Goal: Information Seeking & Learning: Learn about a topic

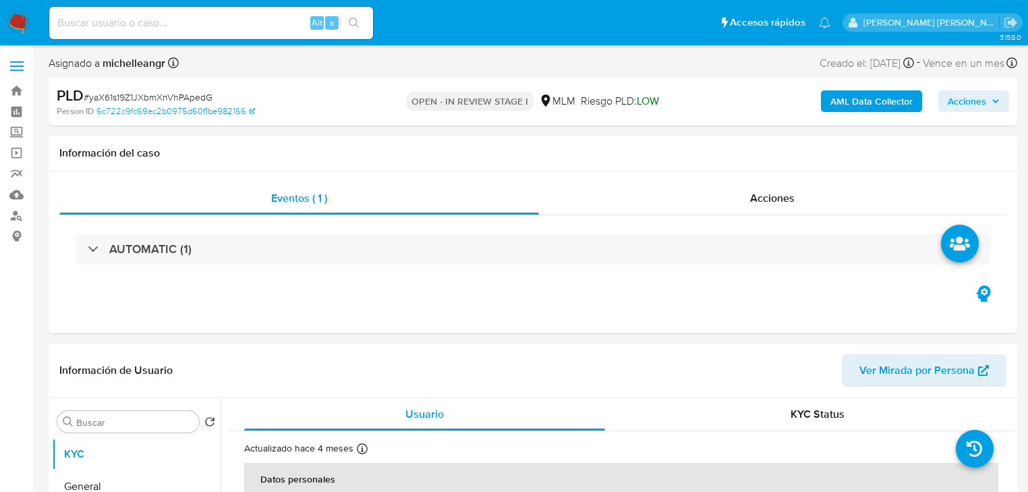
select select "10"
click at [19, 132] on label "Screening" at bounding box center [80, 132] width 161 height 21
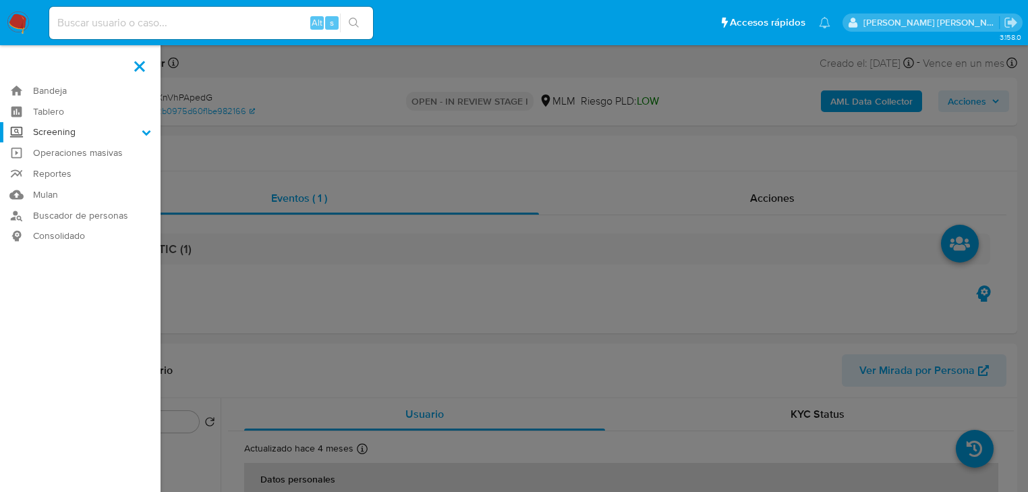
click at [0, 0] on input "Screening" at bounding box center [0, 0] width 0 height 0
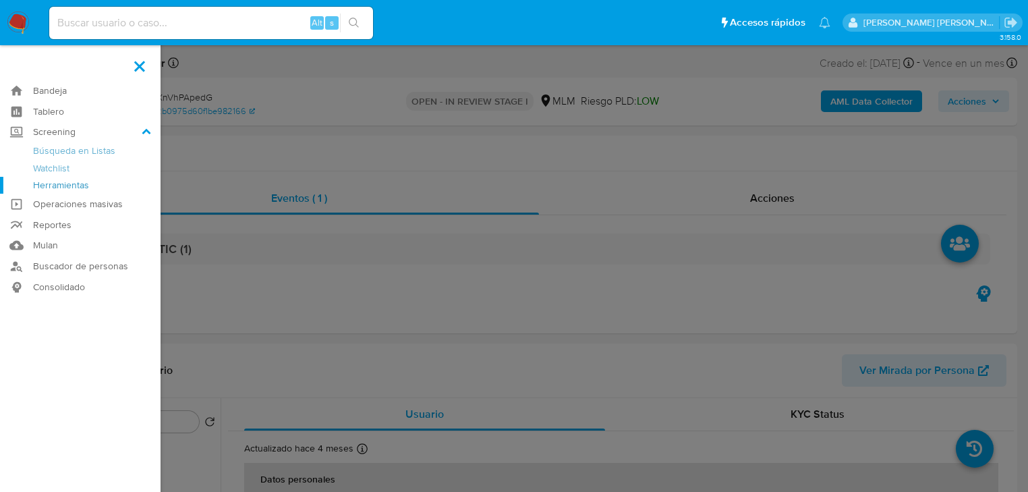
click at [42, 190] on link "Herramientas" at bounding box center [80, 185] width 161 height 17
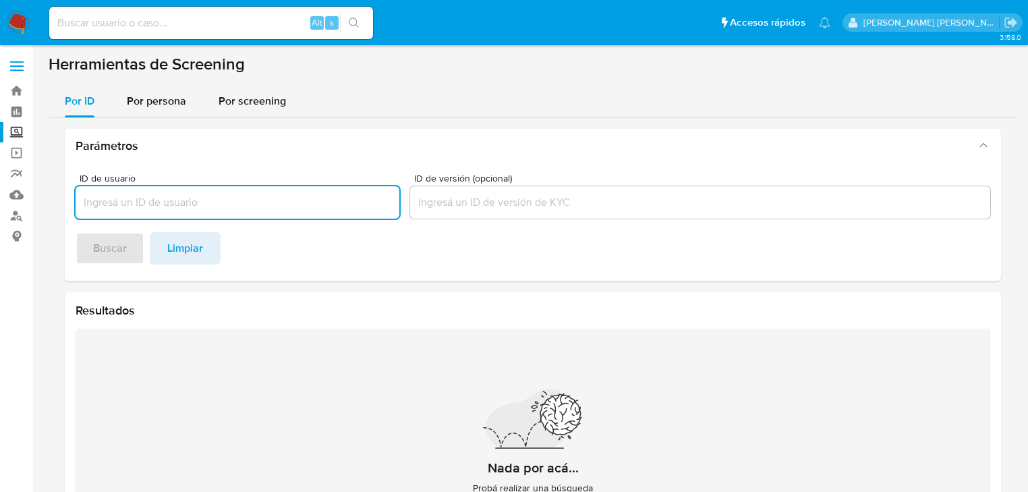
drag, startPoint x: 162, startPoint y: 108, endPoint x: 164, endPoint y: 125, distance: 17.0
click at [164, 107] on span "Por persona" at bounding box center [156, 101] width 59 height 16
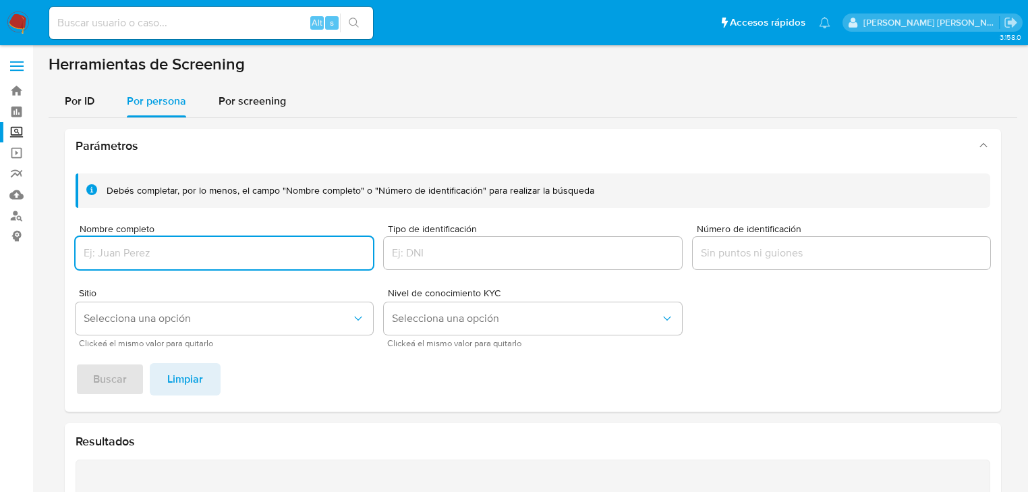
click at [115, 249] on input "Nombre completo" at bounding box center [224, 253] width 297 height 18
type input "JESUS MIGUEL SANCHEZ RAMIREZ"
click at [108, 375] on span "Buscar" at bounding box center [110, 379] width 34 height 30
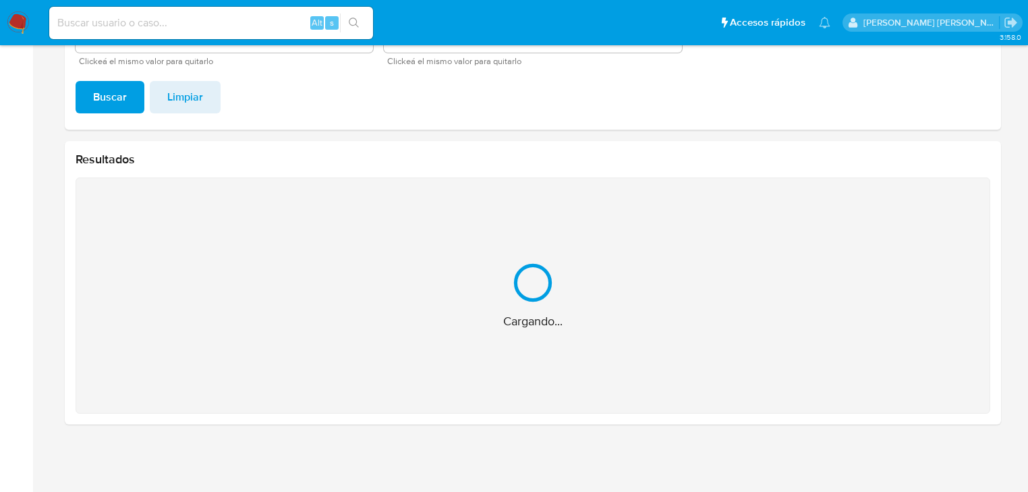
scroll to position [67, 0]
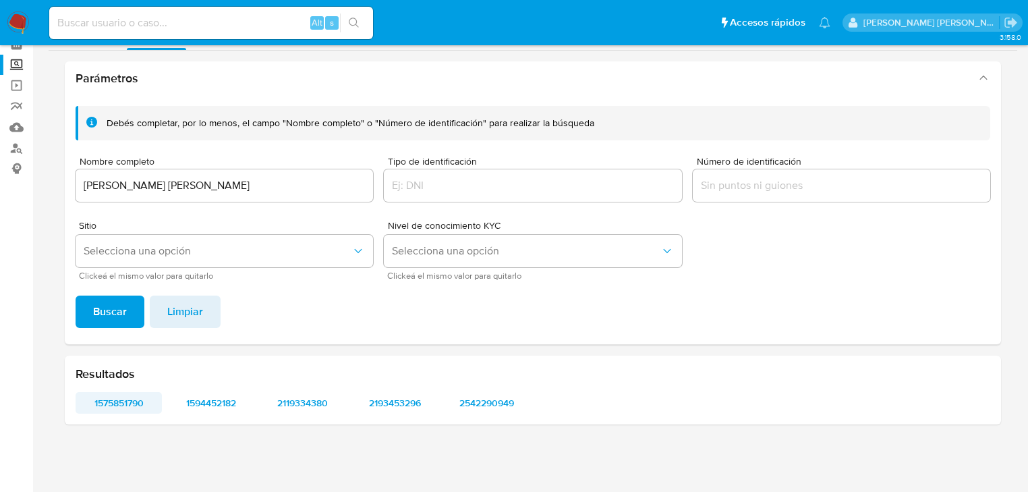
click at [118, 399] on span "1575851790" at bounding box center [118, 402] width 67 height 19
click at [213, 409] on span "1594452182" at bounding box center [210, 402] width 67 height 19
click at [301, 403] on span "2119334380" at bounding box center [302, 402] width 67 height 19
drag, startPoint x: 407, startPoint y: 408, endPoint x: 404, endPoint y: 402, distance: 6.9
click at [406, 407] on span "2193453296" at bounding box center [394, 402] width 67 height 19
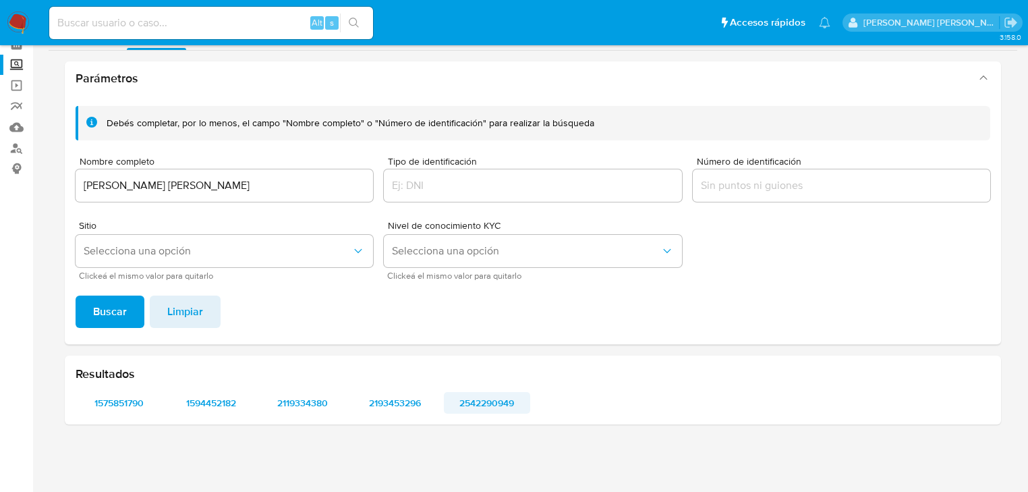
click at [504, 406] on span "2542290949" at bounding box center [486, 402] width 67 height 19
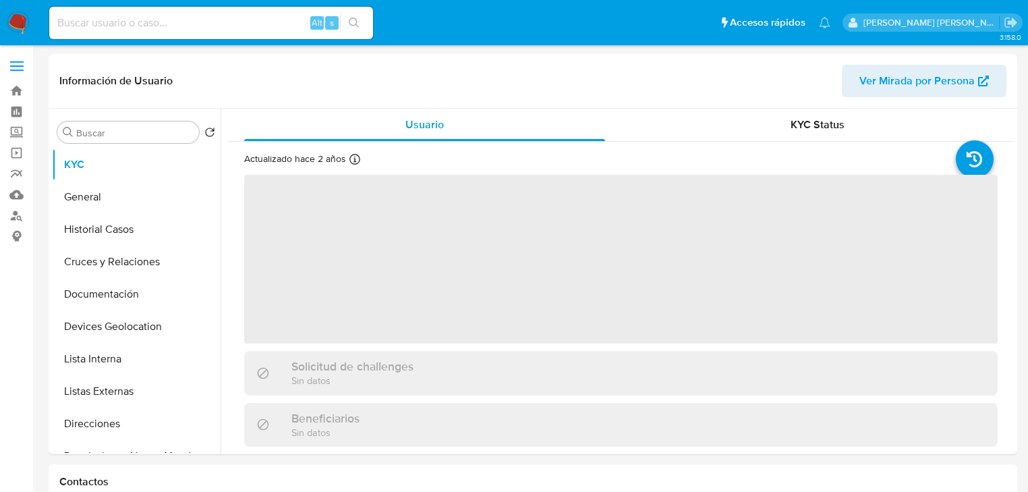
select select "10"
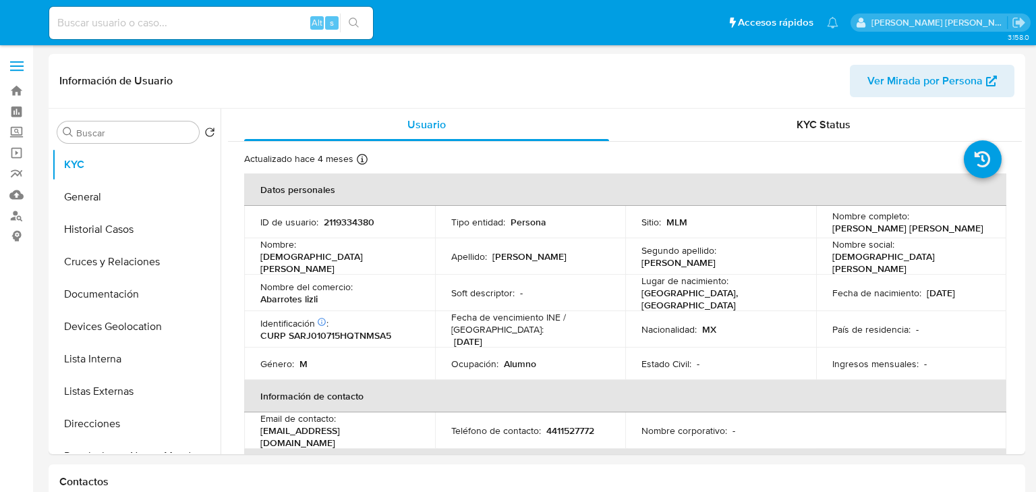
select select "10"
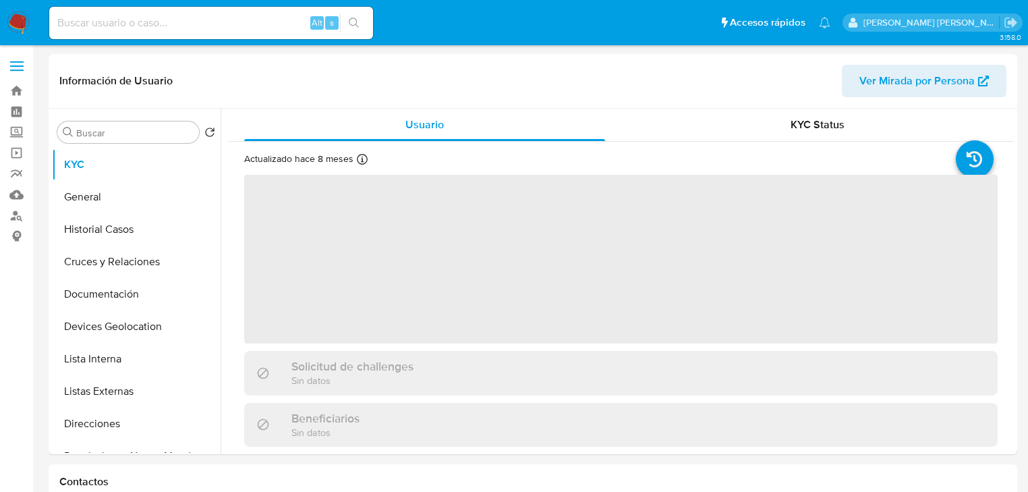
select select "10"
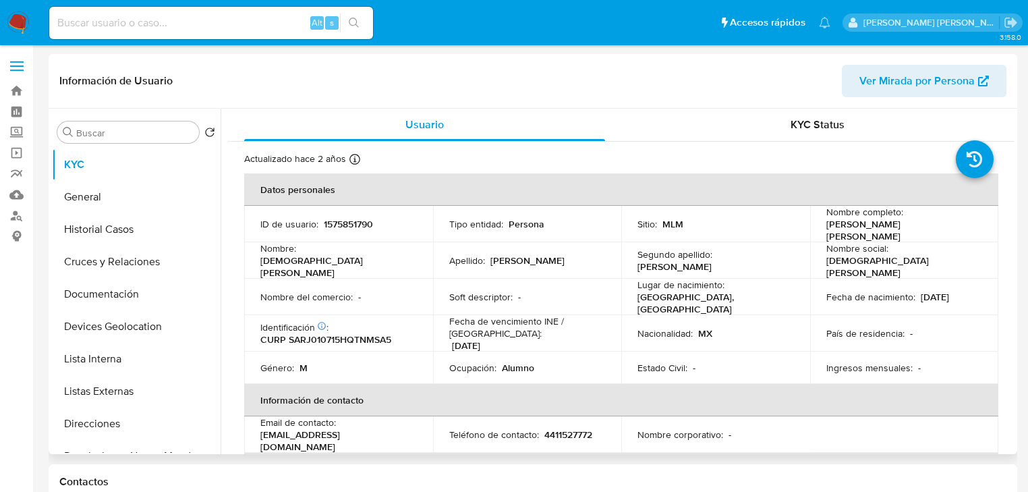
select select "10"
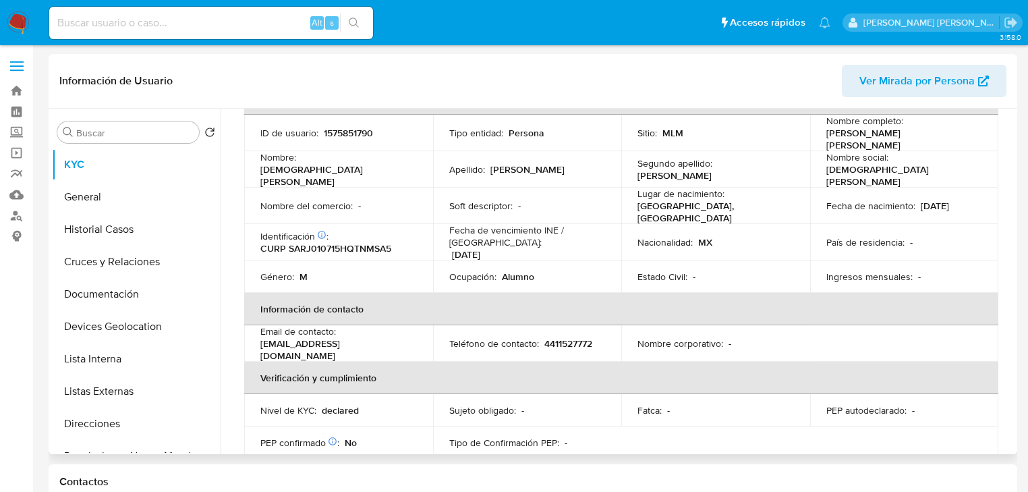
scroll to position [108, 0]
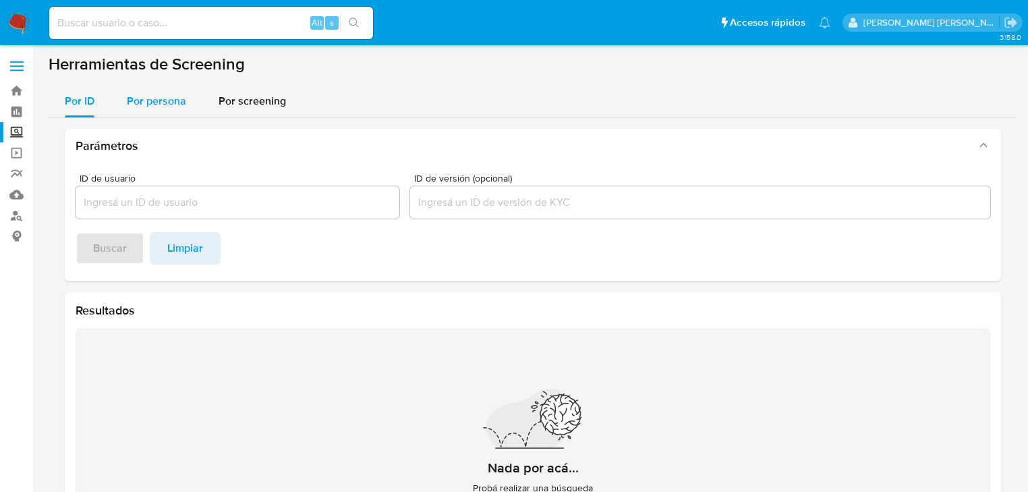
drag, startPoint x: 78, startPoint y: 162, endPoint x: 154, endPoint y: 110, distance: 91.7
click at [78, 162] on div "Parámetros ID de usuario ID de versión (opcional) Buscar Limpiar" at bounding box center [533, 205] width 936 height 152
click at [162, 100] on span "Por persona" at bounding box center [156, 101] width 59 height 16
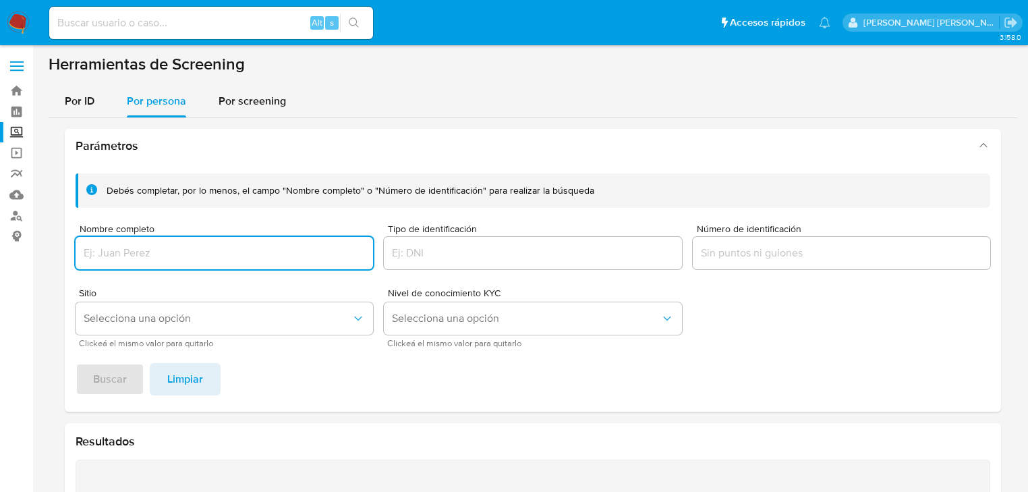
click at [118, 252] on input "Nombre completo" at bounding box center [224, 253] width 297 height 18
click at [112, 372] on span "Buscar" at bounding box center [110, 379] width 34 height 30
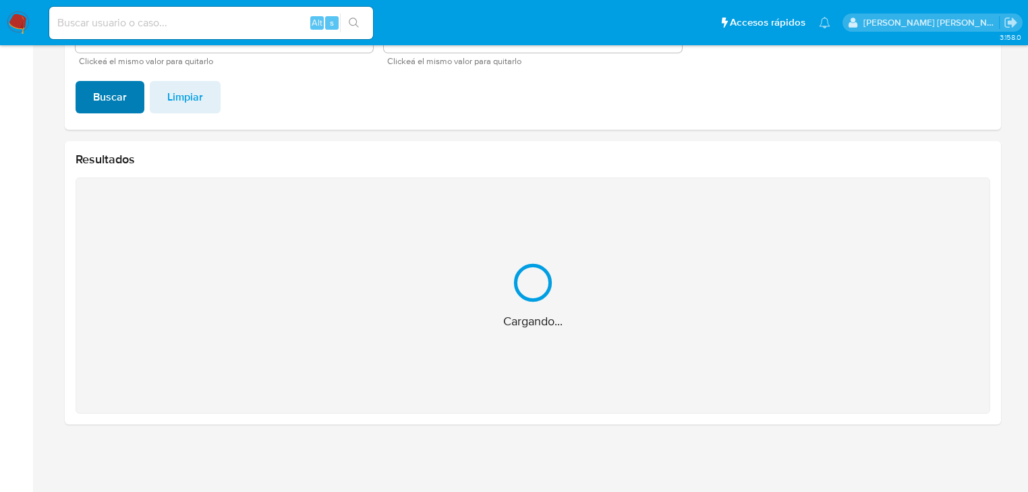
scroll to position [67, 0]
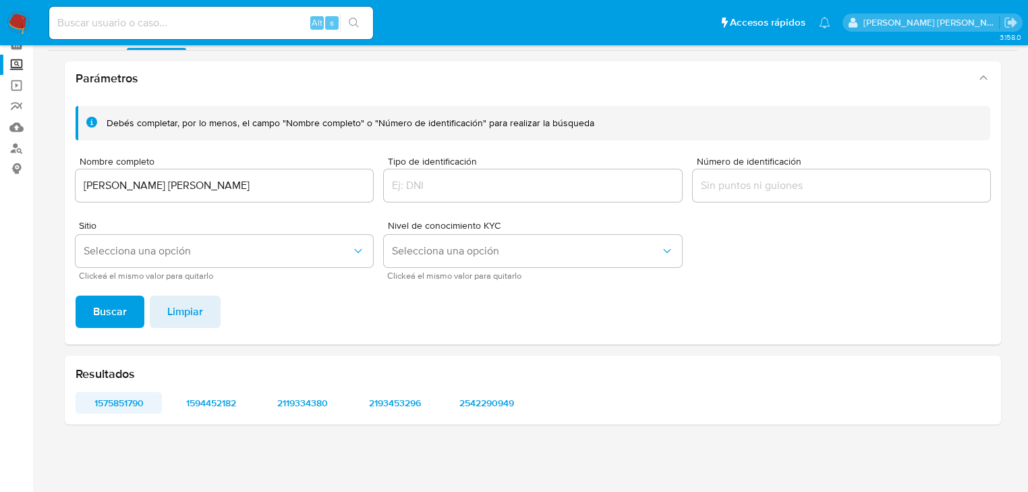
click at [124, 403] on span "1575851790" at bounding box center [118, 402] width 67 height 19
click at [220, 399] on span "1594452182" at bounding box center [210, 402] width 67 height 19
click at [295, 411] on span "2119334380" at bounding box center [302, 402] width 67 height 19
click at [381, 407] on span "2193453296" at bounding box center [394, 402] width 67 height 19
click at [479, 400] on span "2542290949" at bounding box center [486, 402] width 67 height 19
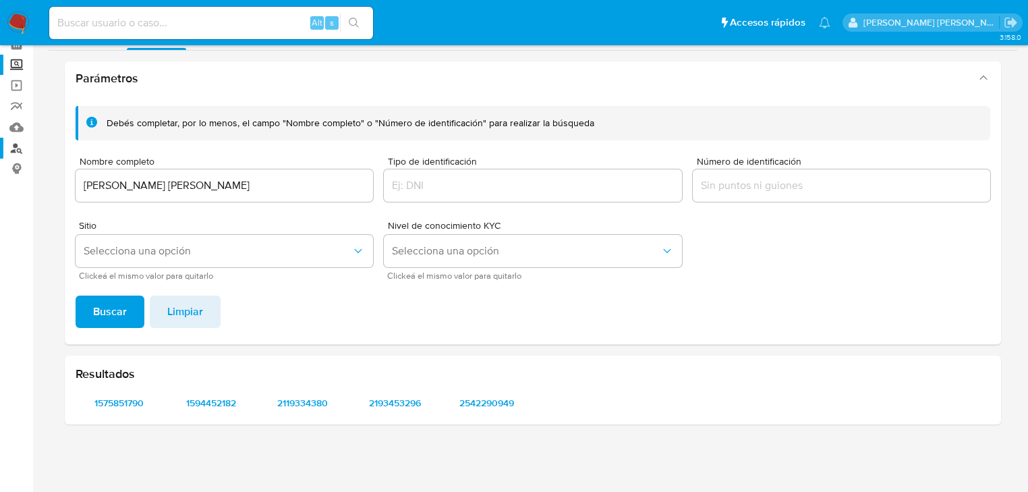
drag, startPoint x: 279, startPoint y: 186, endPoint x: 0, endPoint y: 152, distance: 280.6
click at [0, 154] on section "Bandeja Tablero Screening Búsqueda en Listas Watchlist Herramientas Operaciones…" at bounding box center [514, 213] width 1028 height 560
click at [121, 308] on span "Buscar" at bounding box center [110, 312] width 34 height 30
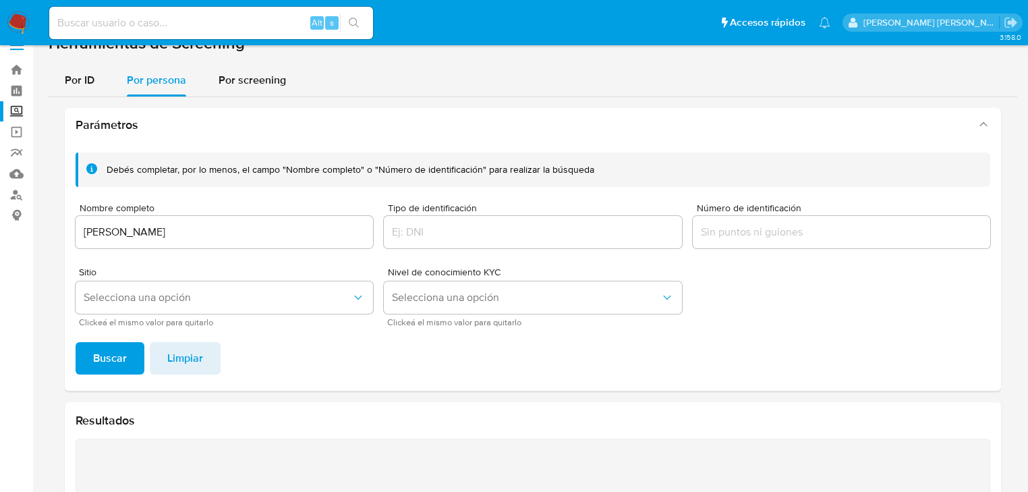
scroll to position [0, 0]
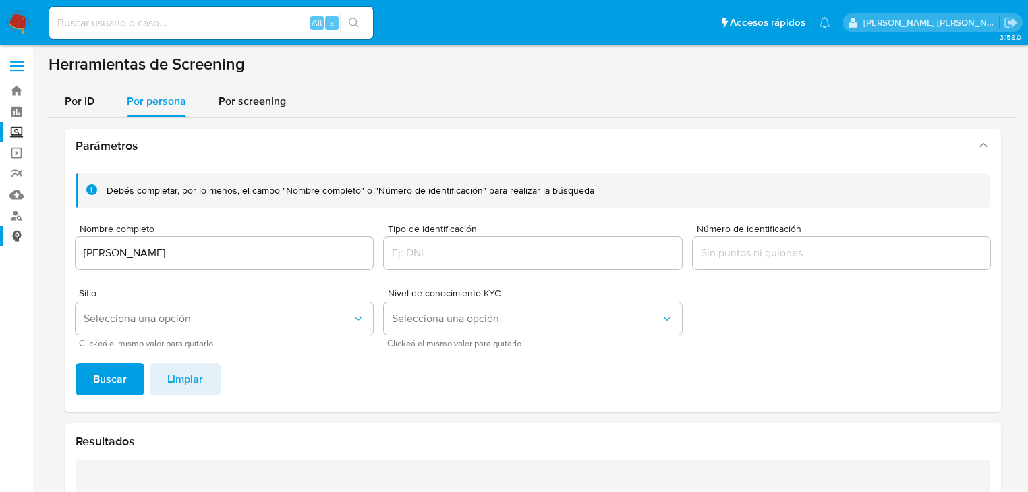
drag, startPoint x: 264, startPoint y: 255, endPoint x: 0, endPoint y: 245, distance: 263.9
click at [0, 245] on section "Bandeja Tablero Screening Búsqueda en Listas Watchlist Herramientas Operaciones…" at bounding box center [514, 387] width 1028 height 774
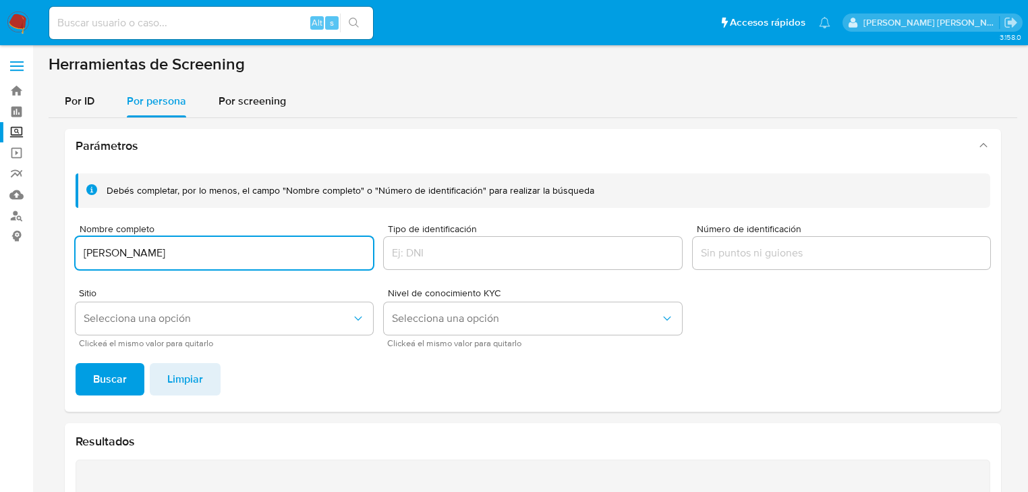
type input "ANTONIO ORTEGA CALIXTO"
click at [113, 371] on span "Buscar" at bounding box center [110, 379] width 34 height 30
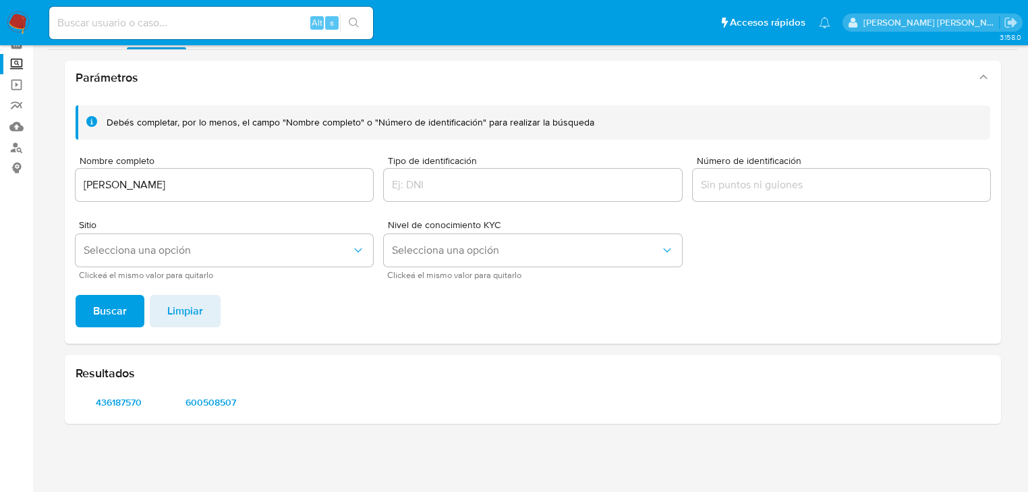
scroll to position [67, 0]
click at [120, 405] on span "436187570" at bounding box center [118, 402] width 67 height 19
click at [216, 399] on span "600508507" at bounding box center [210, 402] width 67 height 19
click at [147, 27] on input at bounding box center [211, 23] width 324 height 18
paste input "2571908974"
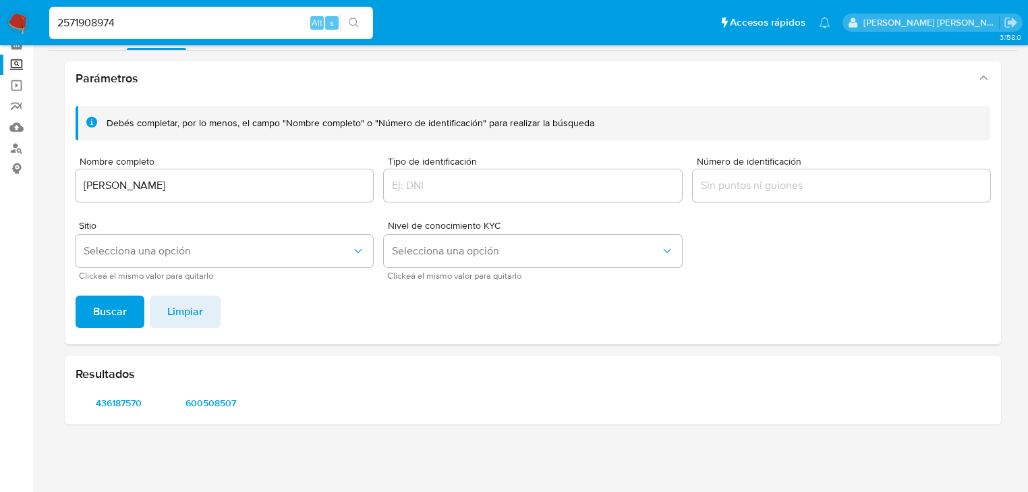
type input "2571908974"
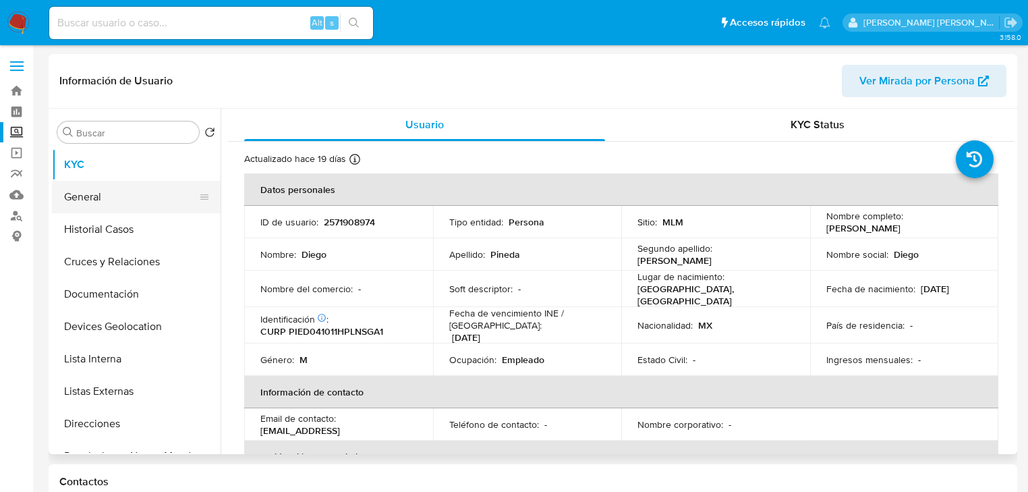
select select "10"
click at [144, 197] on button "General" at bounding box center [131, 197] width 158 height 32
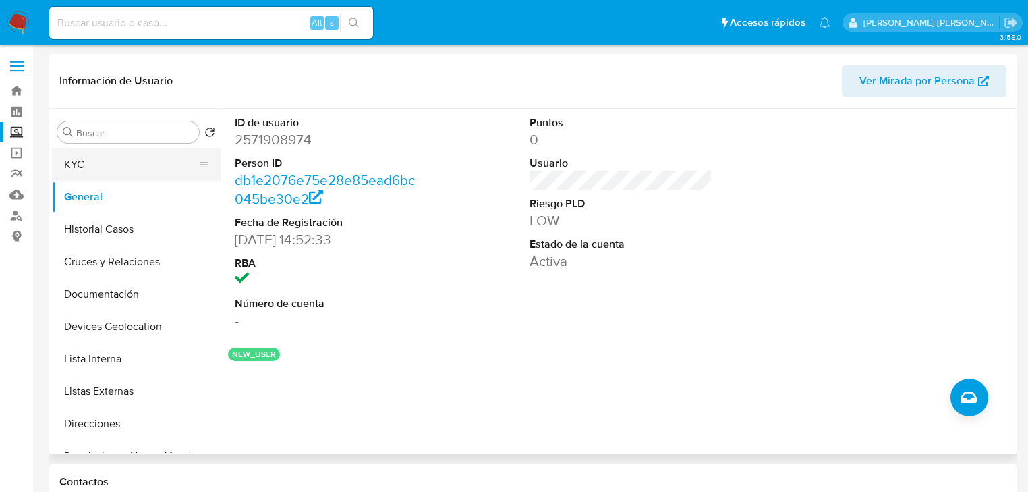
click at [117, 176] on button "KYC" at bounding box center [131, 164] width 158 height 32
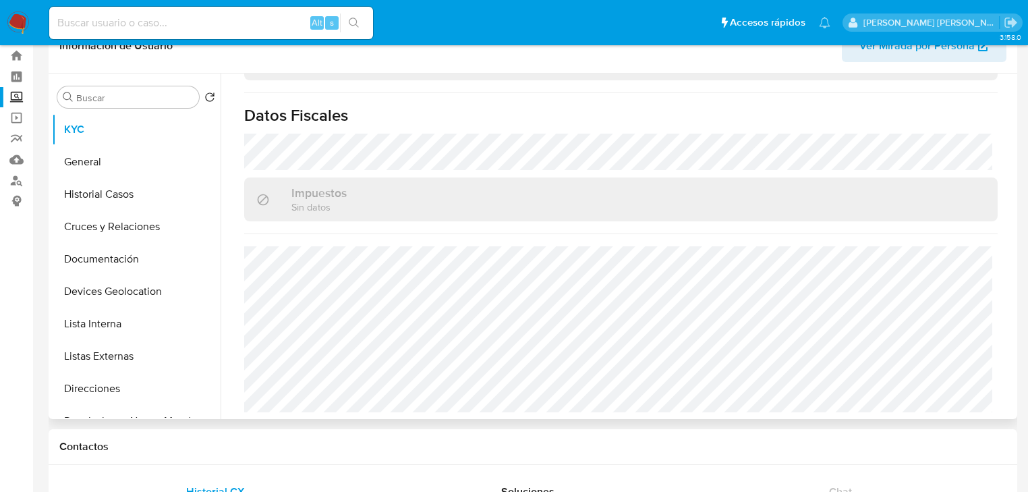
scroll to position [54, 0]
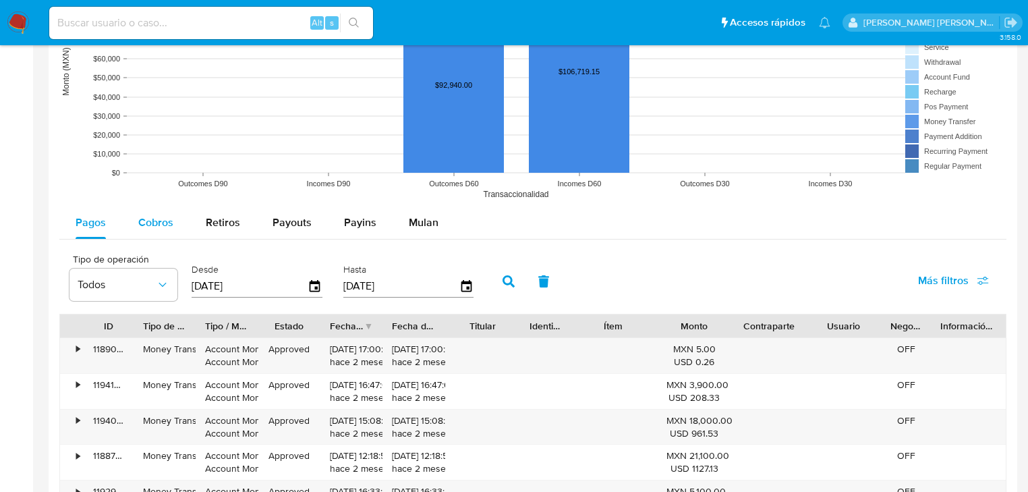
click at [151, 233] on div "Cobros" at bounding box center [155, 222] width 35 height 32
select select "10"
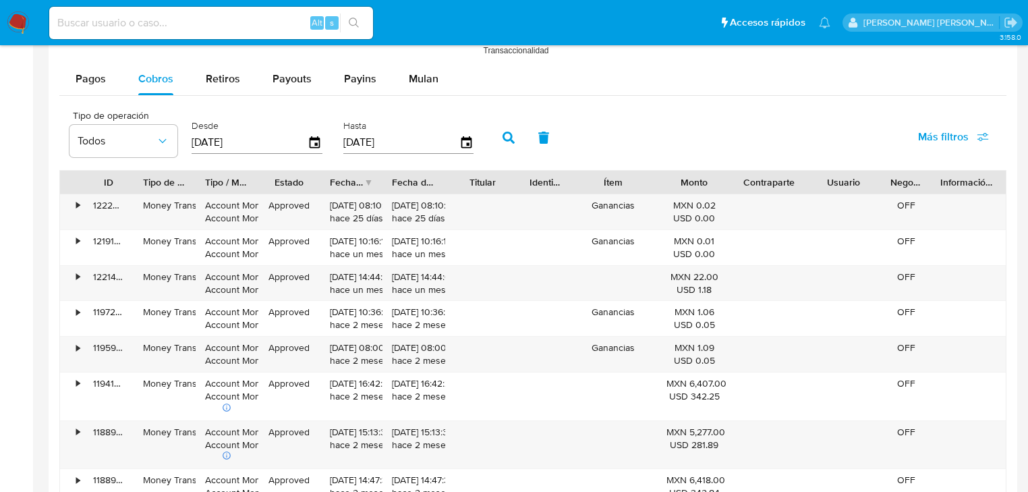
scroll to position [1079, 0]
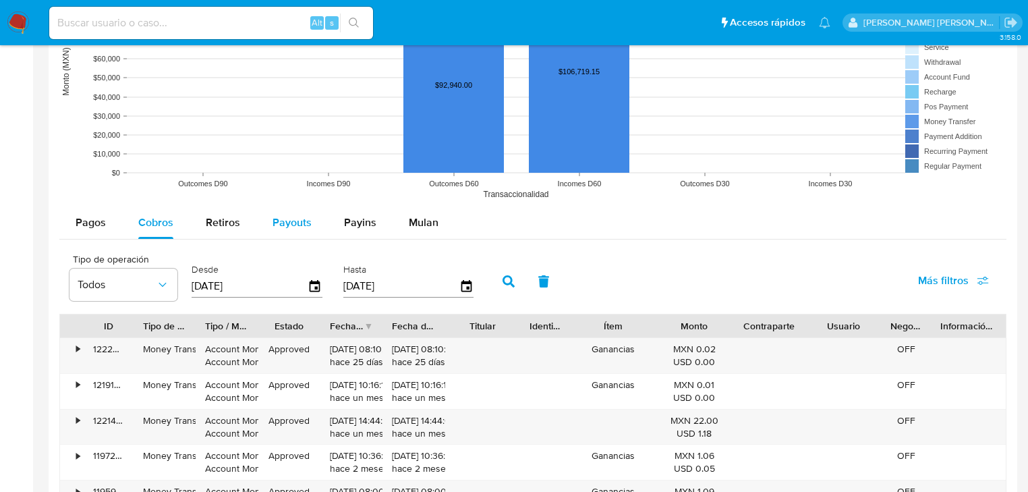
click at [296, 232] on div "Payouts" at bounding box center [291, 222] width 39 height 32
select select "10"
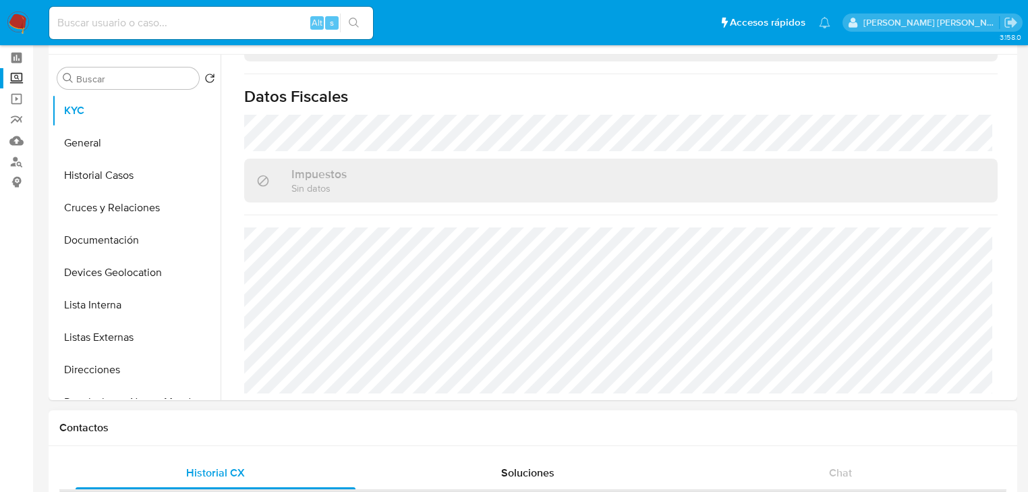
scroll to position [54, 0]
click at [73, 109] on button "KYC" at bounding box center [131, 110] width 158 height 32
click at [16, 78] on label "Screening" at bounding box center [80, 78] width 161 height 21
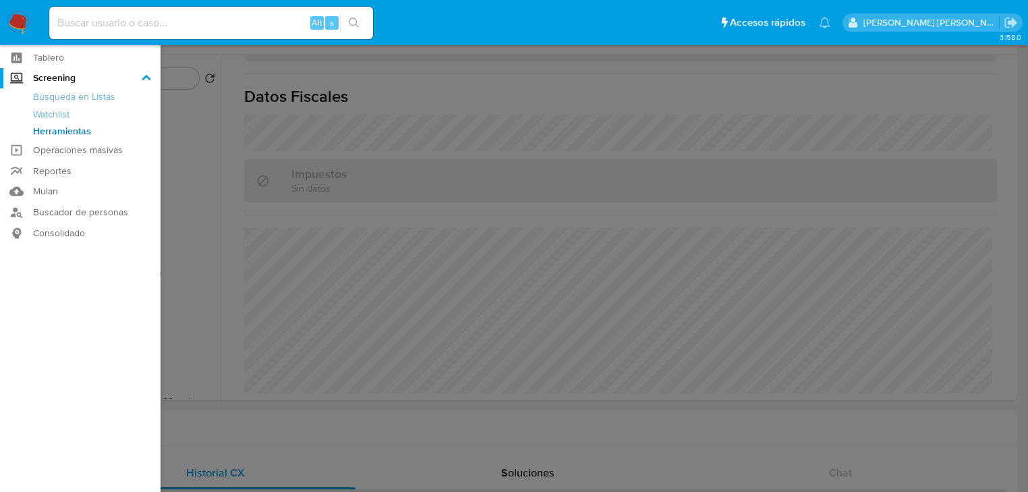
click at [0, 0] on input "Screening" at bounding box center [0, 0] width 0 height 0
click at [70, 129] on link "Herramientas" at bounding box center [80, 131] width 161 height 17
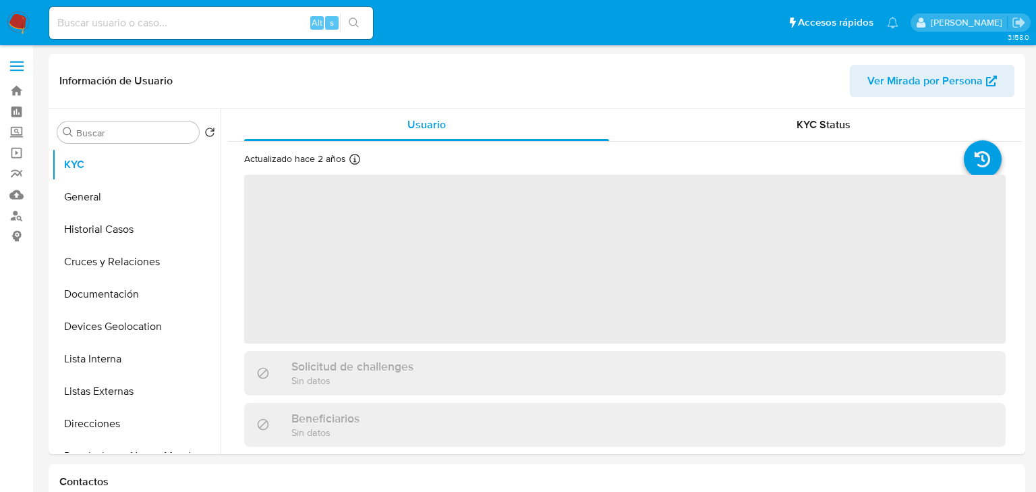
select select "10"
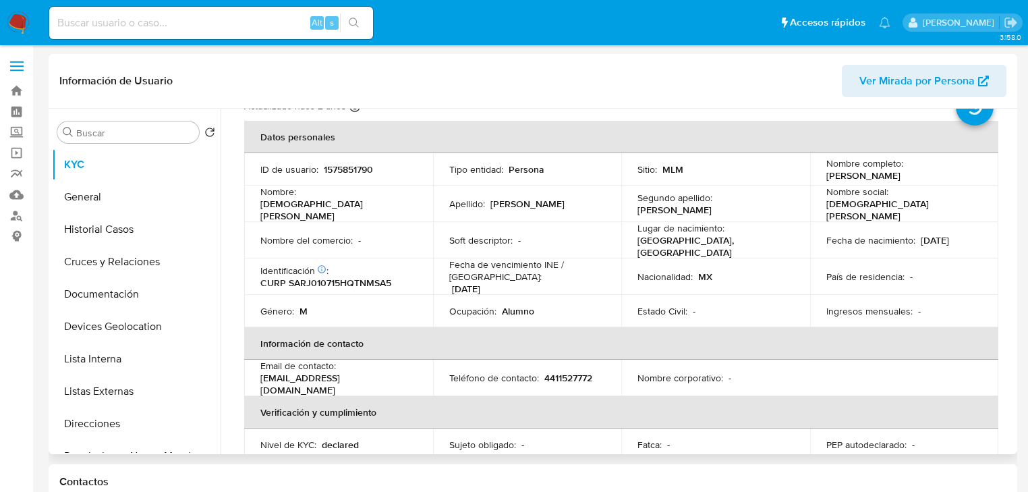
scroll to position [54, 0]
drag, startPoint x: 980, startPoint y: 229, endPoint x: 970, endPoint y: 216, distance: 15.8
click at [980, 229] on td "Fecha de nacimiento : [DEMOGRAPHIC_DATA]" at bounding box center [904, 239] width 189 height 36
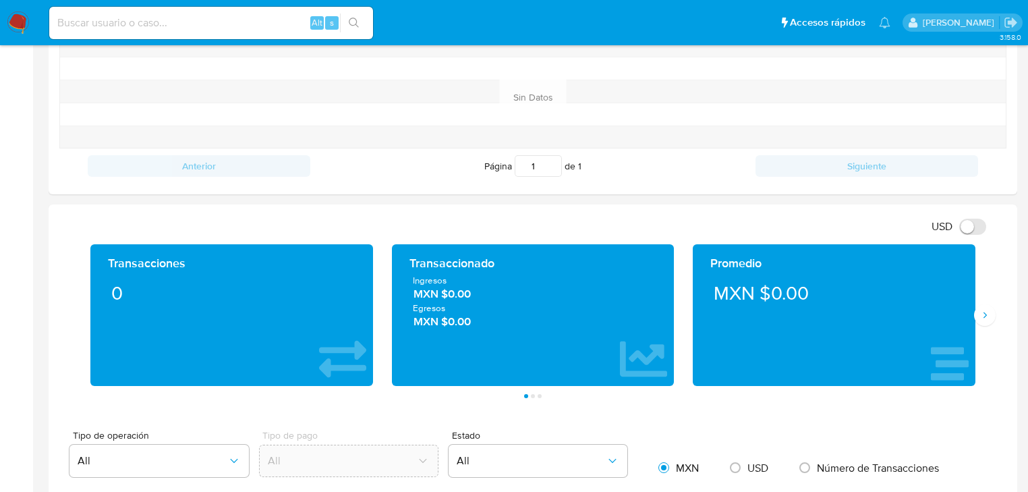
scroll to position [593, 0]
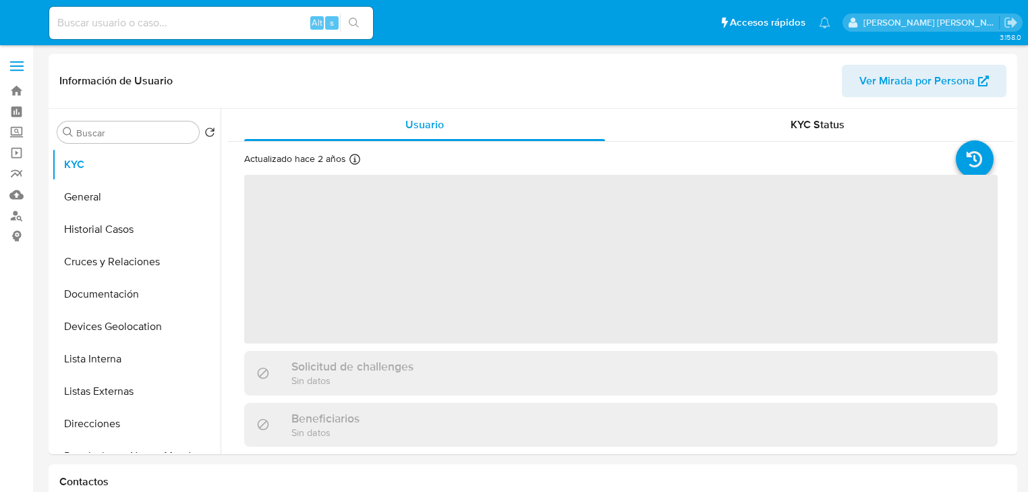
select select "10"
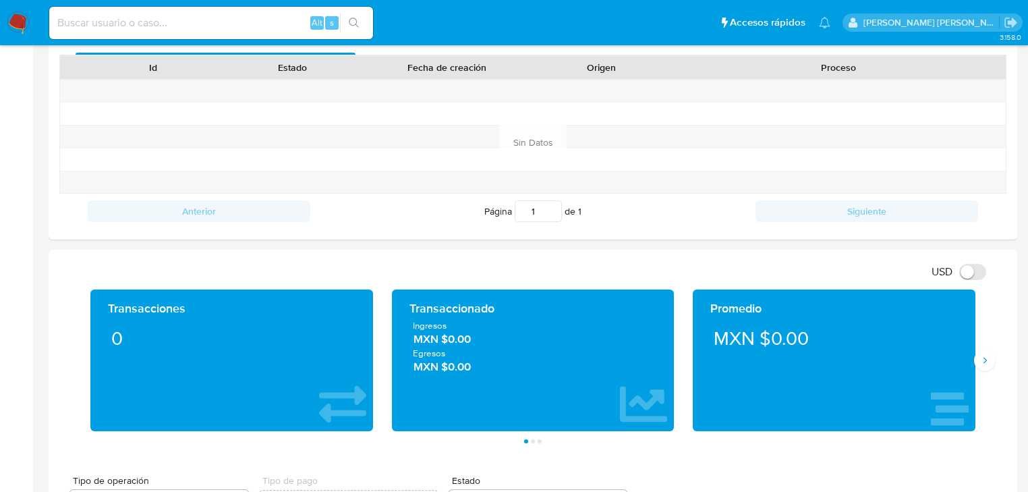
scroll to position [540, 0]
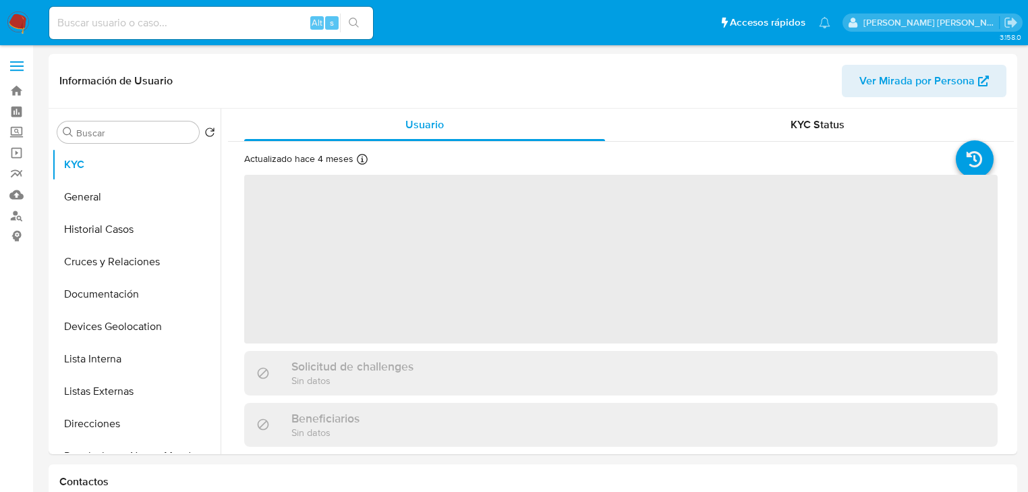
select select "10"
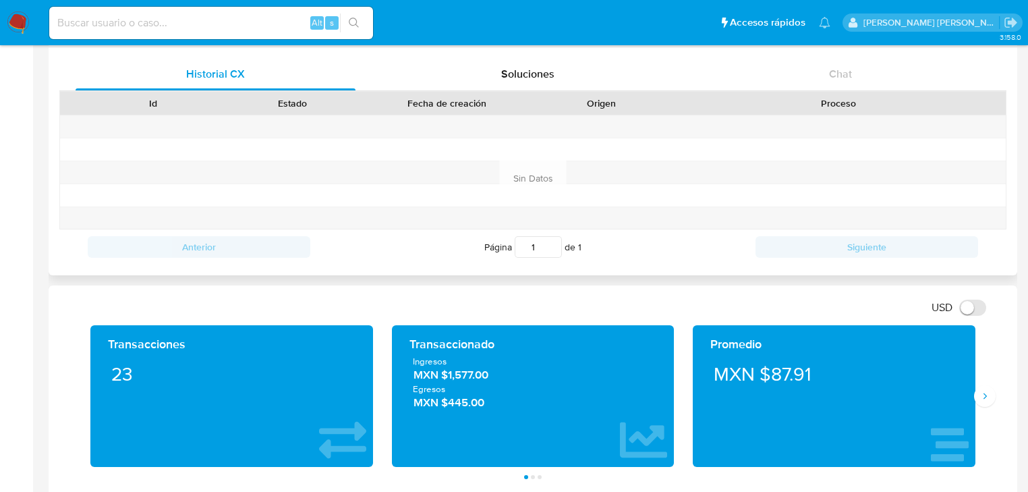
scroll to position [486, 0]
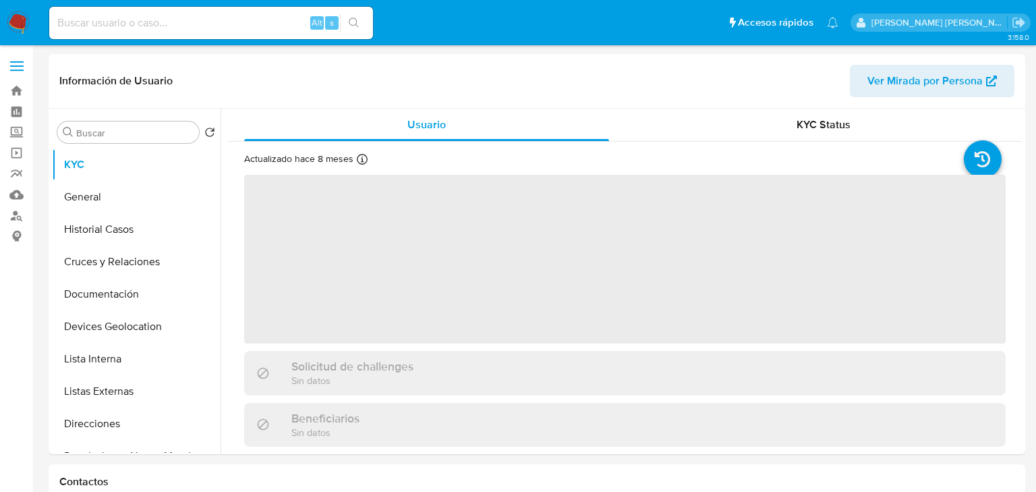
select select "10"
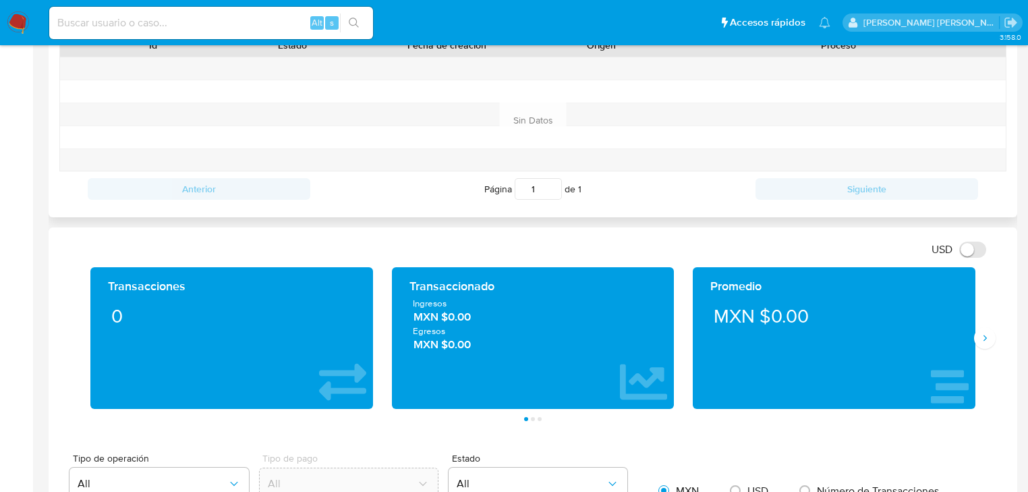
scroll to position [540, 0]
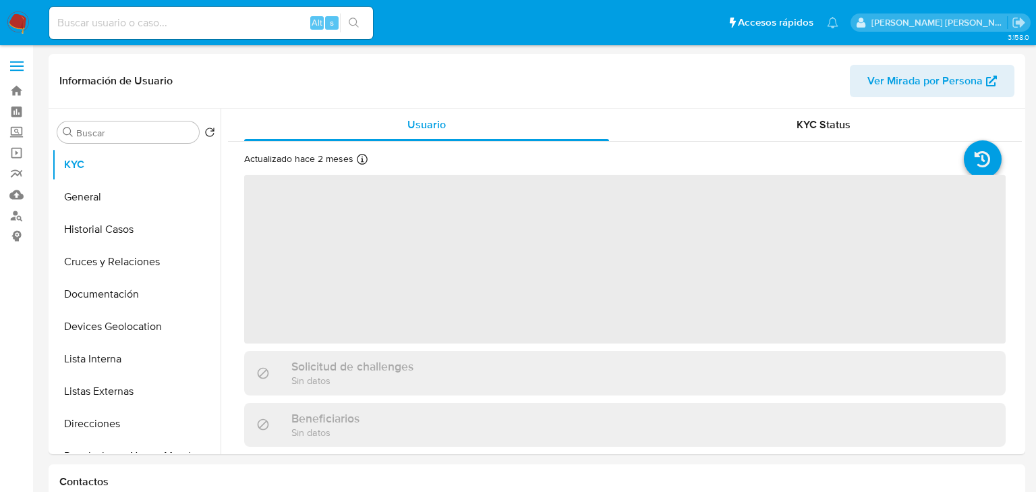
select select "10"
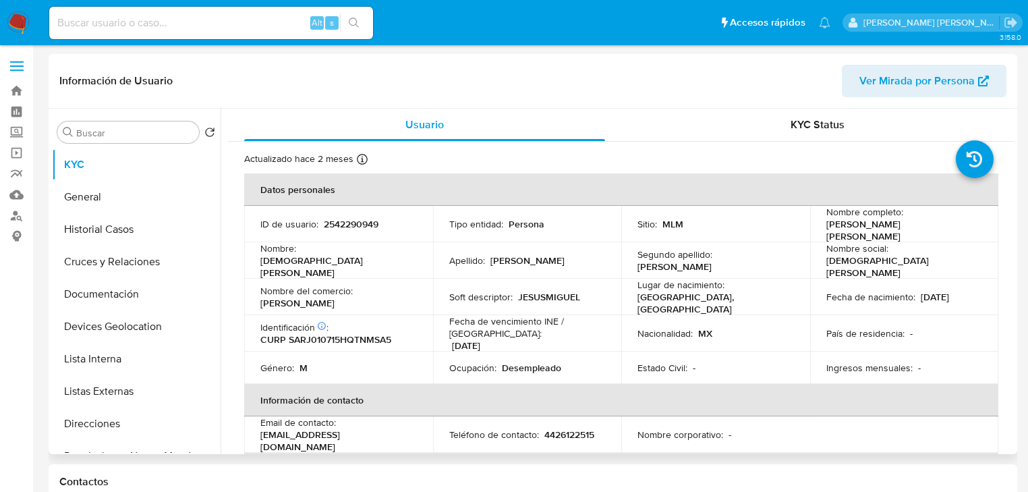
click at [691, 253] on p "Segundo apellido :" at bounding box center [674, 254] width 75 height 12
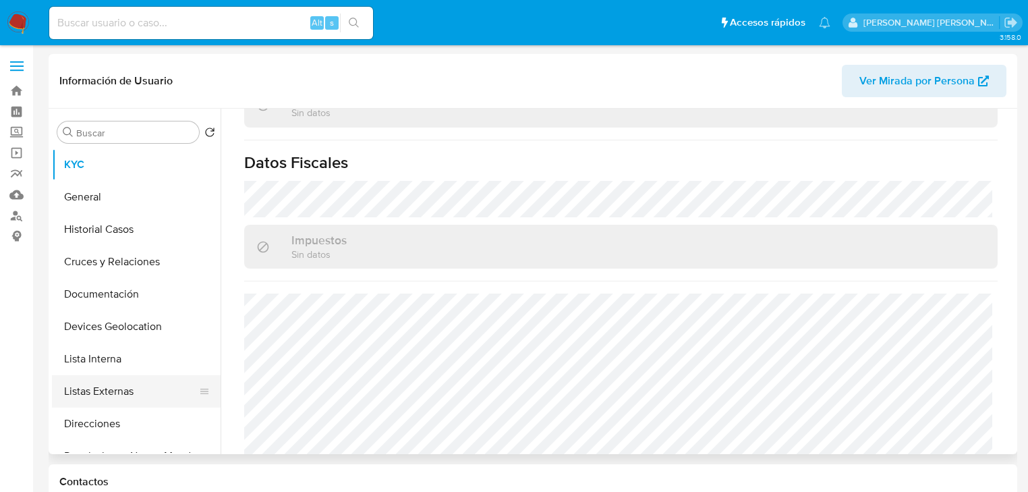
click at [127, 394] on button "Listas Externas" at bounding box center [131, 391] width 158 height 32
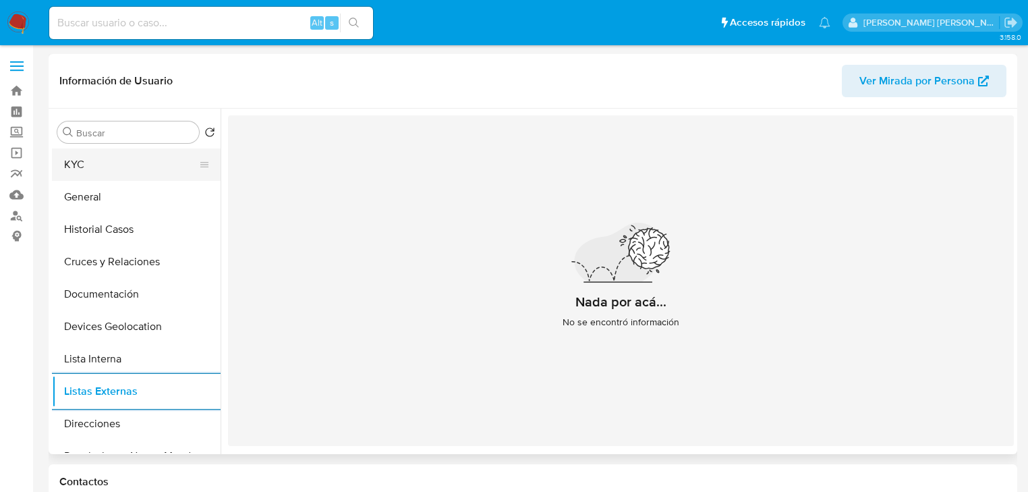
drag, startPoint x: 94, startPoint y: 165, endPoint x: 152, endPoint y: 178, distance: 58.9
click at [96, 165] on button "KYC" at bounding box center [131, 164] width 158 height 32
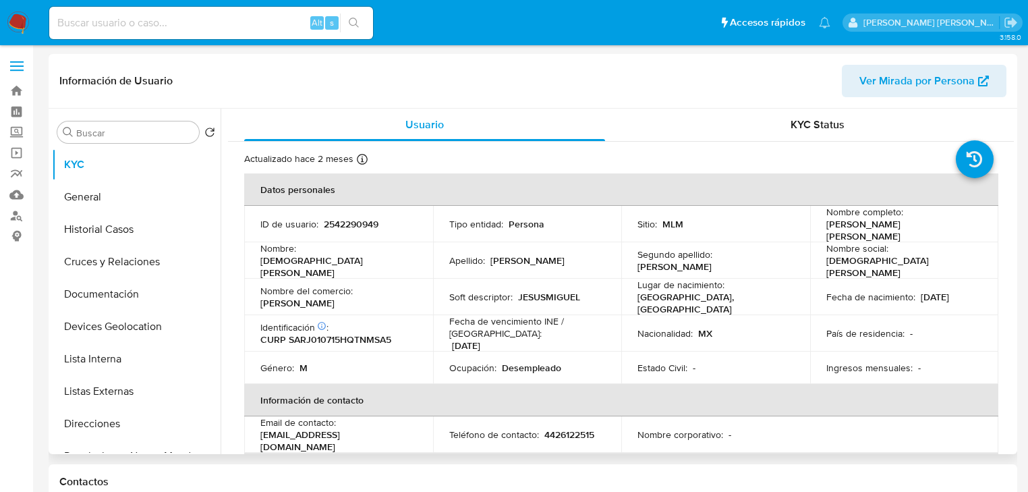
click at [337, 333] on p "CURP SARJ010715HQTNMSA5" at bounding box center [325, 339] width 131 height 12
click at [339, 333] on p "CURP SARJ010715HQTNMSA5" at bounding box center [325, 339] width 131 height 12
copy p "SARJ010715HQTNMSA5"
click at [904, 264] on td "Nombre social : Jesus Miguel" at bounding box center [904, 260] width 189 height 36
click at [340, 221] on p "2542290949" at bounding box center [351, 224] width 55 height 12
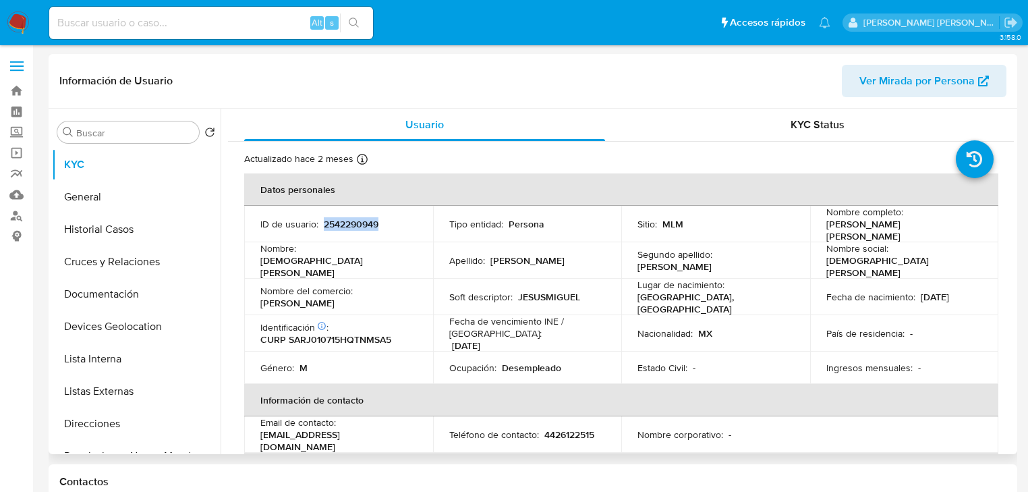
click at [340, 221] on p "2542290949" at bounding box center [351, 224] width 55 height 12
copy p "2542290949"
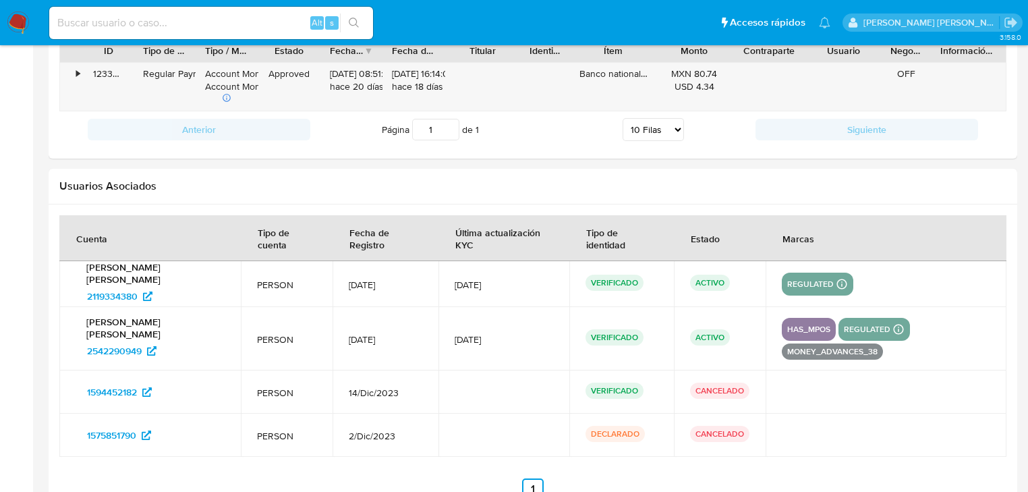
scroll to position [1403, 0]
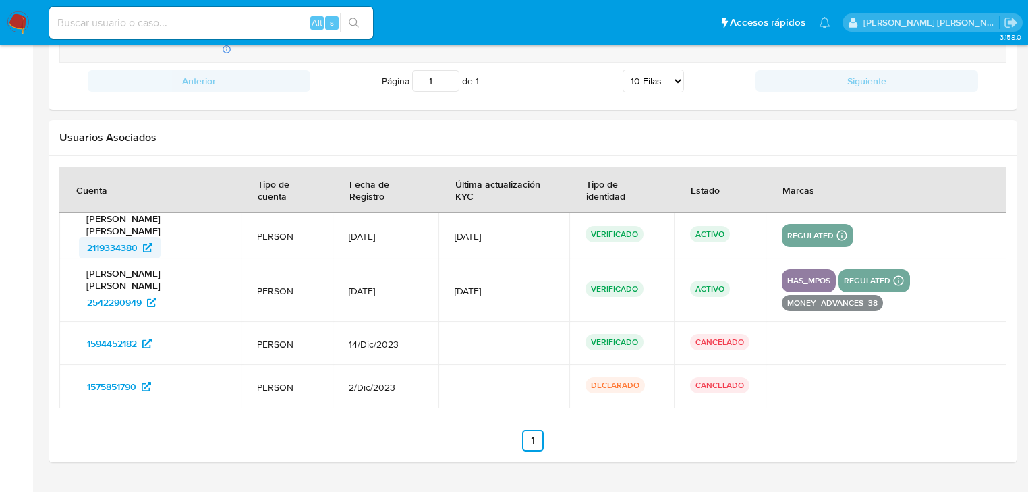
click at [115, 243] on span "2119334380" at bounding box center [112, 248] width 51 height 22
click at [117, 340] on span "1594452182" at bounding box center [112, 343] width 50 height 22
click at [187, 8] on div "Alt s" at bounding box center [211, 23] width 324 height 32
click at [180, 25] on input at bounding box center [211, 23] width 324 height 18
paste input "2159615608"
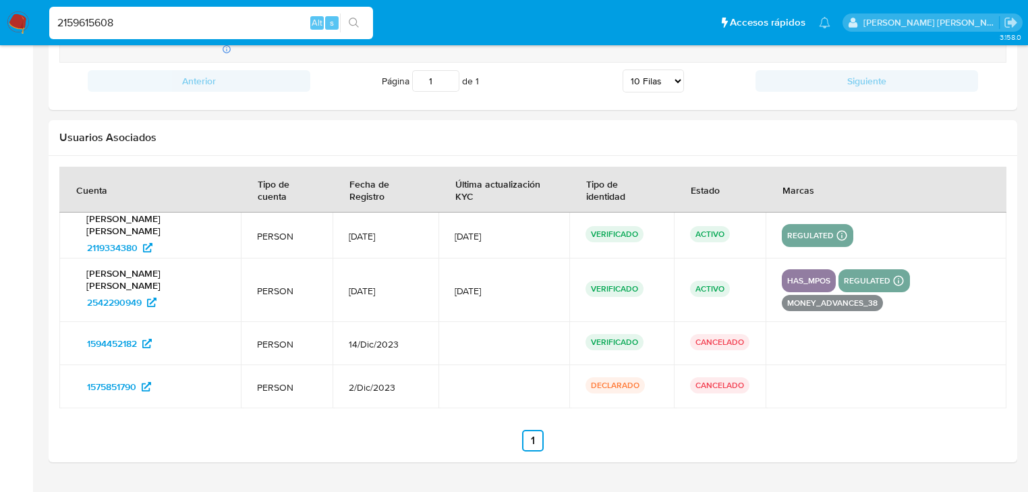
type input "2159615608"
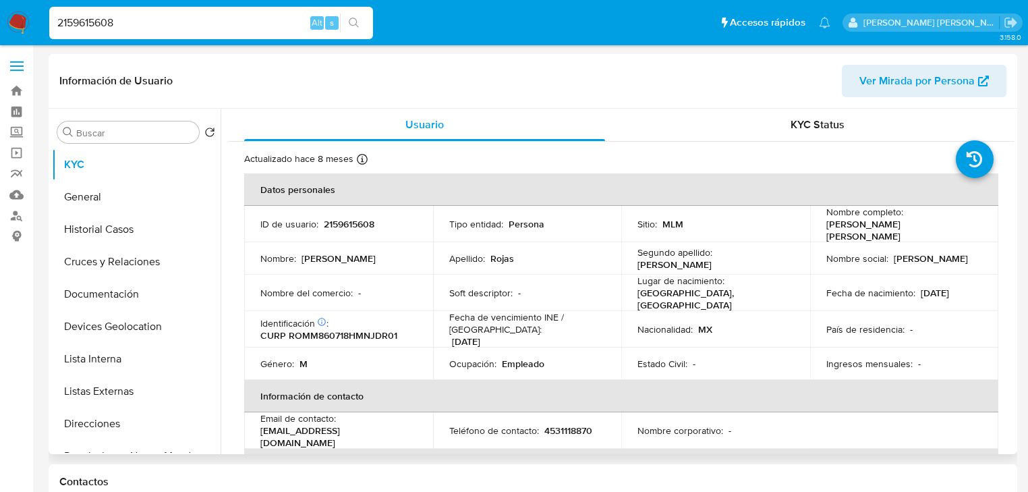
select select "10"
click at [120, 399] on button "Listas Externas" at bounding box center [131, 391] width 158 height 32
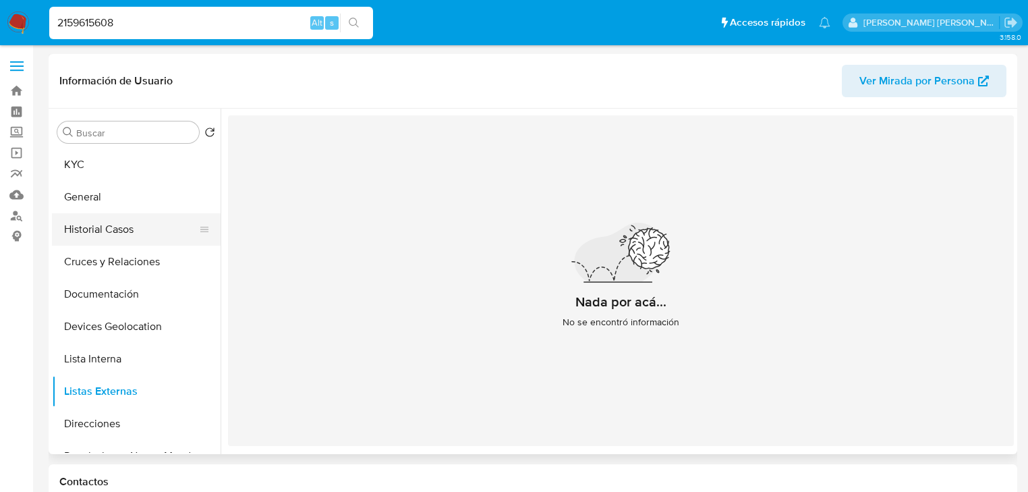
click at [129, 229] on button "Historial Casos" at bounding box center [131, 229] width 158 height 32
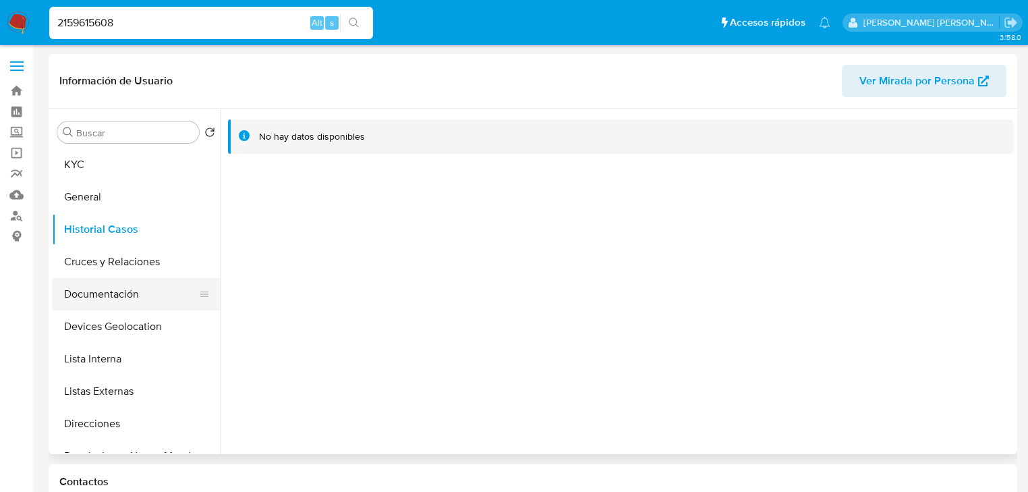
drag, startPoint x: 135, startPoint y: 286, endPoint x: 192, endPoint y: 283, distance: 56.7
click at [136, 285] on button "Documentación" at bounding box center [131, 294] width 158 height 32
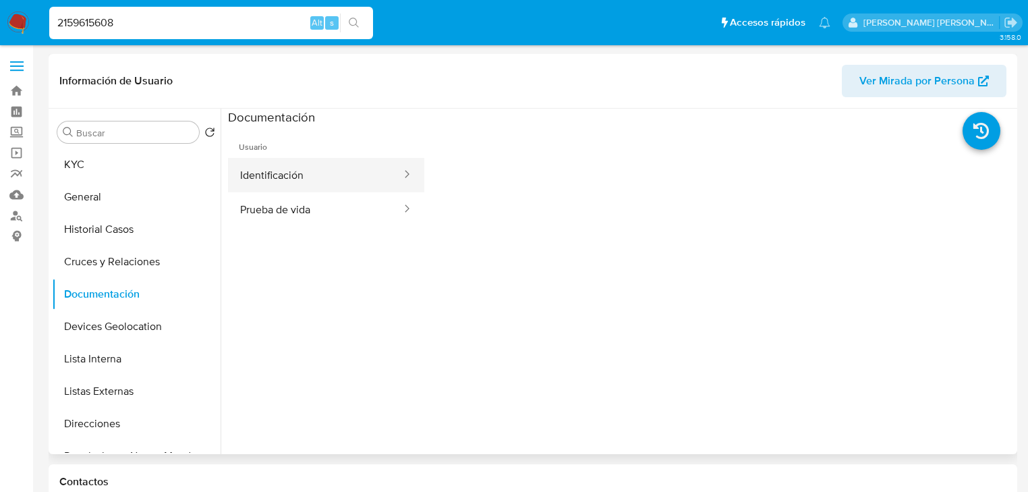
click at [305, 187] on button "Identificación" at bounding box center [315, 175] width 175 height 34
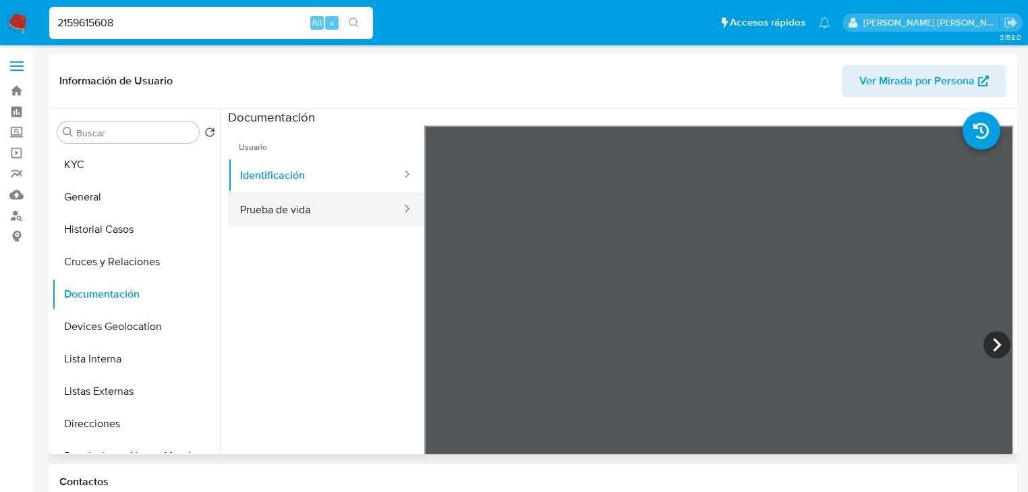
click at [345, 214] on button "Prueba de vida" at bounding box center [315, 209] width 175 height 34
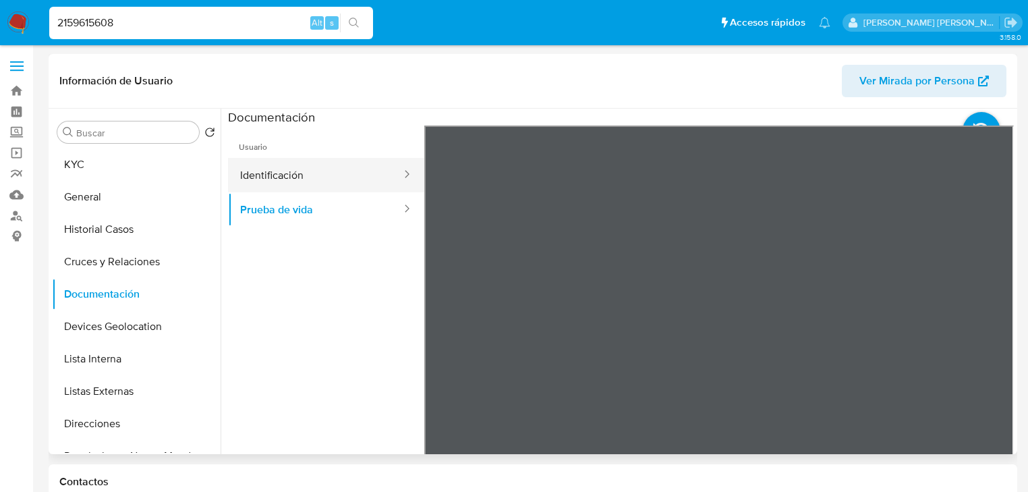
click at [312, 165] on button "Identificación" at bounding box center [315, 175] width 175 height 34
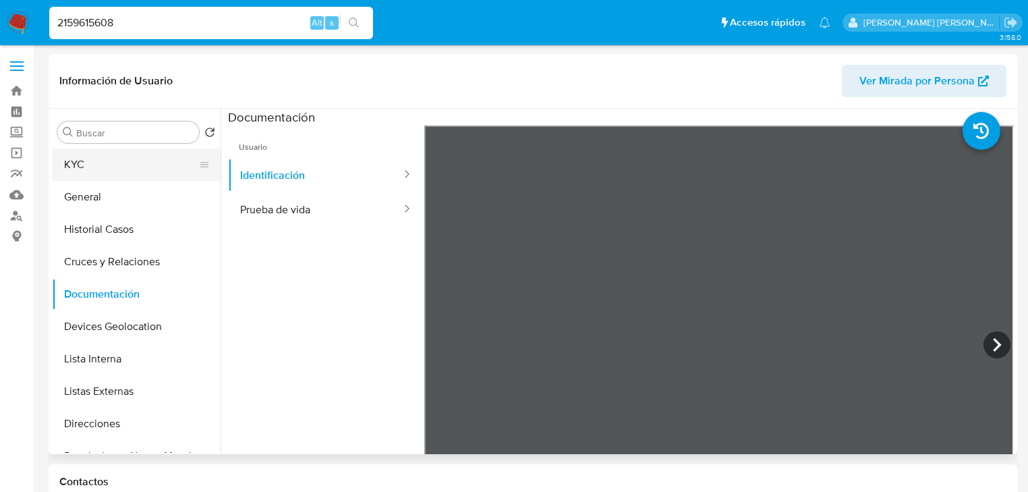
drag, startPoint x: 88, startPoint y: 176, endPoint x: 90, endPoint y: 169, distance: 7.0
click at [89, 171] on button "KYC" at bounding box center [131, 164] width 158 height 32
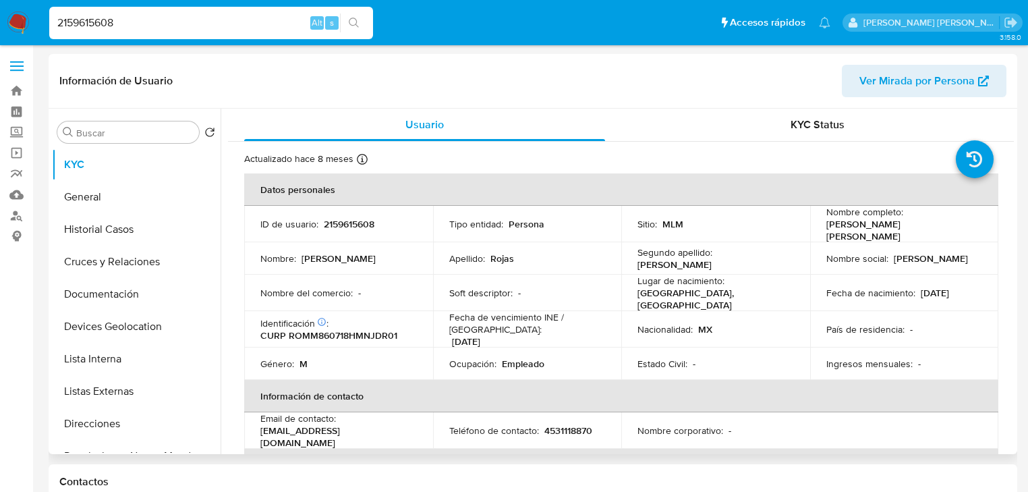
click at [348, 213] on td "ID de usuario : 2159615608" at bounding box center [338, 224] width 189 height 36
copy p "2159615608"
click at [368, 329] on p "CURP ROMM860718HMNJDR01" at bounding box center [328, 335] width 137 height 12
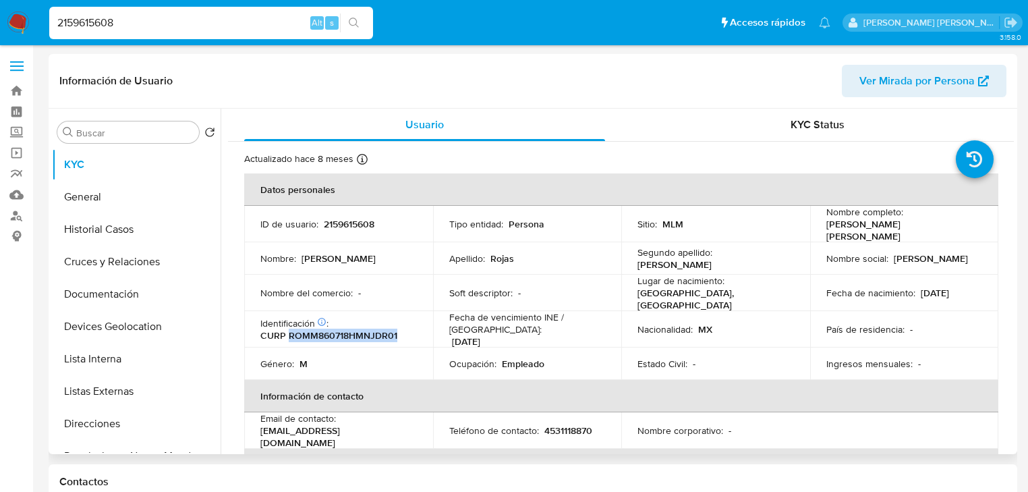
copy p "ROMM860718HMNJDR01"
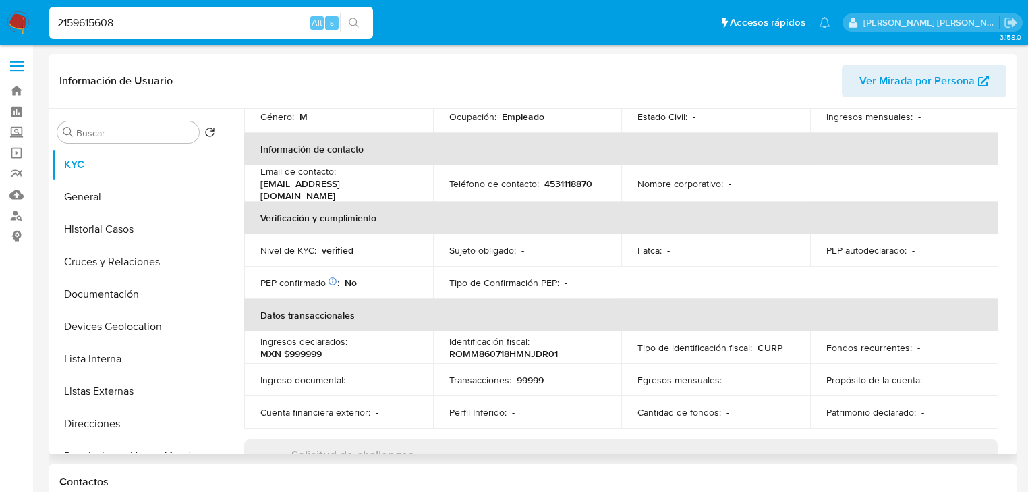
scroll to position [270, 0]
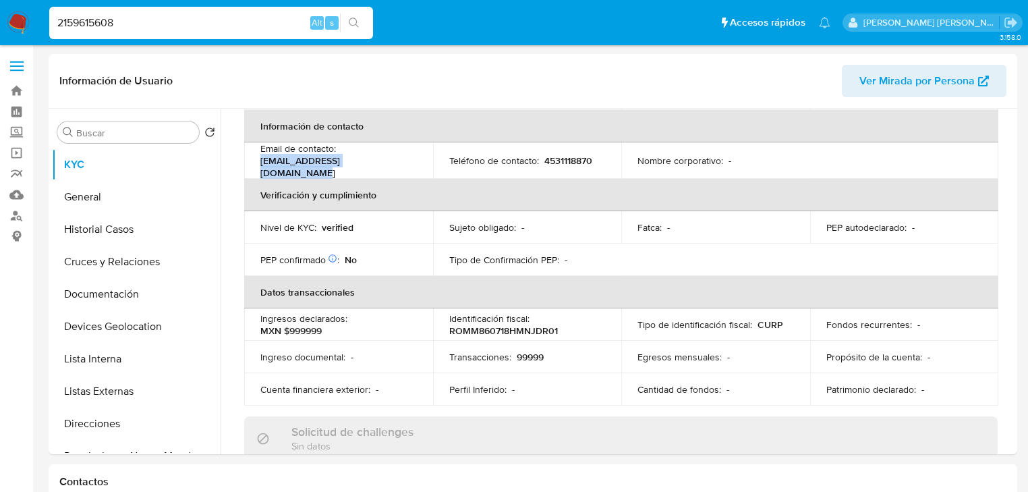
drag, startPoint x: 397, startPoint y: 154, endPoint x: 388, endPoint y: 29, distance: 125.1
click at [256, 151] on td "Email de contacto : martin_rojas_87@hotmail.com" at bounding box center [338, 160] width 189 height 36
copy p "martin_rojas_87@hotmail.com"
click at [537, 351] on p "99999" at bounding box center [530, 357] width 27 height 12
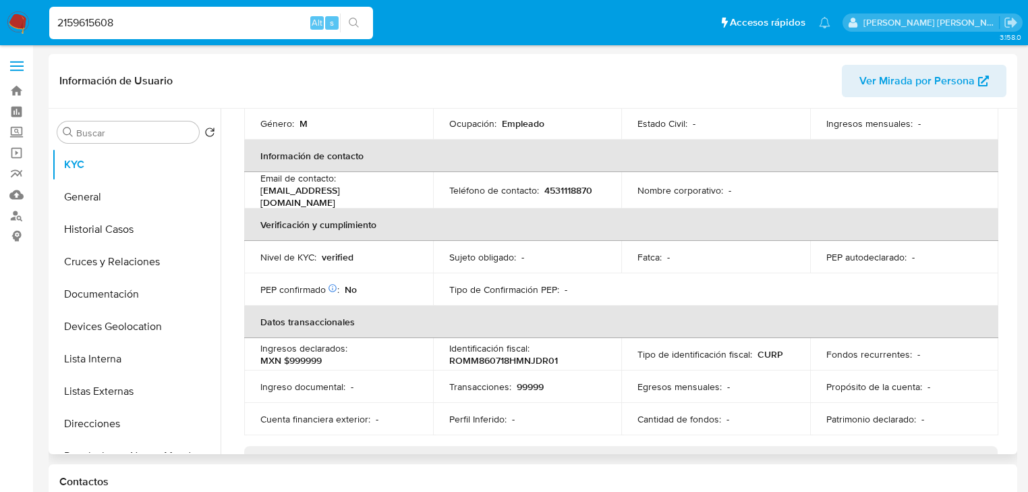
scroll to position [216, 0]
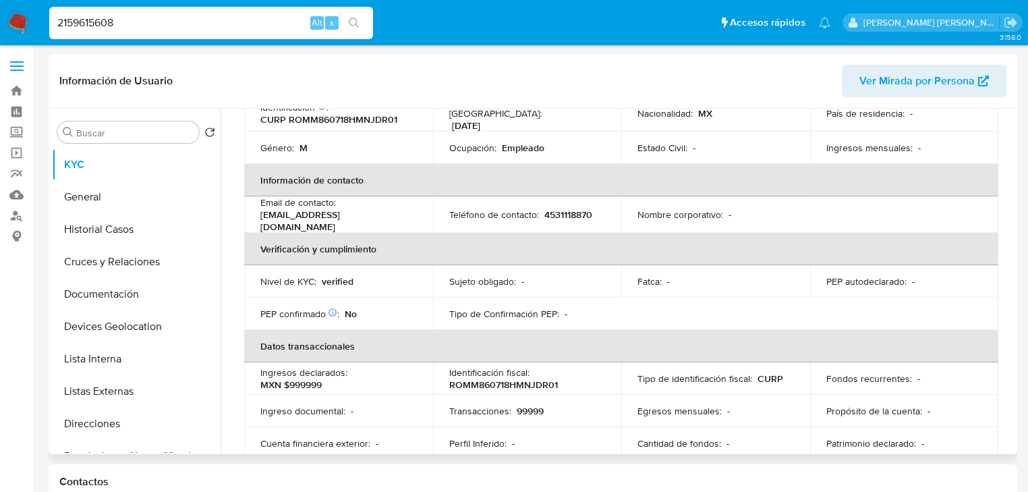
click at [564, 208] on p "4531118870" at bounding box center [568, 214] width 48 height 12
copy p "4531118870"
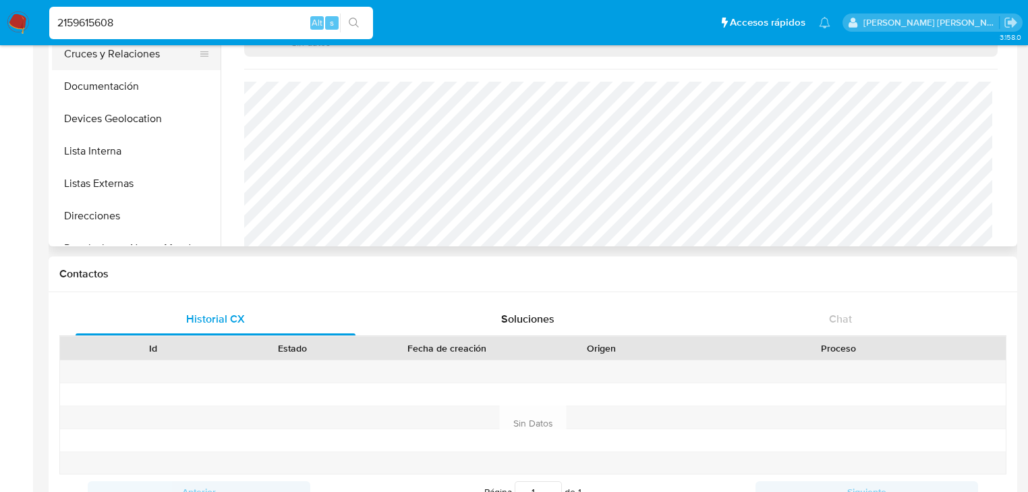
scroll to position [0, 0]
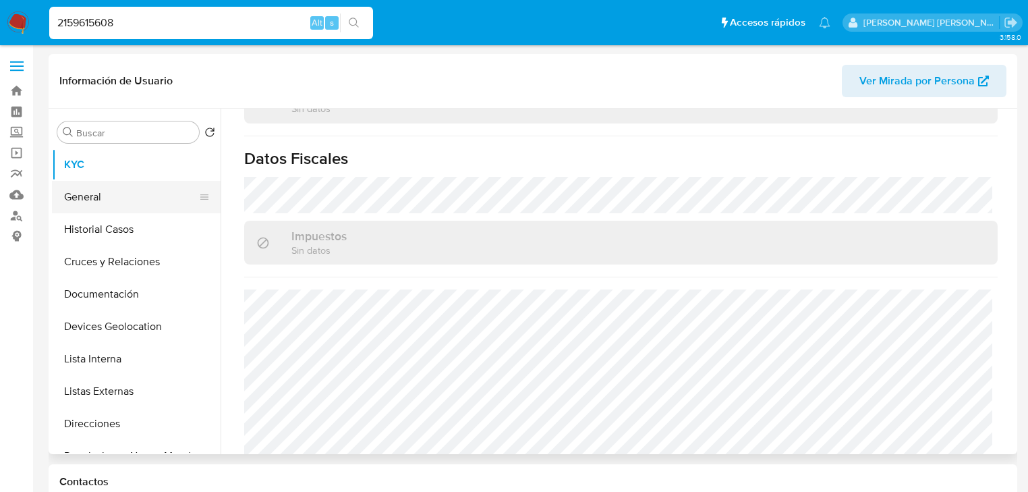
click at [115, 204] on button "General" at bounding box center [131, 197] width 158 height 32
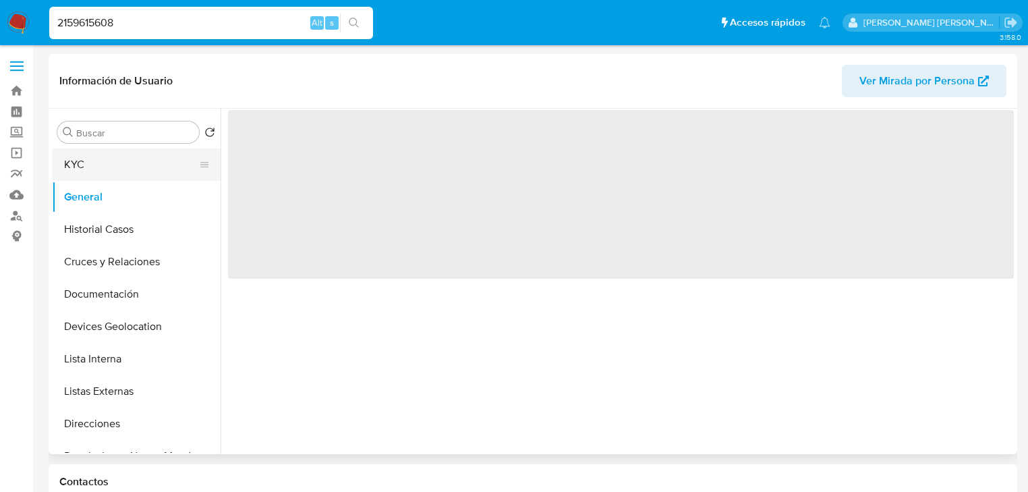
click at [113, 167] on button "KYC" at bounding box center [131, 164] width 158 height 32
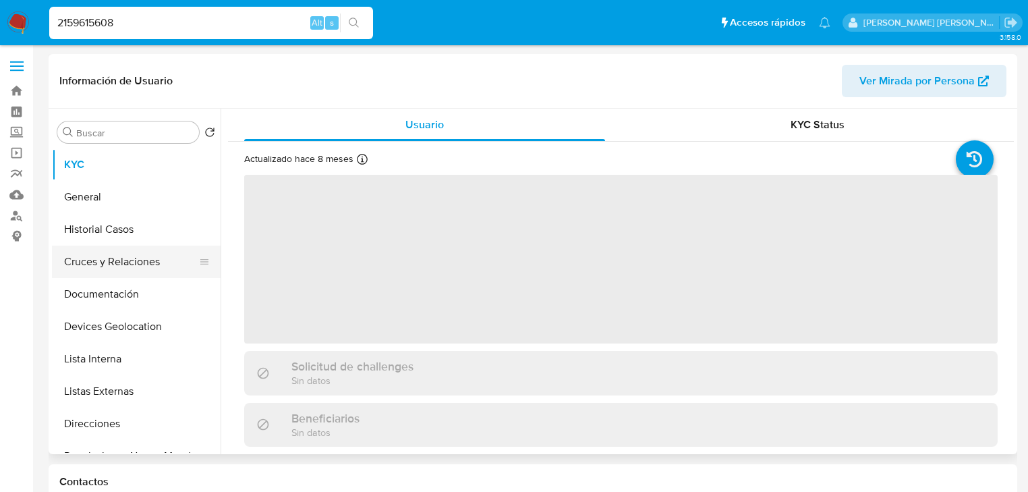
drag, startPoint x: 119, startPoint y: 294, endPoint x: 188, endPoint y: 272, distance: 72.7
click at [119, 293] on button "Documentación" at bounding box center [136, 294] width 169 height 32
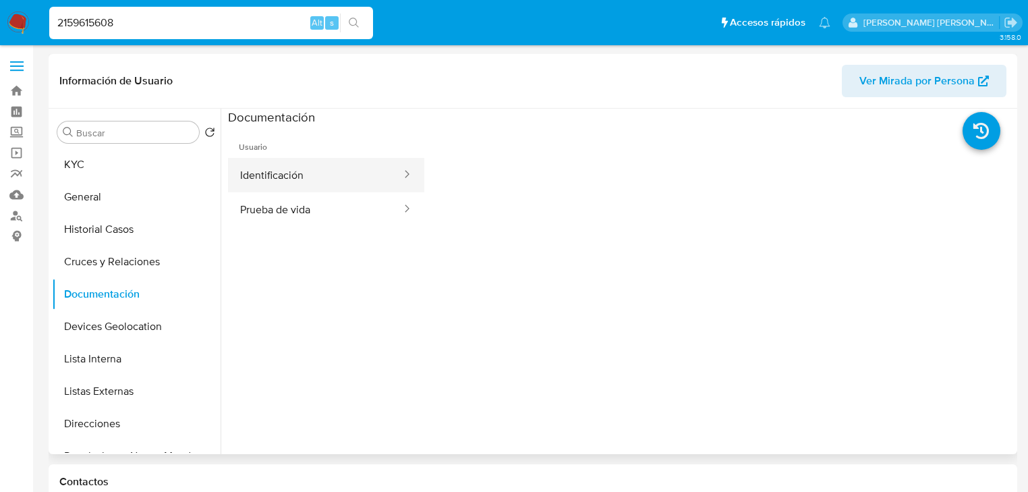
click at [353, 169] on button "Identificación" at bounding box center [315, 175] width 175 height 34
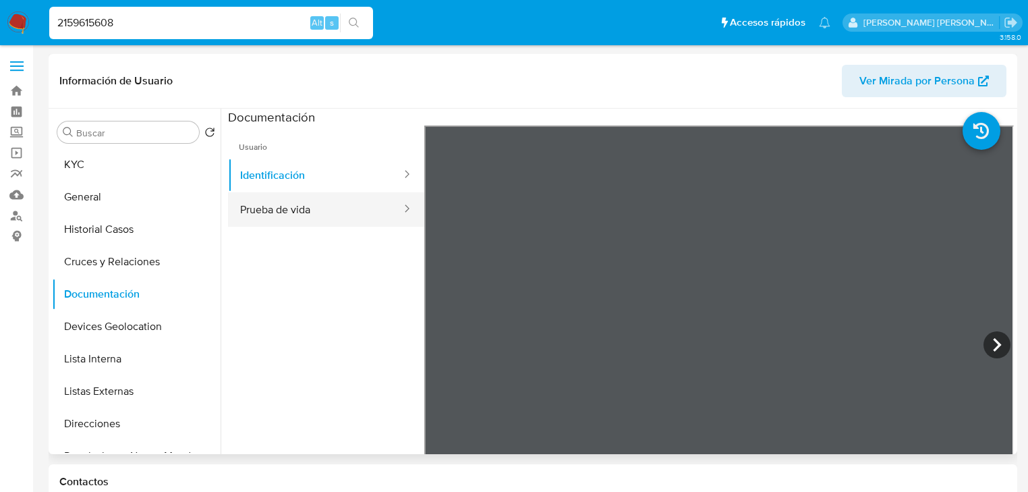
click at [313, 192] on button "Prueba de vida" at bounding box center [315, 209] width 175 height 34
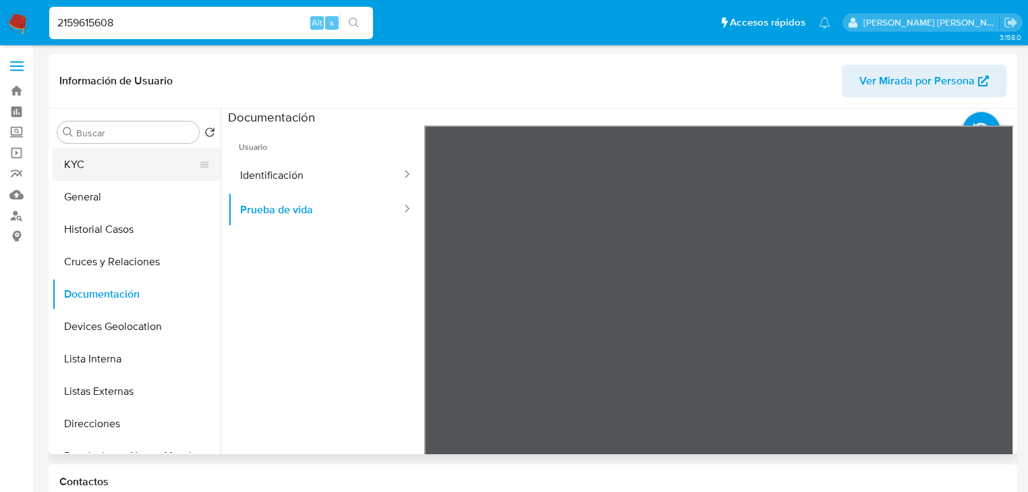
click at [74, 173] on button "KYC" at bounding box center [131, 164] width 158 height 32
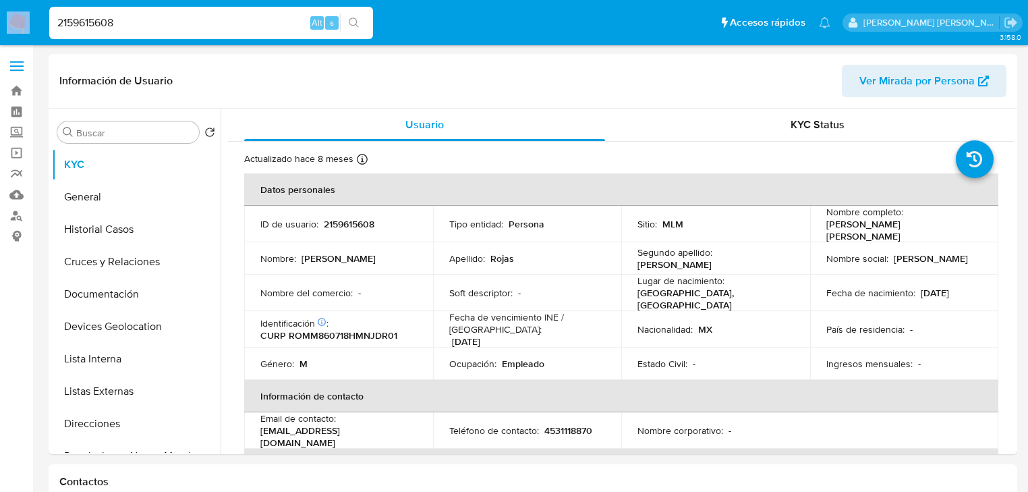
drag, startPoint x: 156, startPoint y: 6, endPoint x: 0, endPoint y: 6, distance: 155.8
click at [0, 6] on nav "Pausado Ver notificaciones 2159615608 Alt s Accesos rápidos Presiona las siguie…" at bounding box center [514, 22] width 1028 height 45
drag, startPoint x: 159, startPoint y: 20, endPoint x: 0, endPoint y: 1, distance: 160.3
click at [0, 9] on nav "Pausado Ver notificaciones 2159615608 Alt s Accesos rápidos Presiona las siguie…" at bounding box center [514, 22] width 1028 height 45
paste input "542290949"
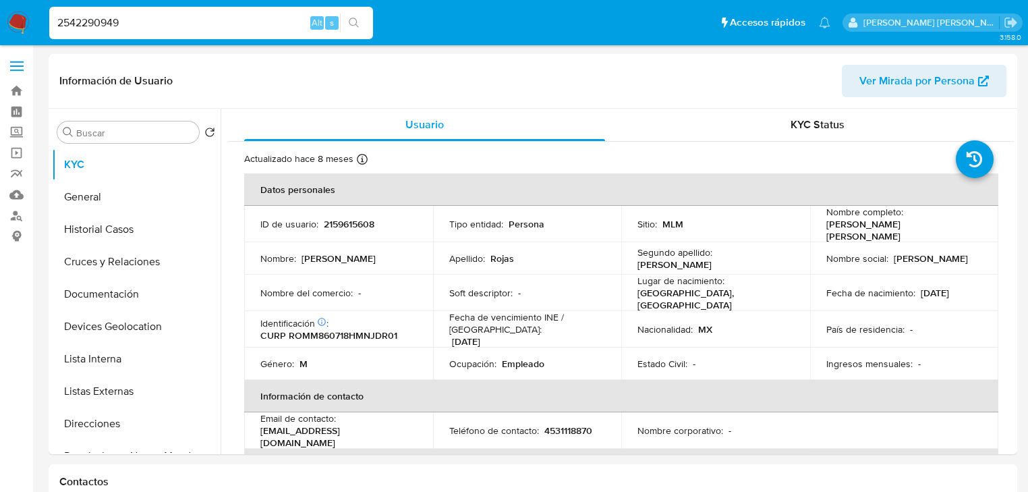
type input "2542290949"
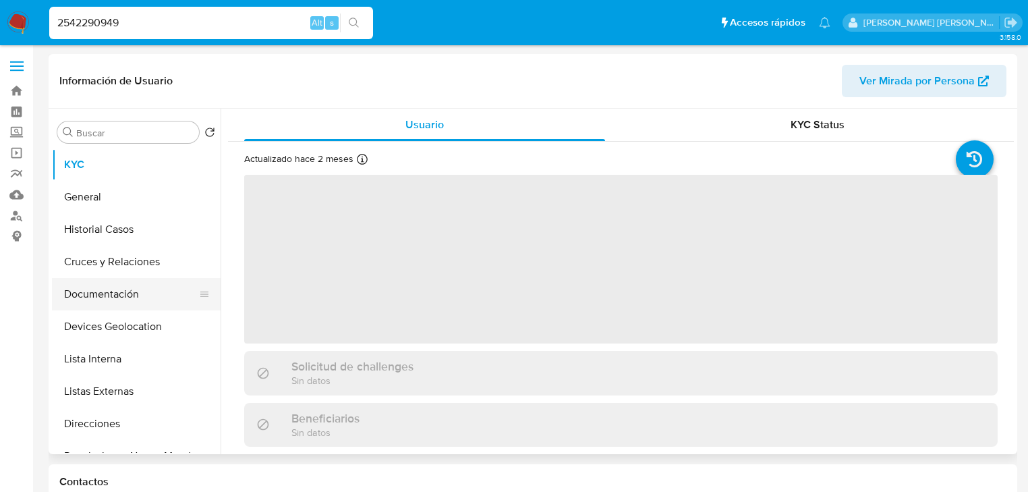
click at [96, 286] on button "Documentación" at bounding box center [131, 294] width 158 height 32
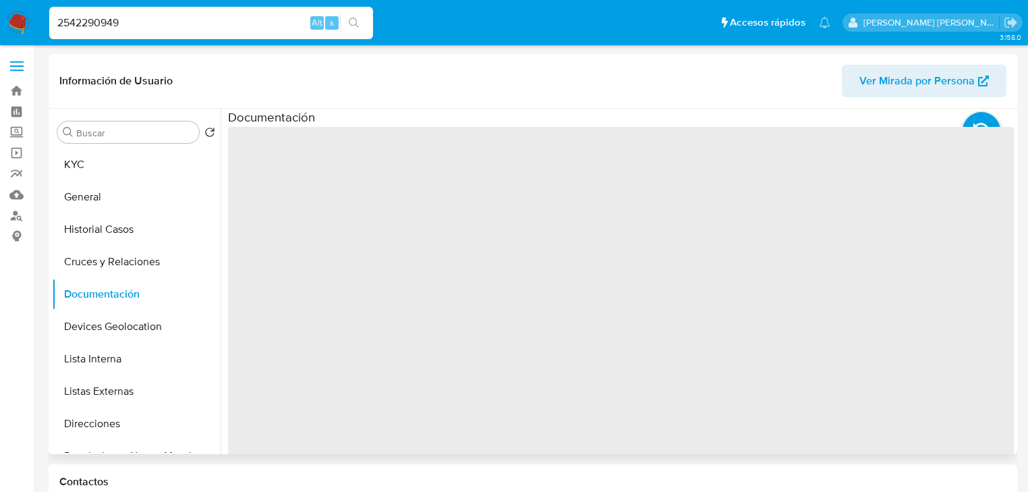
select select "10"
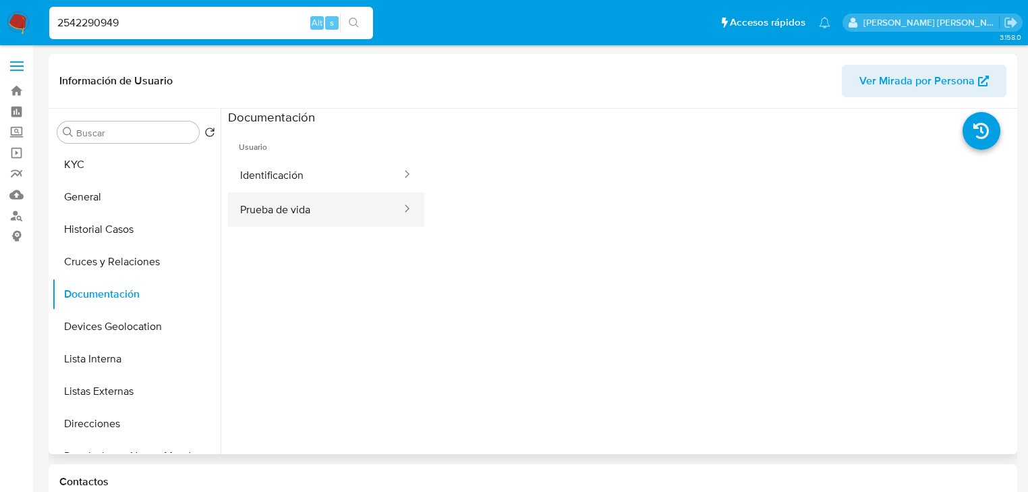
click at [343, 220] on button "Prueba de vida" at bounding box center [315, 209] width 175 height 34
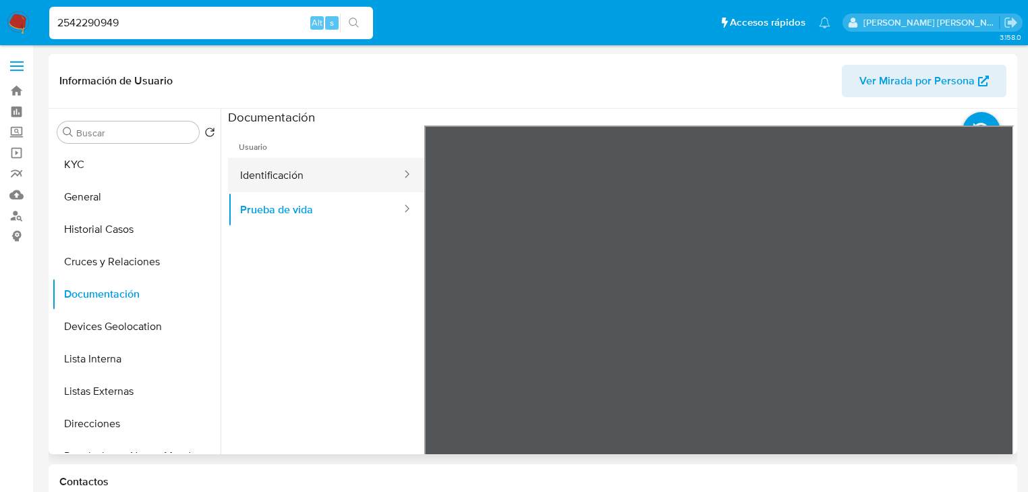
click at [330, 173] on button "Identificación" at bounding box center [315, 175] width 175 height 34
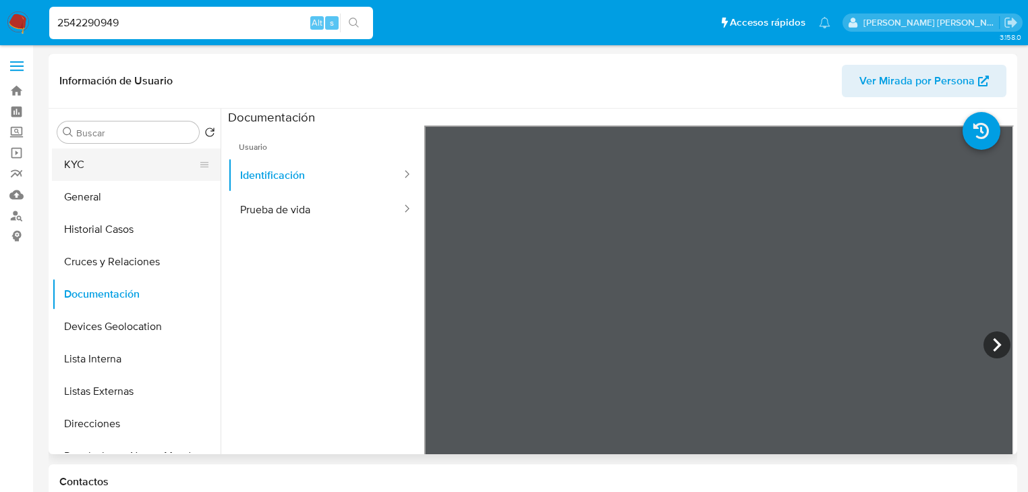
drag, startPoint x: 111, startPoint y: 173, endPoint x: 159, endPoint y: 173, distance: 48.6
click at [111, 173] on button "KYC" at bounding box center [131, 164] width 158 height 32
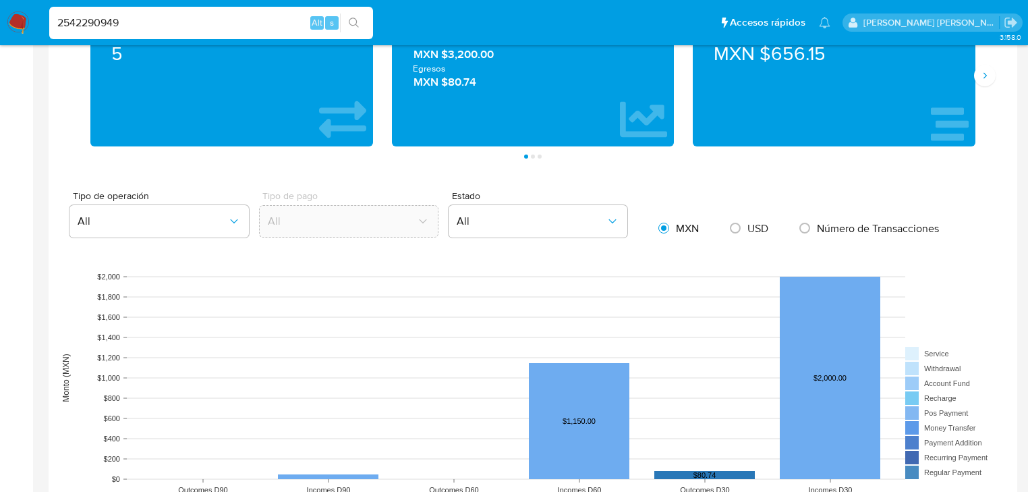
scroll to position [701, 0]
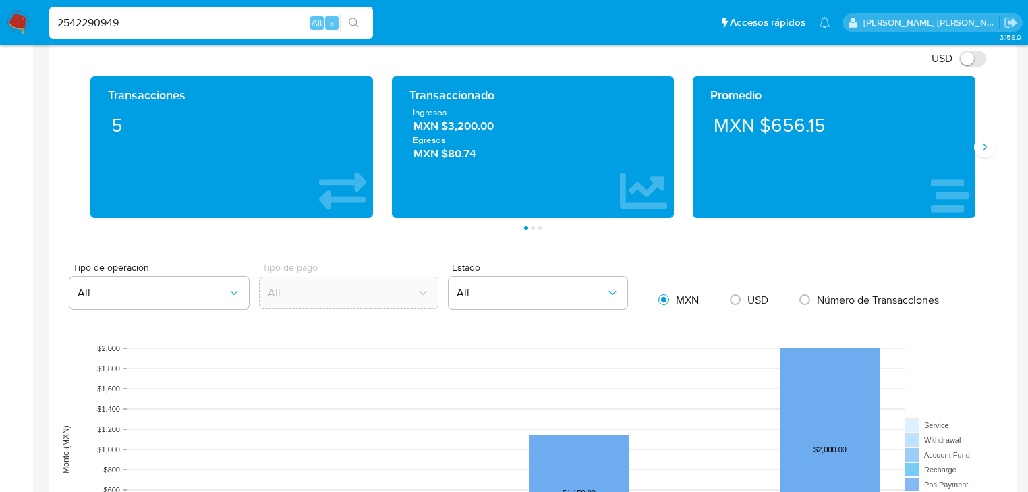
drag, startPoint x: 142, startPoint y: 30, endPoint x: 10, endPoint y: 2, distance: 135.0
click at [0, 4] on nav "Pausado Ver notificaciones 2542290949 Alt s Accesos rápidos Presiona las siguie…" at bounding box center [514, 22] width 1028 height 45
paste input "159615608"
type input "2159615608"
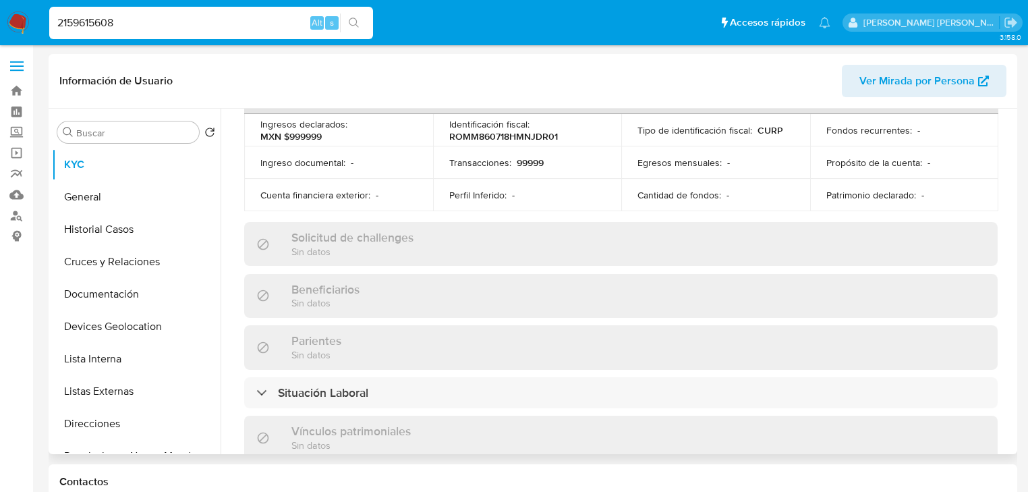
select select "10"
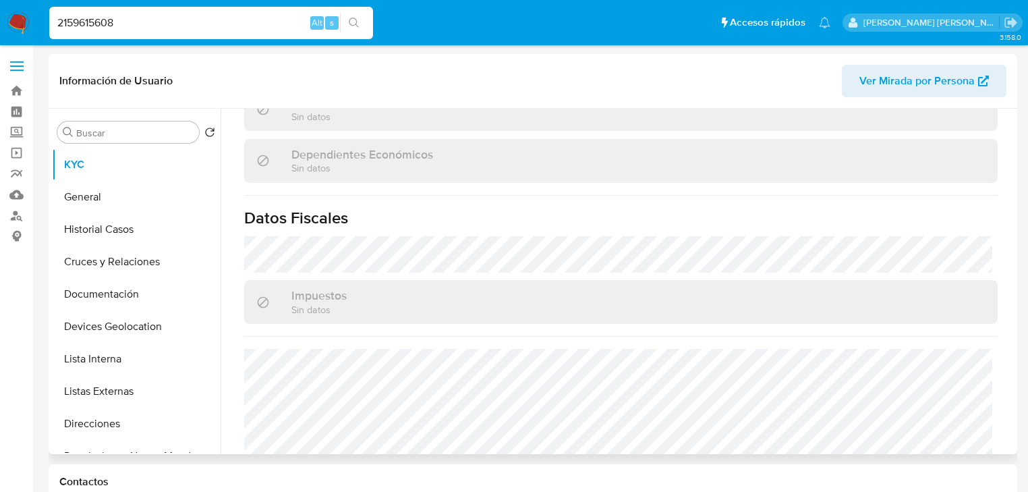
scroll to position [852, 0]
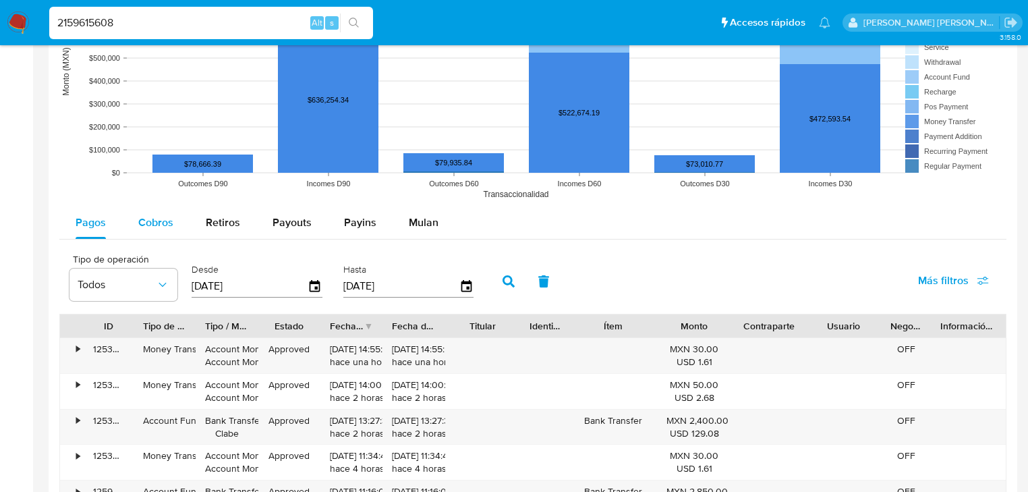
click at [147, 221] on span "Cobros" at bounding box center [155, 222] width 35 height 16
select select "10"
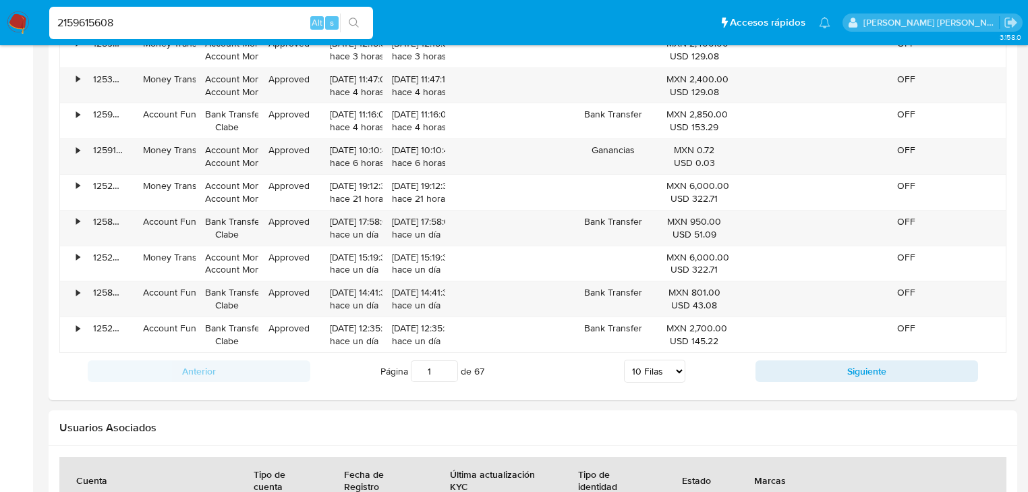
scroll to position [1511, 0]
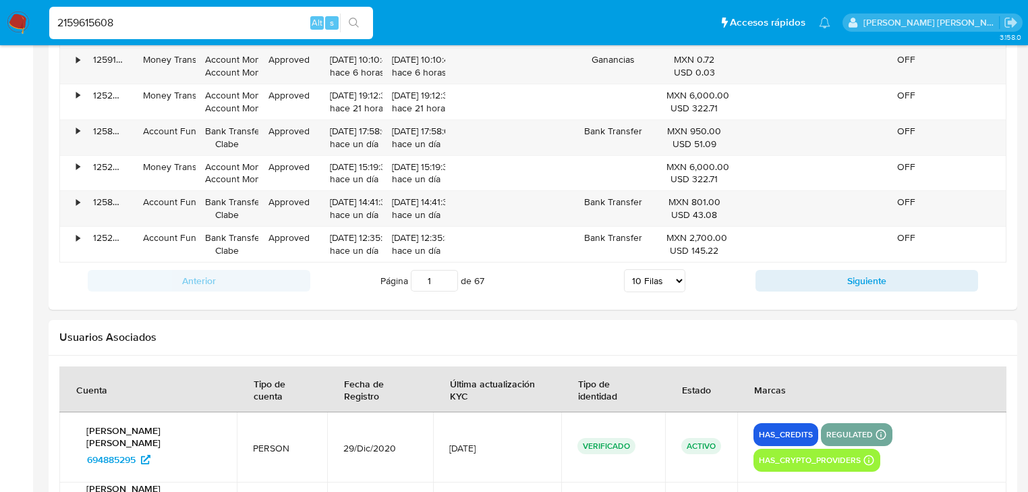
click at [853, 275] on button "Siguiente" at bounding box center [866, 281] width 223 height 22
type input "2"
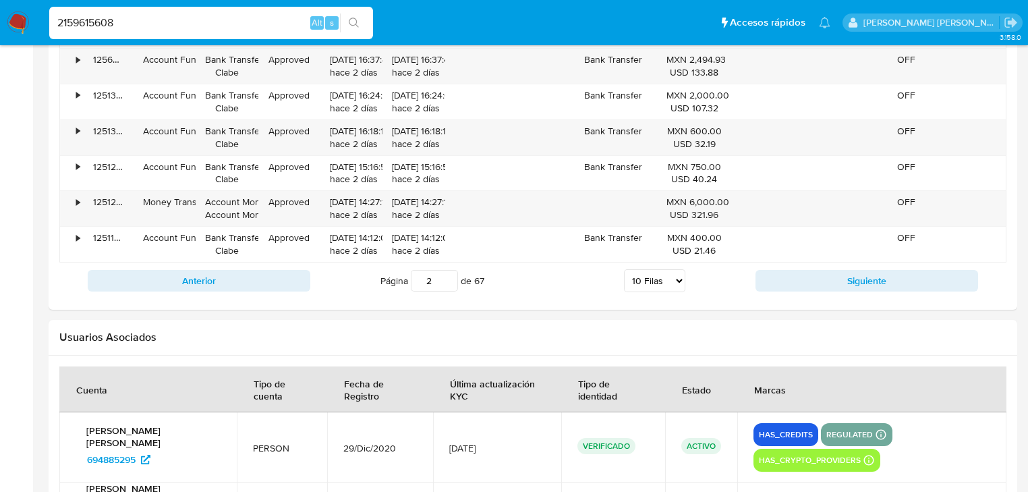
scroll to position [1241, 0]
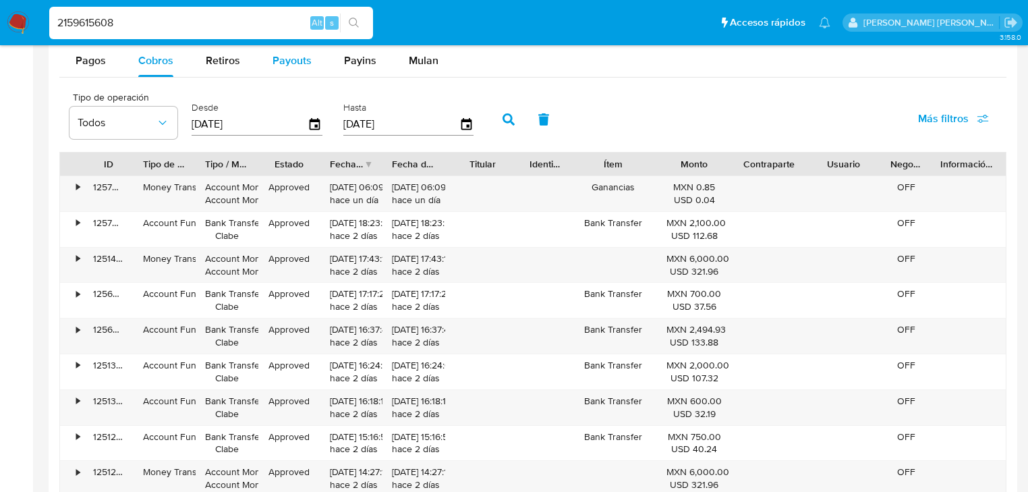
click at [323, 60] on button "Payouts" at bounding box center [291, 61] width 71 height 32
select select "10"
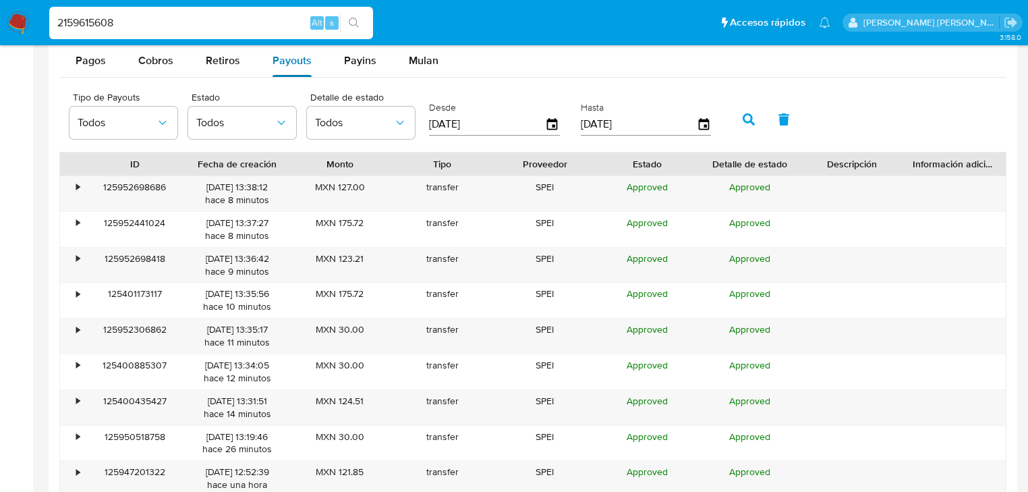
click at [291, 62] on span "Payouts" at bounding box center [291, 61] width 39 height 16
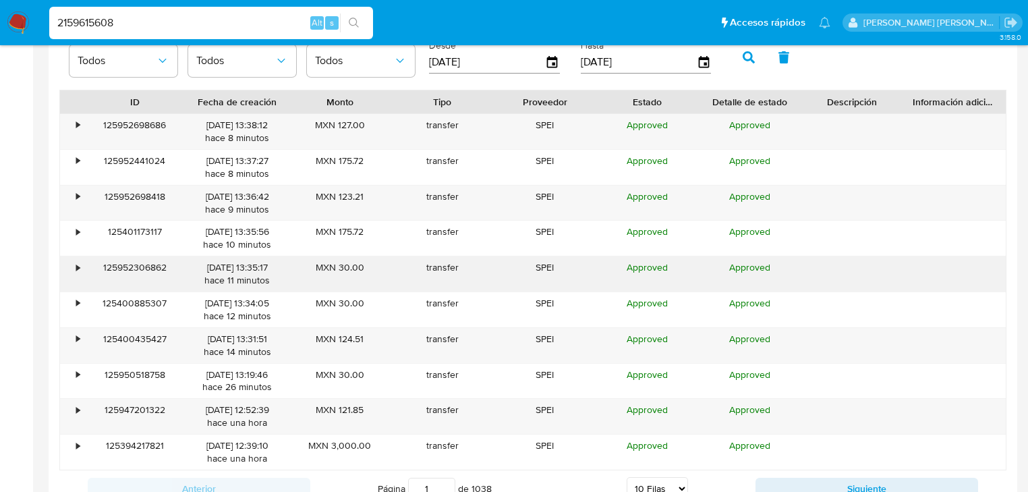
scroll to position [1403, 0]
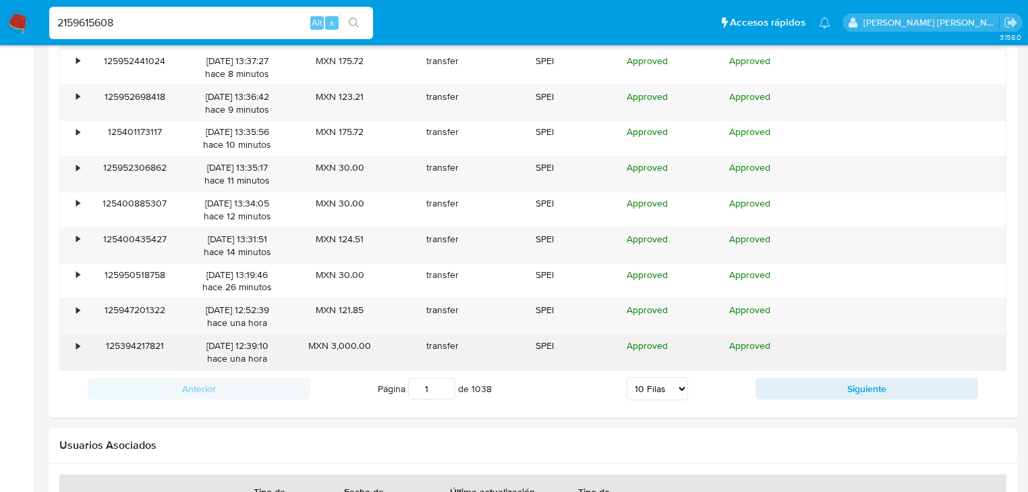
click at [81, 345] on div "•" at bounding box center [72, 351] width 24 height 35
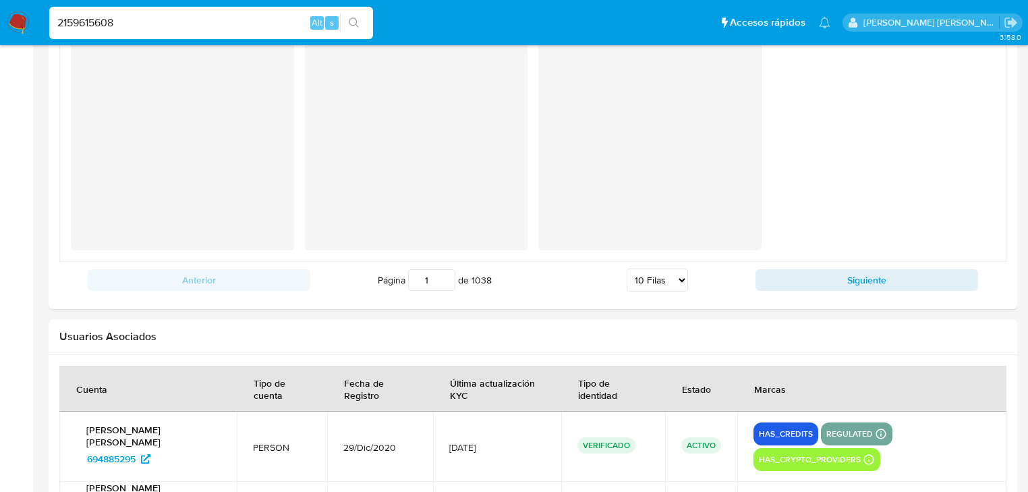
scroll to position [1888, 0]
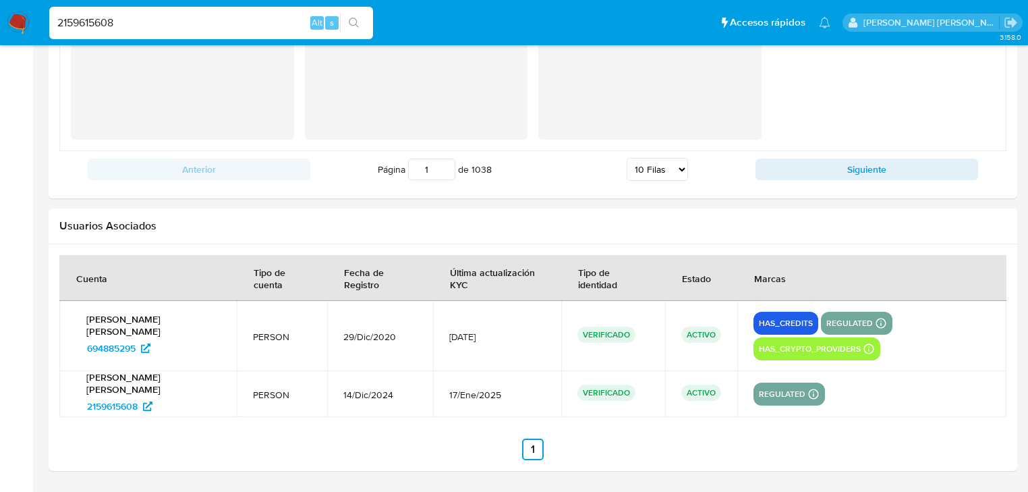
click at [871, 132] on div "Información del proveedor" at bounding box center [533, 17] width 924 height 245
click at [860, 166] on button "Siguiente" at bounding box center [866, 169] width 223 height 22
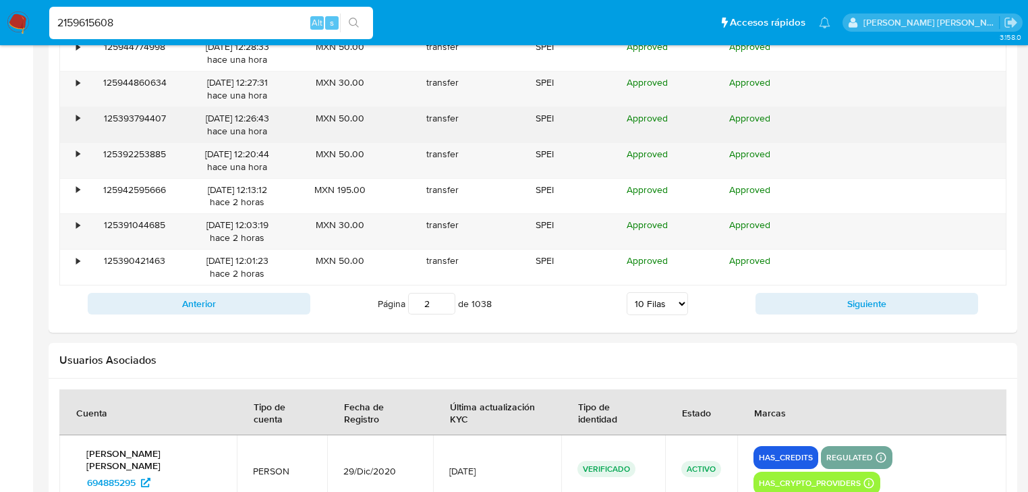
scroll to position [1342, 0]
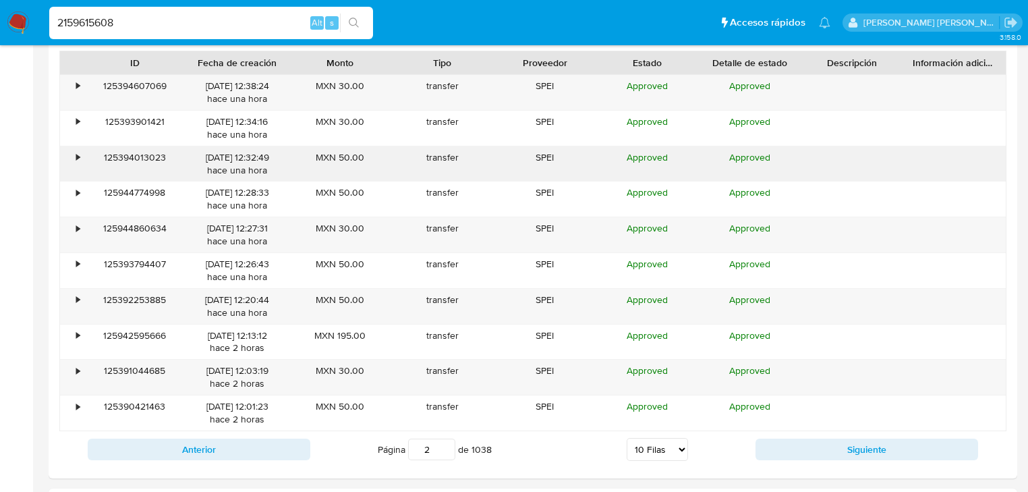
click at [67, 157] on div "•" at bounding box center [72, 163] width 24 height 35
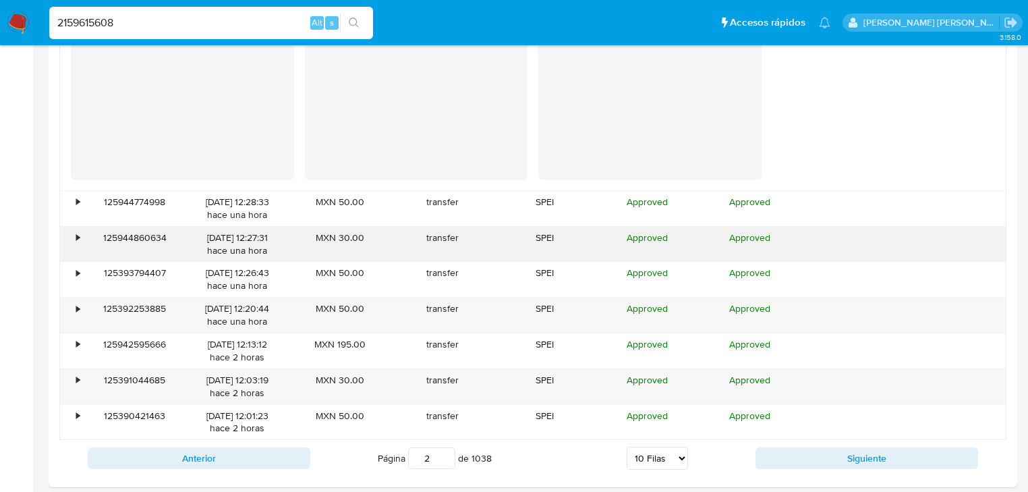
scroll to position [1612, 0]
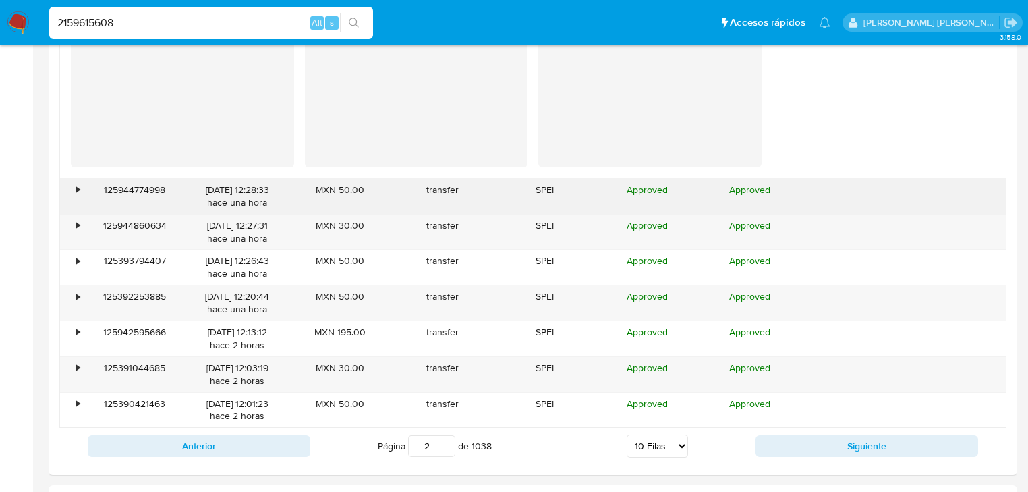
click at [84, 190] on div "125944774998" at bounding box center [135, 196] width 103 height 35
click at [73, 186] on div "•" at bounding box center [72, 196] width 24 height 35
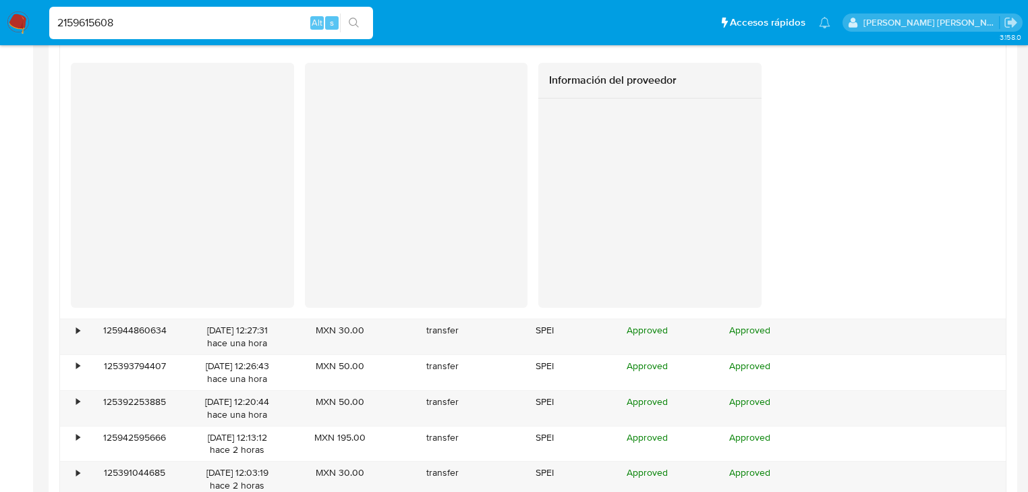
scroll to position [1935, 0]
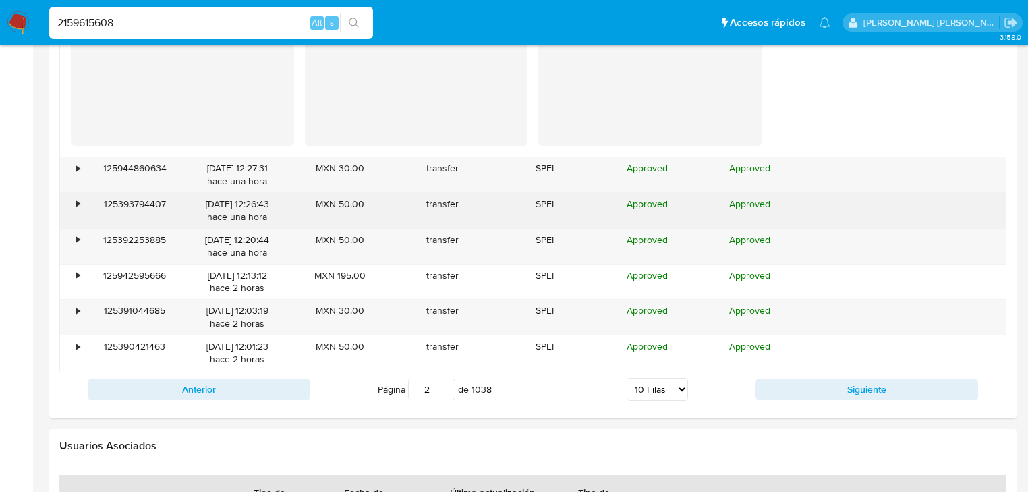
click at [103, 204] on div "125393794407" at bounding box center [135, 210] width 103 height 35
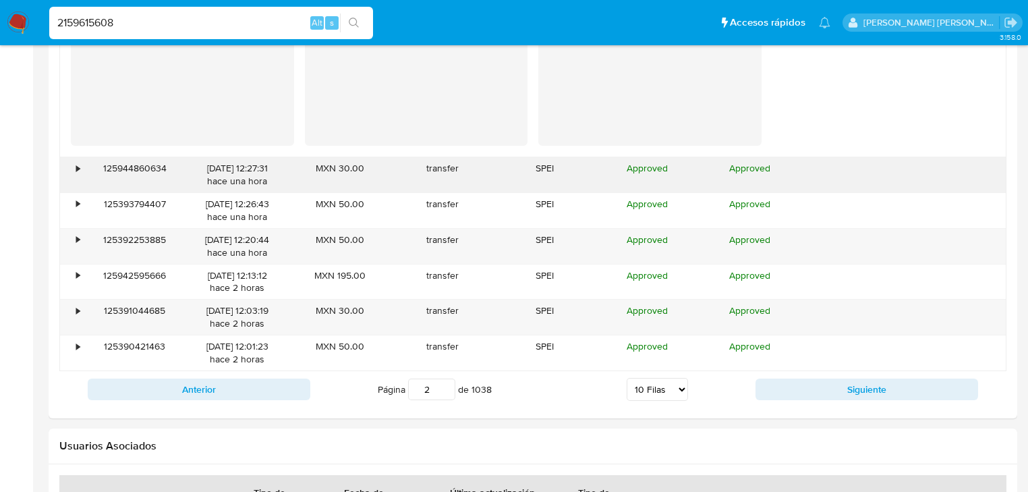
click at [88, 163] on div "125944860634" at bounding box center [135, 174] width 103 height 35
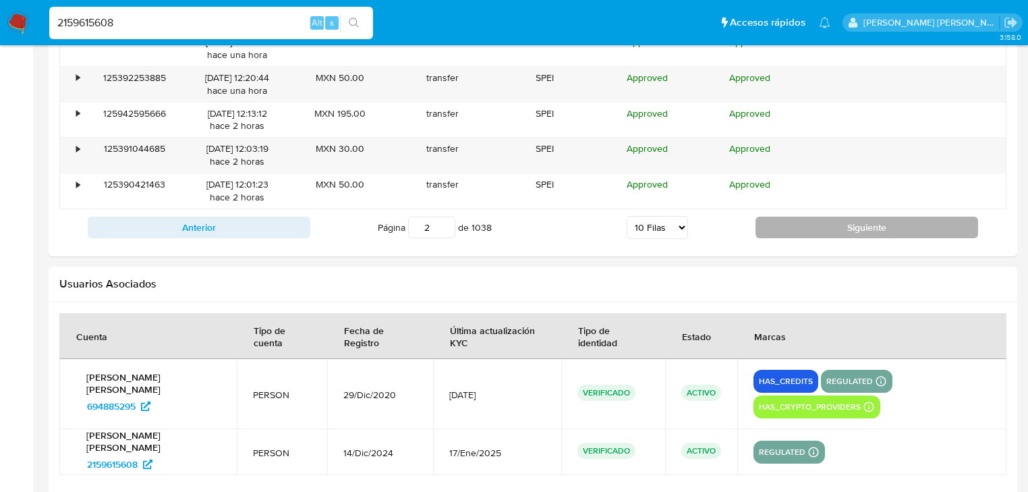
click at [826, 226] on button "Siguiente" at bounding box center [866, 227] width 223 height 22
type input "3"
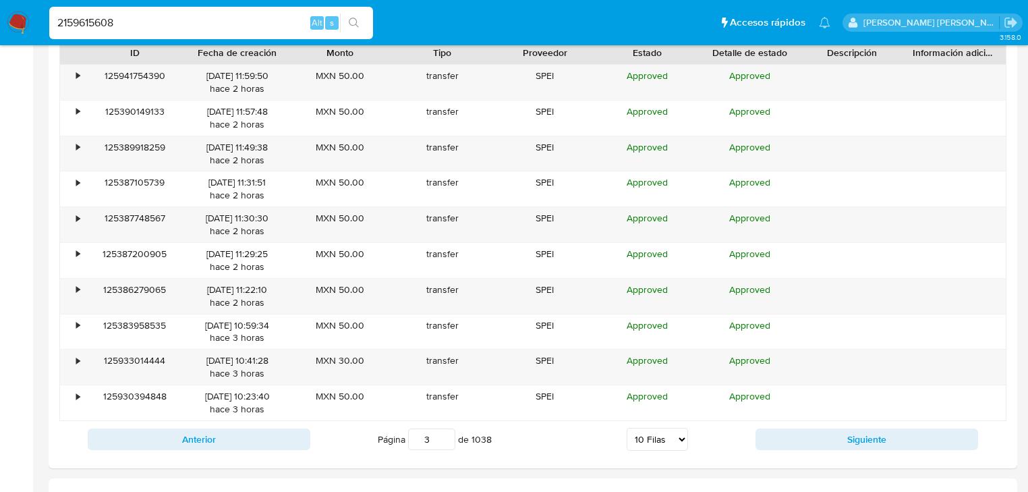
scroll to position [1450, 0]
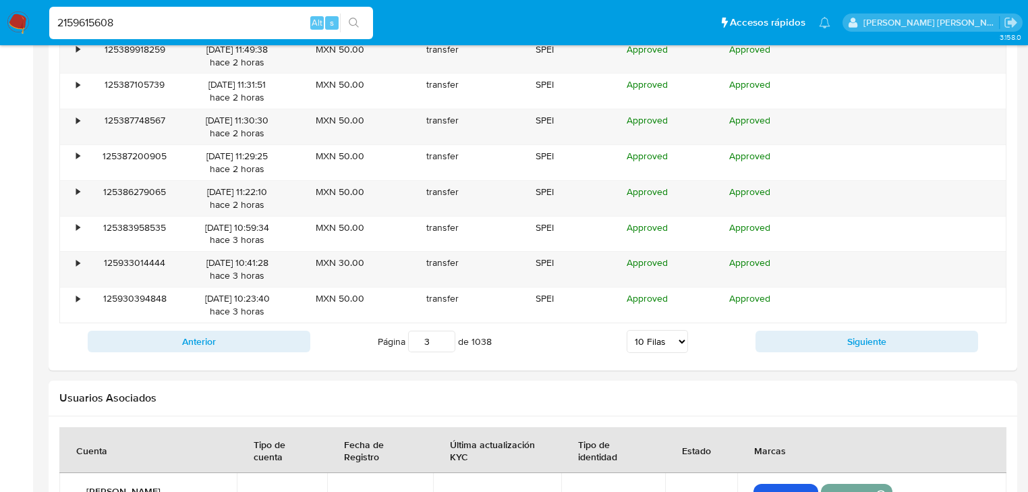
click at [835, 323] on div "Anterior Página 3 de 1038 5 Filas 10 Filas 20 Filas 25 Filas 50 Filas 100 Filas…" at bounding box center [532, 341] width 947 height 36
click at [842, 348] on button "Siguiente" at bounding box center [866, 341] width 223 height 22
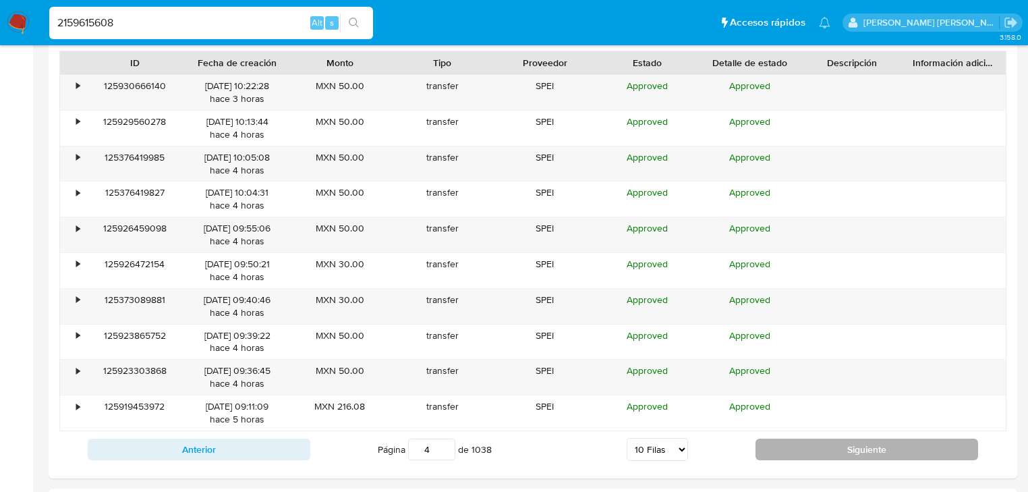
click at [774, 453] on button "Siguiente" at bounding box center [866, 449] width 223 height 22
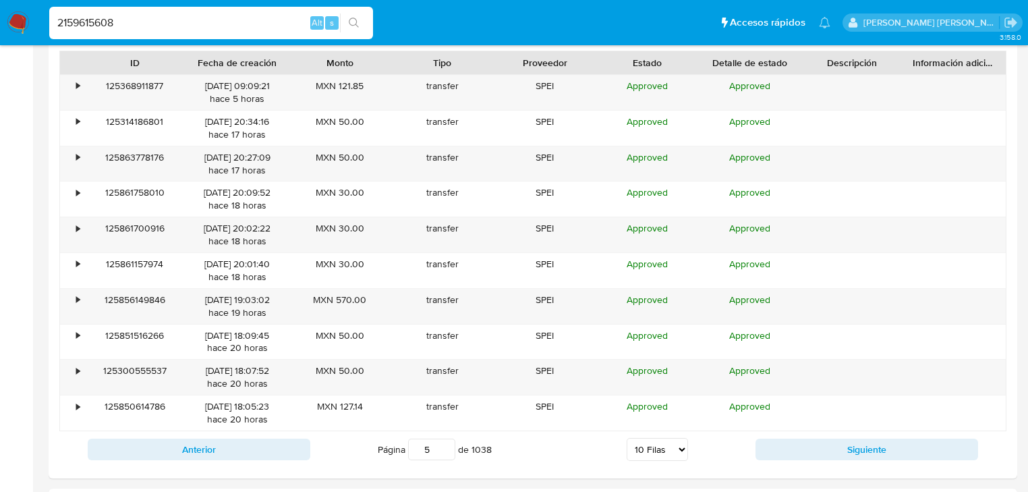
click at [774, 453] on button "Siguiente" at bounding box center [866, 449] width 223 height 22
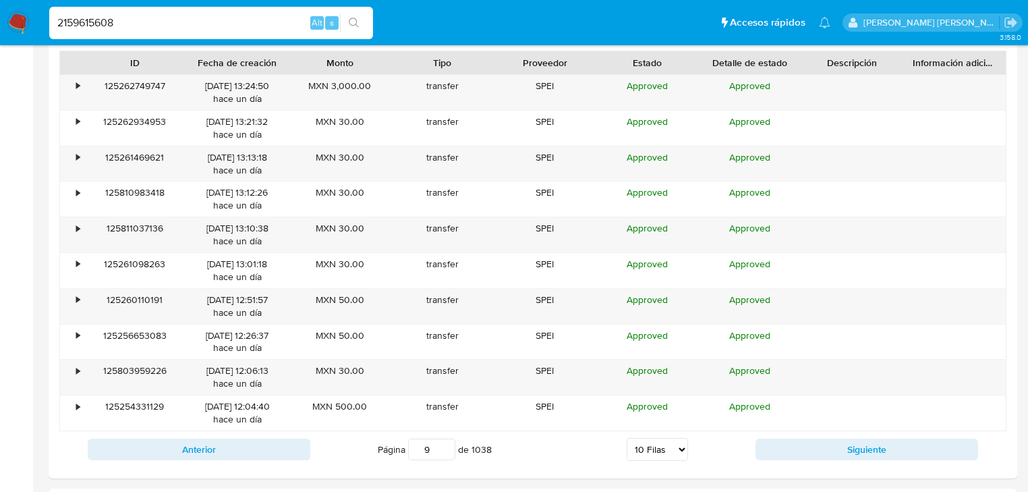
type input "10"
paste input "6509088"
type input "2165090888"
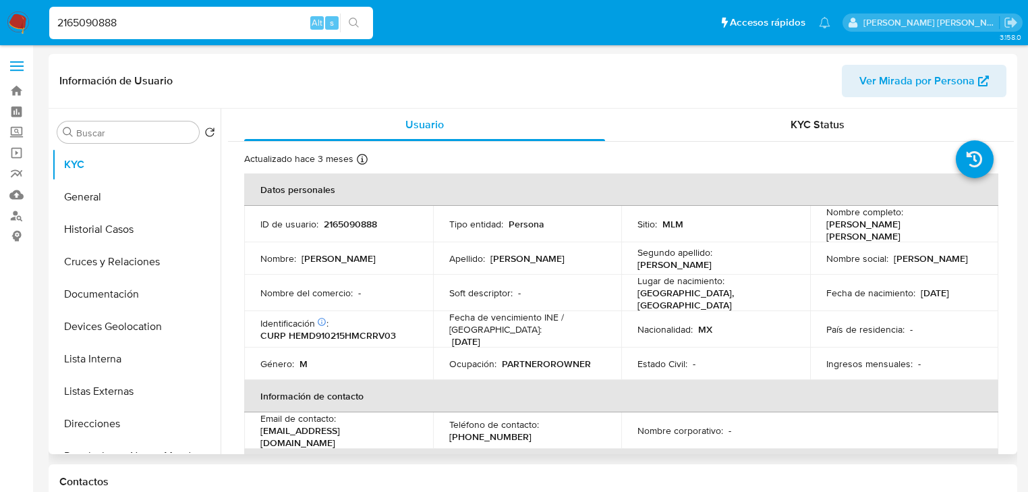
select select "10"
drag, startPoint x: 123, startPoint y: 387, endPoint x: 359, endPoint y: 359, distance: 237.1
click at [124, 387] on button "Listas Externas" at bounding box center [136, 391] width 169 height 32
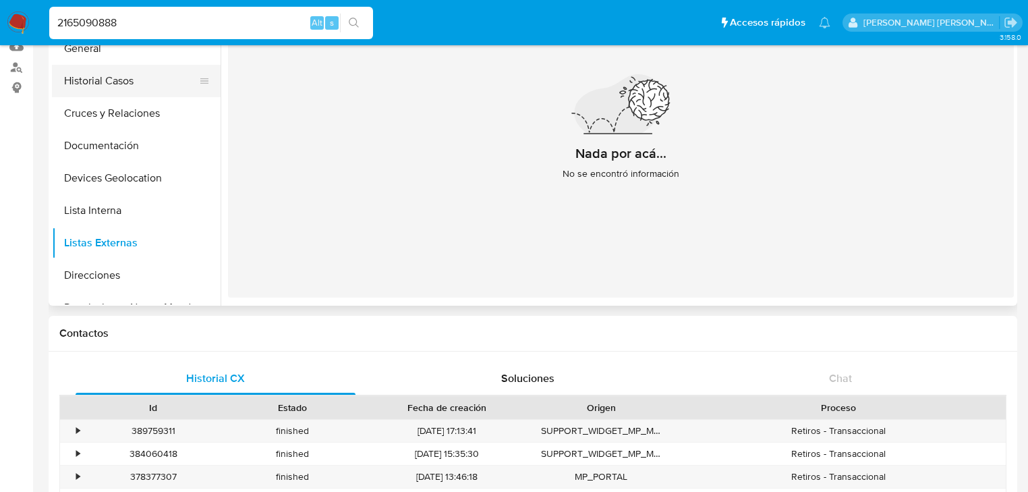
scroll to position [54, 0]
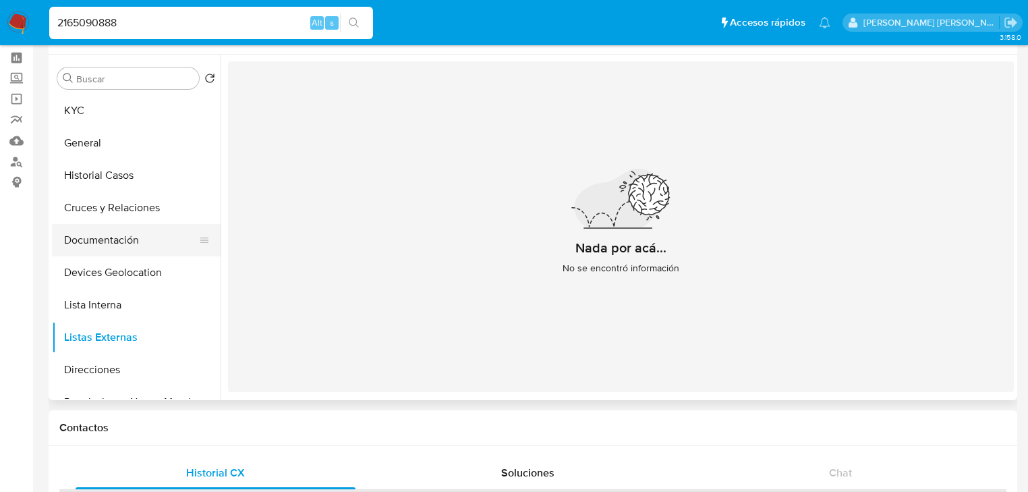
click at [121, 237] on button "Documentación" at bounding box center [131, 240] width 158 height 32
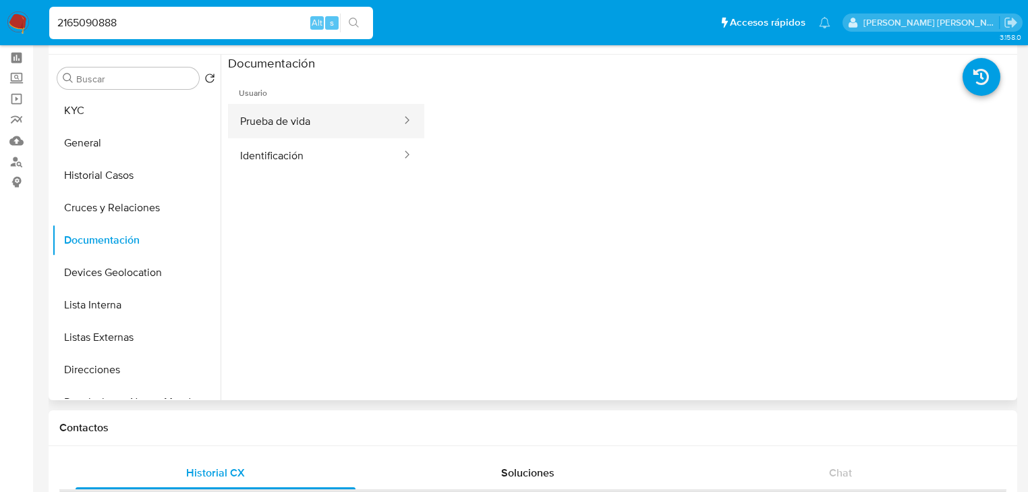
drag, startPoint x: 321, startPoint y: 138, endPoint x: 324, endPoint y: 129, distance: 9.2
click at [322, 132] on ul "Prueba de vida Identificación" at bounding box center [326, 138] width 196 height 69
click at [326, 110] on button "Prueba de vida" at bounding box center [315, 121] width 175 height 34
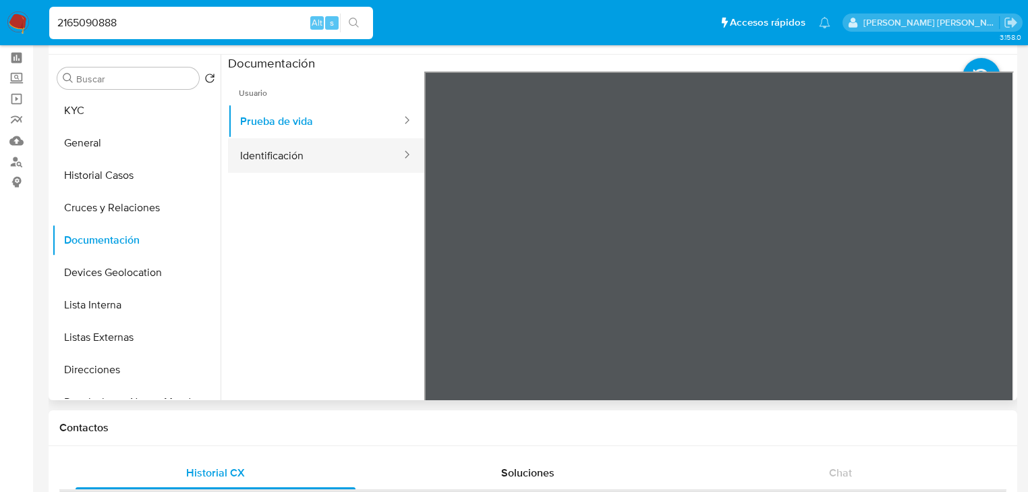
drag, startPoint x: 267, startPoint y: 158, endPoint x: 275, endPoint y: 153, distance: 9.7
click at [270, 156] on button "Identificación" at bounding box center [315, 155] width 175 height 34
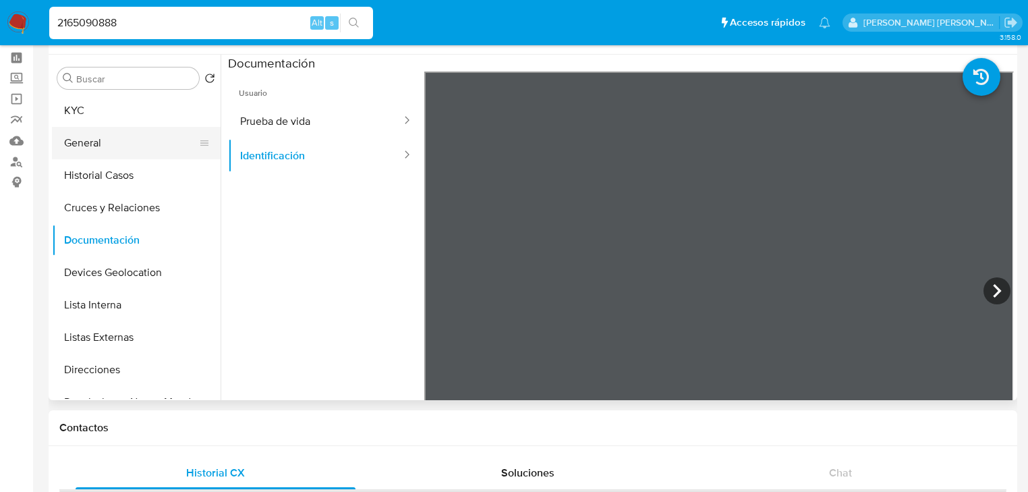
click at [97, 114] on button "KYC" at bounding box center [136, 110] width 169 height 32
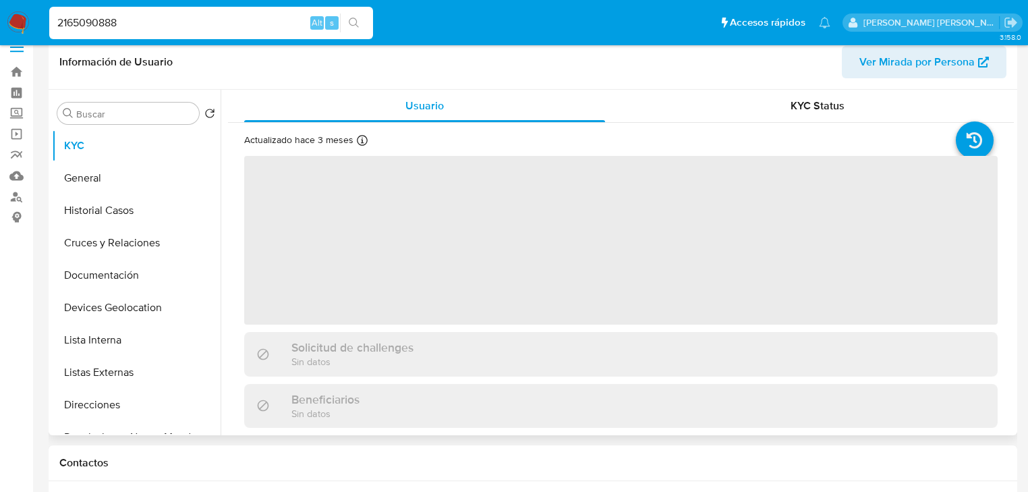
scroll to position [0, 0]
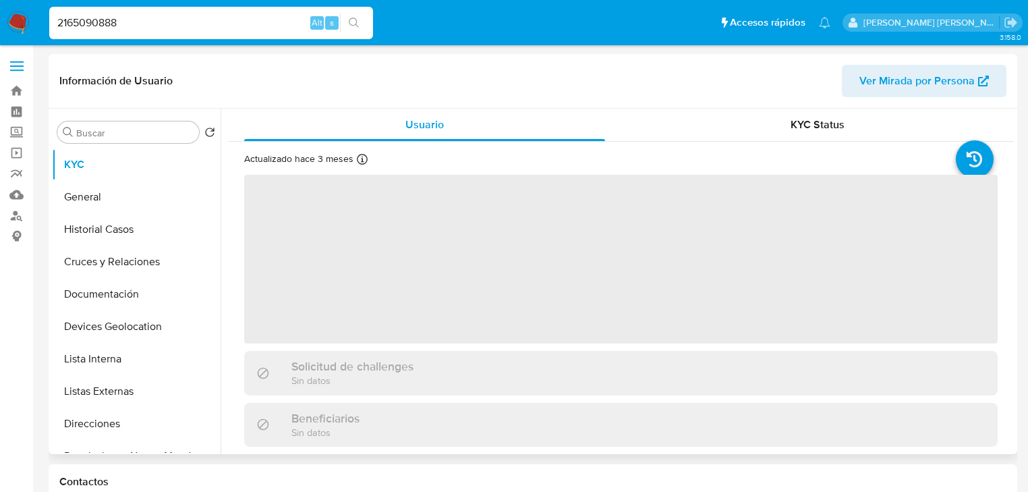
click at [377, 254] on span "‌" at bounding box center [620, 259] width 753 height 169
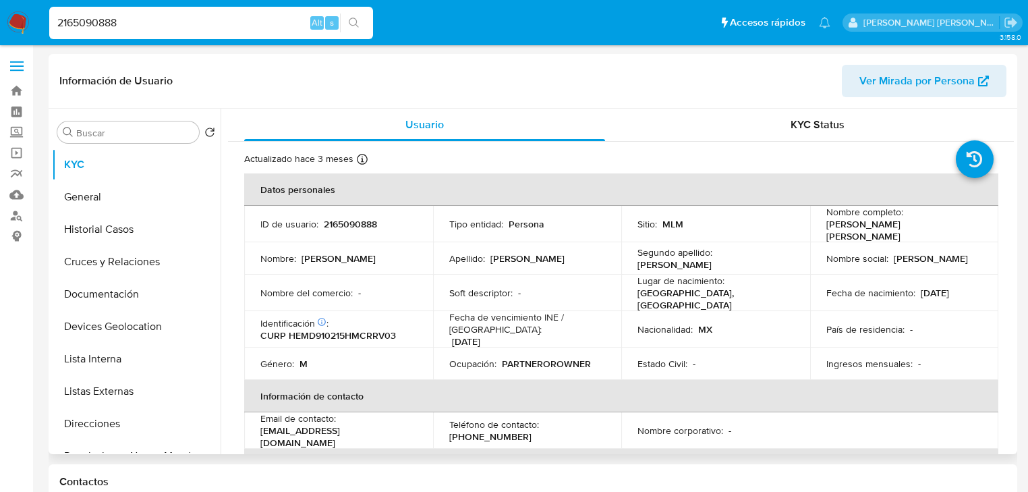
click at [357, 232] on td "ID de usuario : 2165090888" at bounding box center [338, 224] width 189 height 36
click at [355, 225] on p "2165090888" at bounding box center [350, 224] width 53 height 12
drag, startPoint x: 355, startPoint y: 225, endPoint x: 351, endPoint y: 232, distance: 7.9
click at [355, 225] on p "2165090888" at bounding box center [350, 224] width 53 height 12
click at [341, 329] on p "CURP HEMD910215HMCRRV03" at bounding box center [328, 335] width 136 height 12
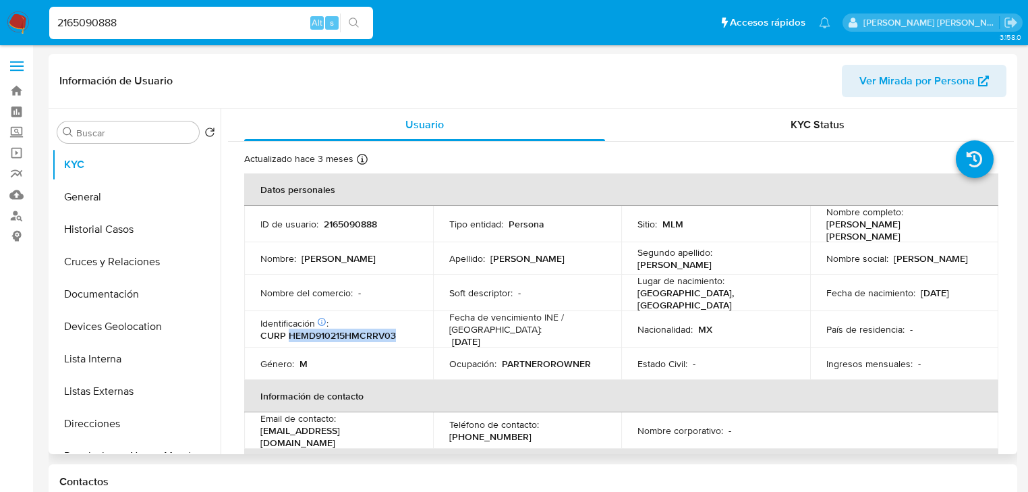
click at [341, 329] on p "CURP HEMD910215HMCRRV03" at bounding box center [328, 335] width 136 height 12
copy p "HEMD910215HMCRRV03"
drag, startPoint x: 975, startPoint y: 297, endPoint x: 931, endPoint y: 295, distance: 44.6
click at [979, 295] on td "Fecha de nacimiento : 15/02/1991" at bounding box center [904, 292] width 189 height 36
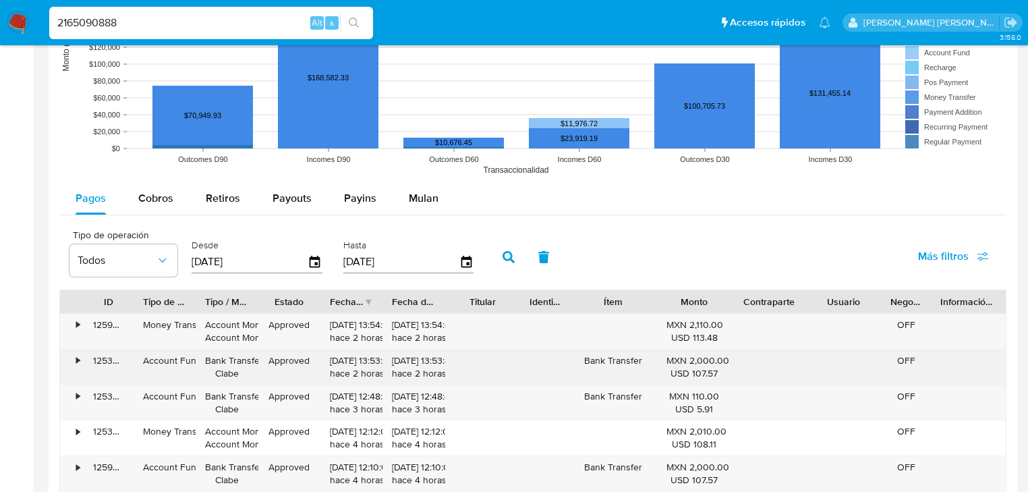
scroll to position [1187, 0]
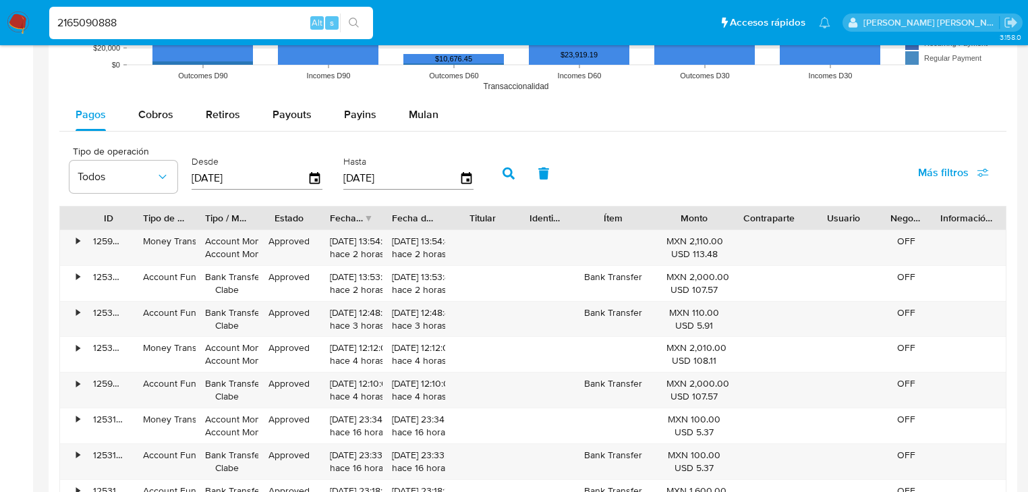
click at [132, 121] on button "Cobros" at bounding box center [155, 114] width 67 height 32
select select "10"
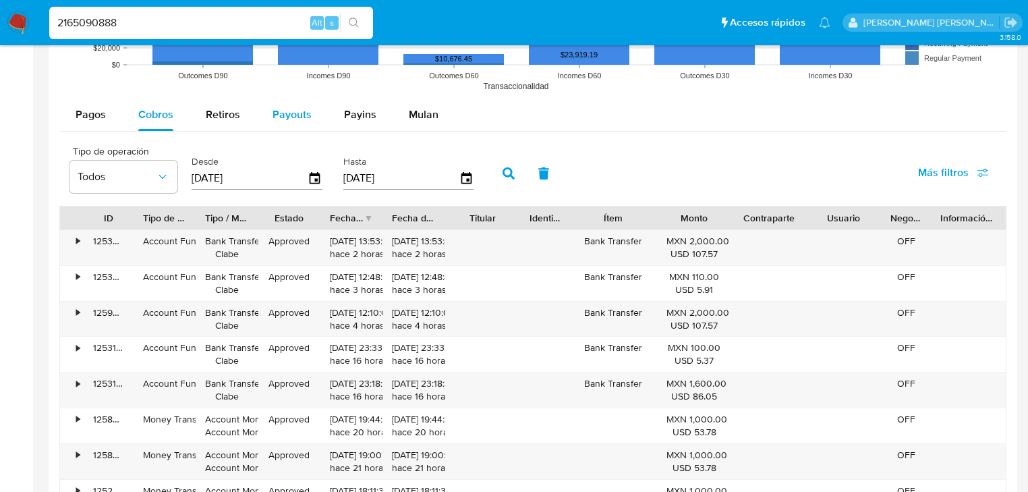
click at [293, 115] on span "Payouts" at bounding box center [291, 115] width 39 height 16
select select "10"
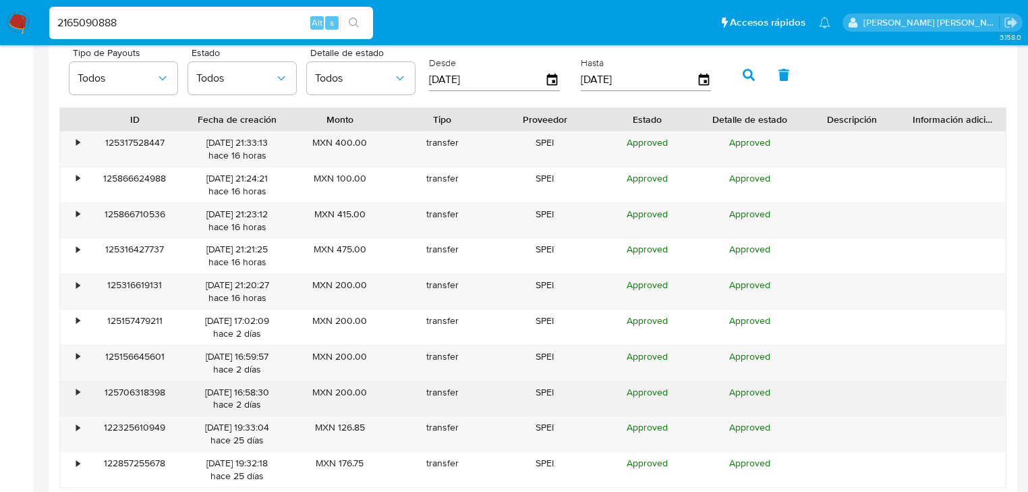
scroll to position [1403, 0]
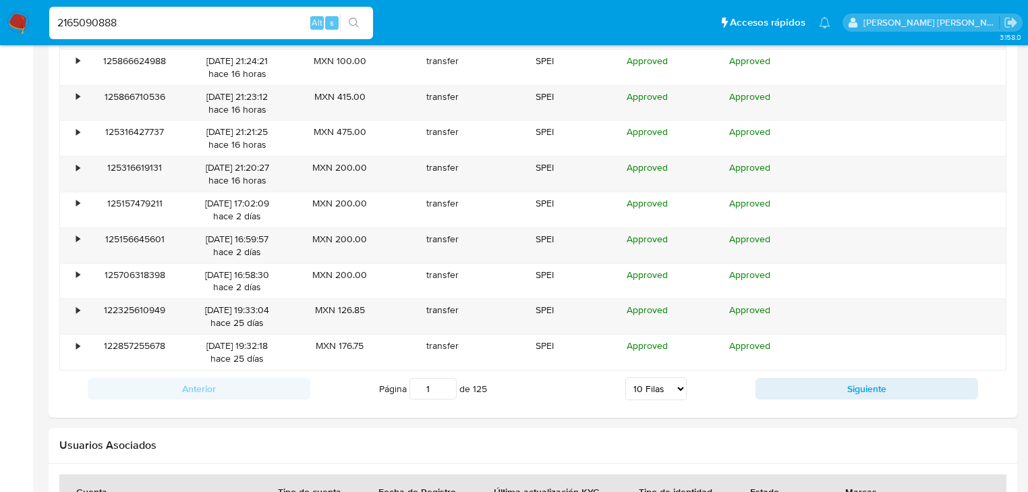
click at [72, 232] on div "•" at bounding box center [72, 245] width 24 height 35
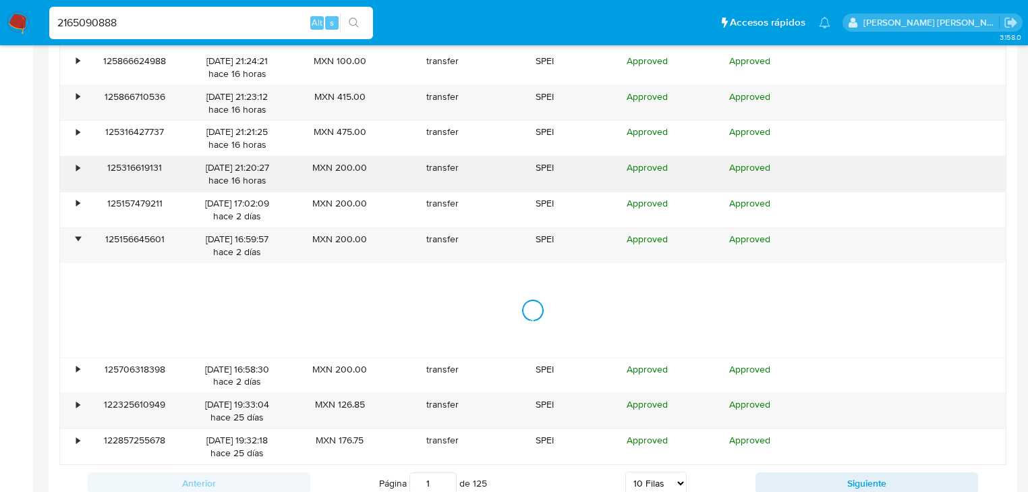
drag, startPoint x: 84, startPoint y: 205, endPoint x: 78, endPoint y: 190, distance: 15.8
click at [84, 202] on div "125157479211" at bounding box center [135, 209] width 103 height 35
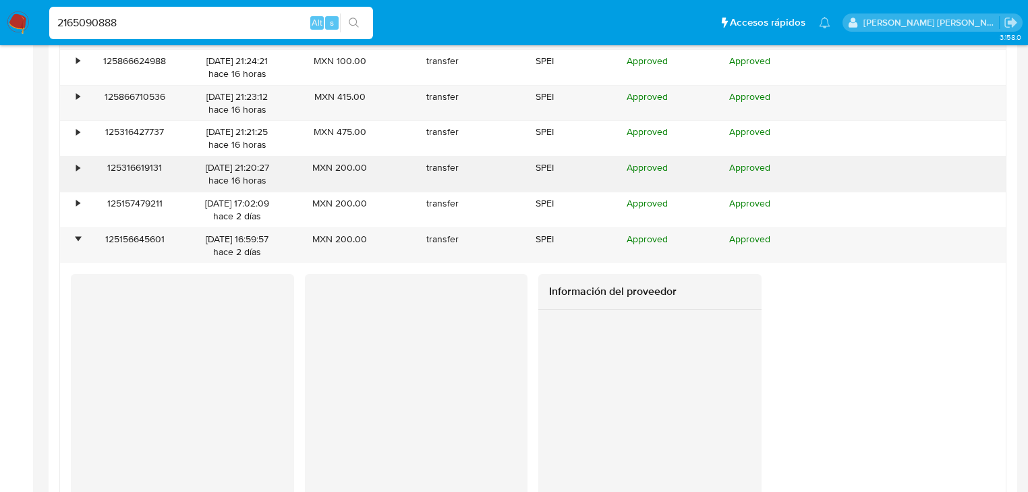
click at [77, 169] on div "•" at bounding box center [77, 167] width 3 height 13
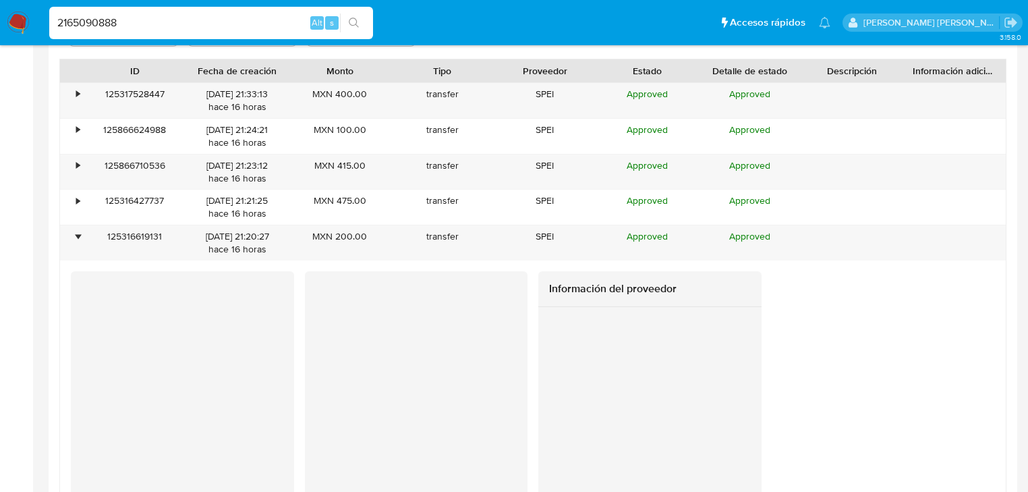
scroll to position [1241, 0]
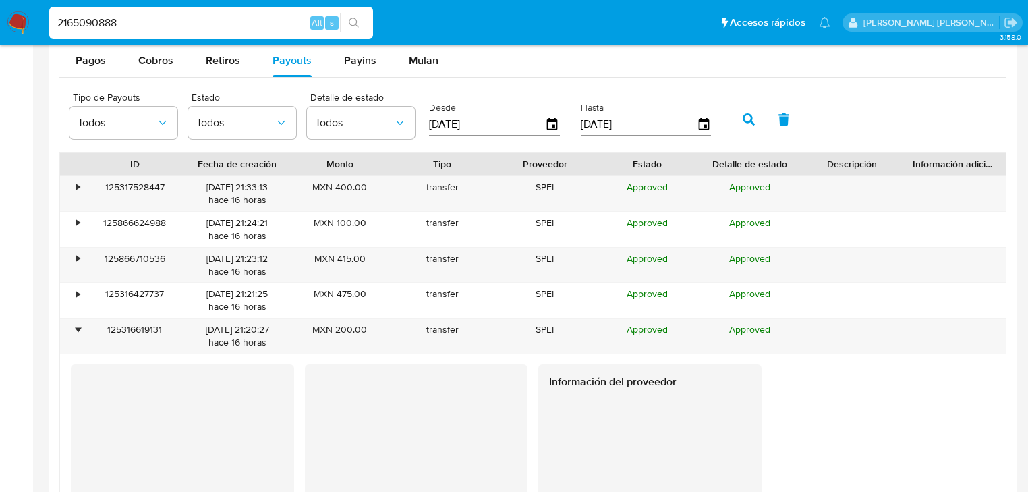
drag, startPoint x: 111, startPoint y: 24, endPoint x: 119, endPoint y: 20, distance: 9.0
click at [113, 24] on input "2165090888" at bounding box center [211, 23] width 324 height 18
drag, startPoint x: 6, startPoint y: 20, endPoint x: 0, endPoint y: -7, distance: 28.3
click at [0, 0] on html "Pausado Ver notificaciones 2165090888 Alt s Accesos rápidos Presiona las siguie…" at bounding box center [514, 85] width 1028 height 2653
paste input "493599929"
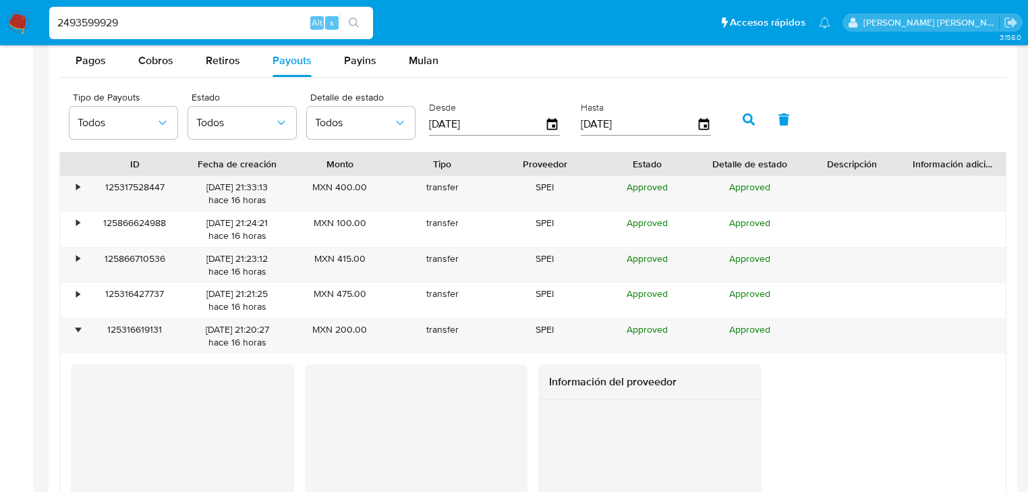
type input "2493599929"
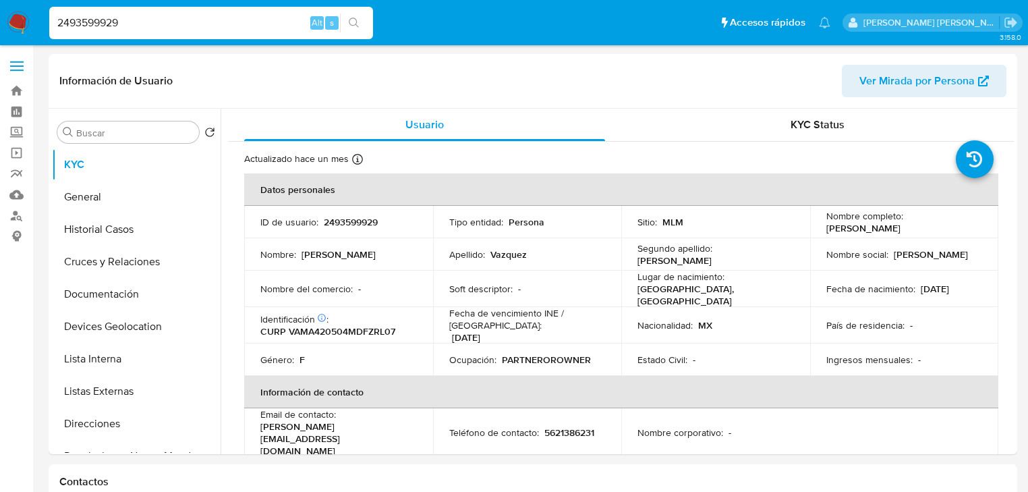
select select "10"
click at [971, 347] on td "Ingresos mensuales : -" at bounding box center [904, 359] width 189 height 32
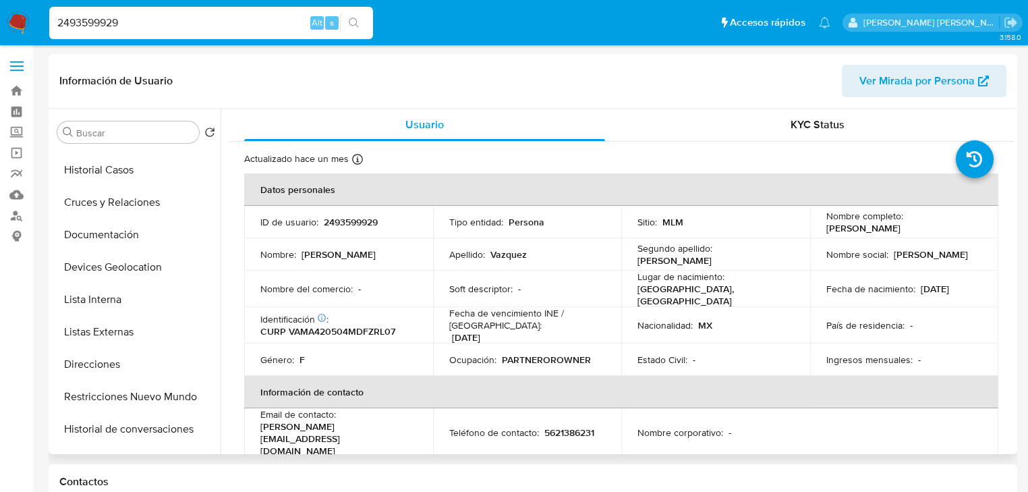
scroll to position [162, 0]
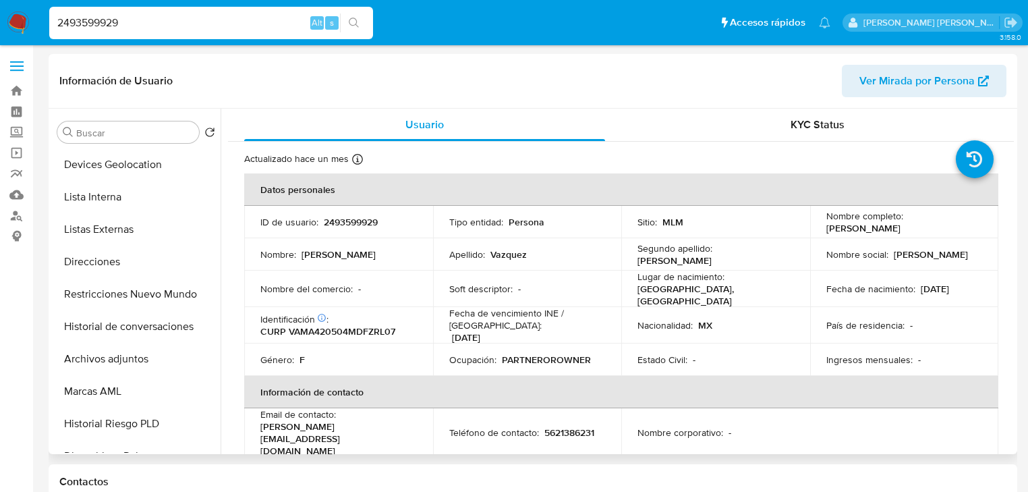
drag, startPoint x: 143, startPoint y: 241, endPoint x: 254, endPoint y: 242, distance: 110.6
click at [145, 240] on button "Listas Externas" at bounding box center [136, 229] width 169 height 32
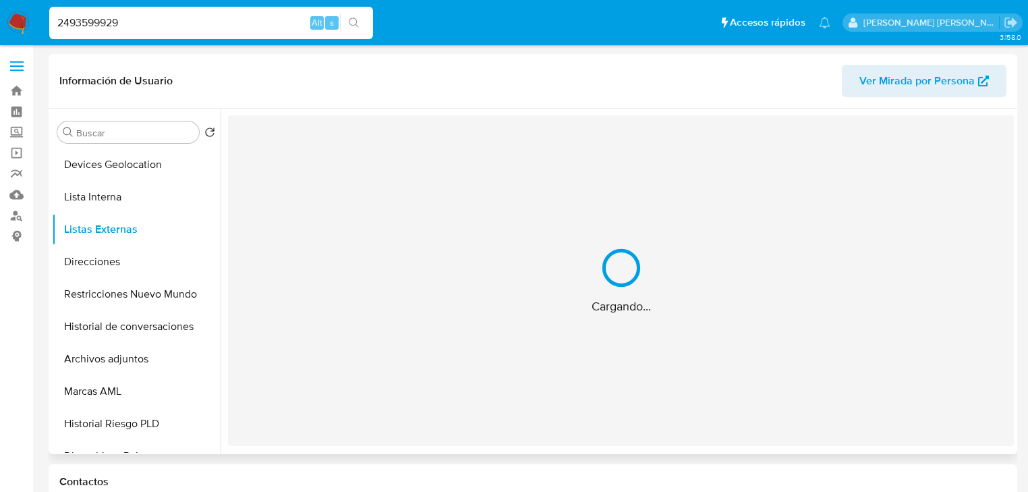
click at [520, 270] on div "Cargando..." at bounding box center [621, 280] width 786 height 330
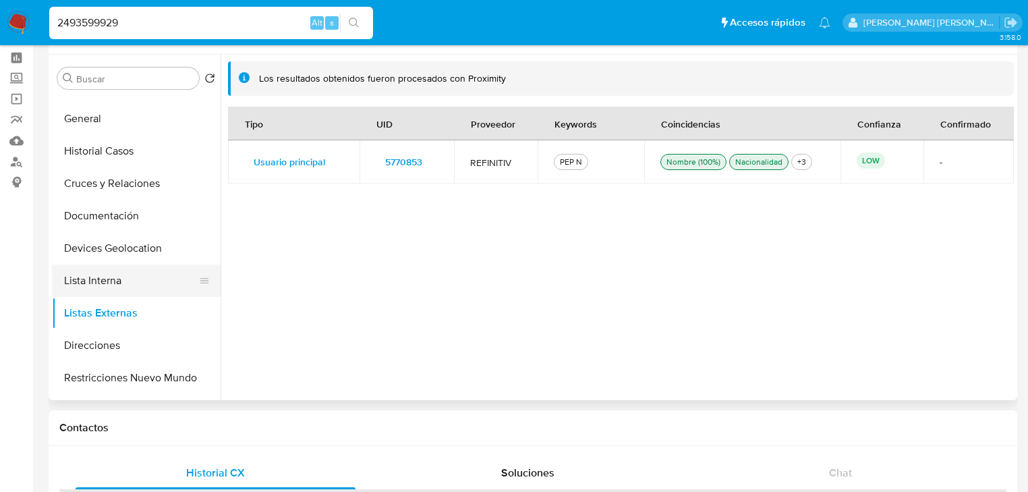
scroll to position [0, 0]
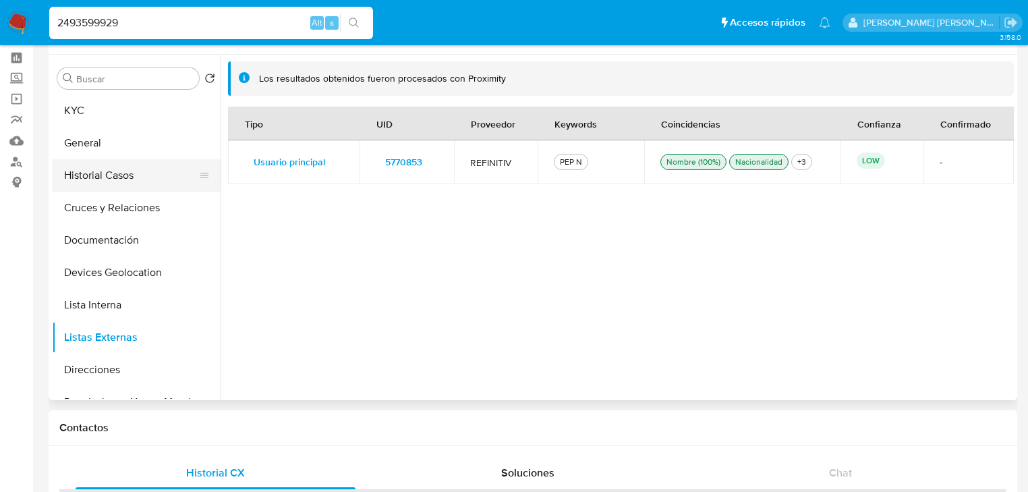
click at [132, 175] on button "Historial Casos" at bounding box center [131, 175] width 158 height 32
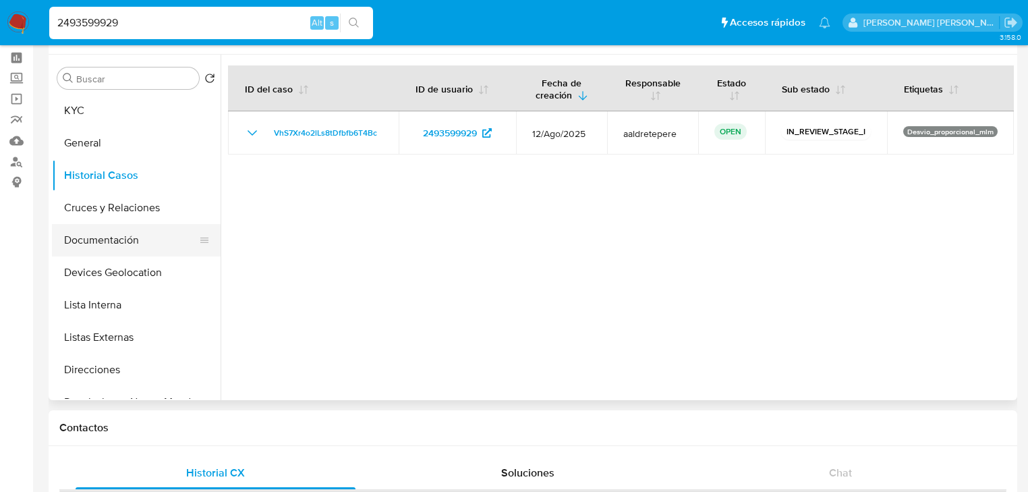
click at [123, 239] on button "Documentación" at bounding box center [131, 240] width 158 height 32
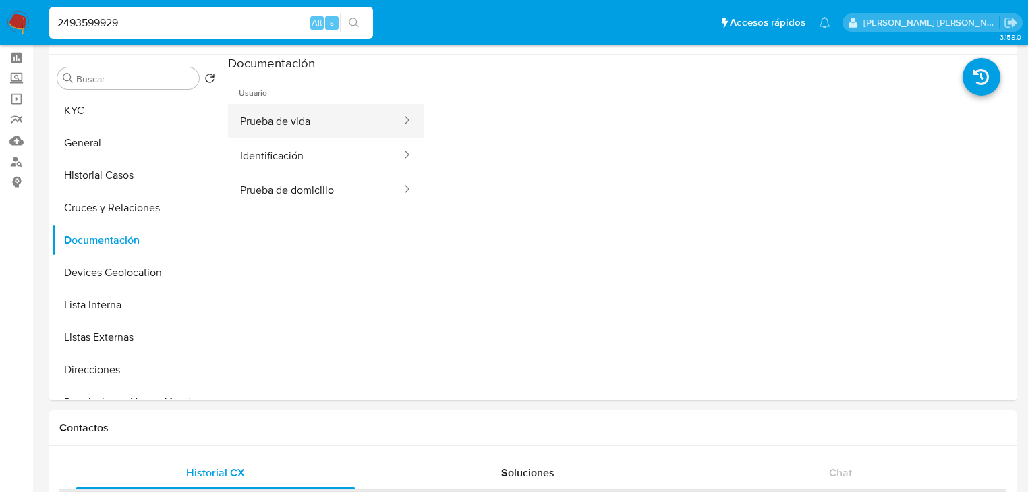
click at [334, 123] on button "Prueba de vida" at bounding box center [315, 121] width 175 height 34
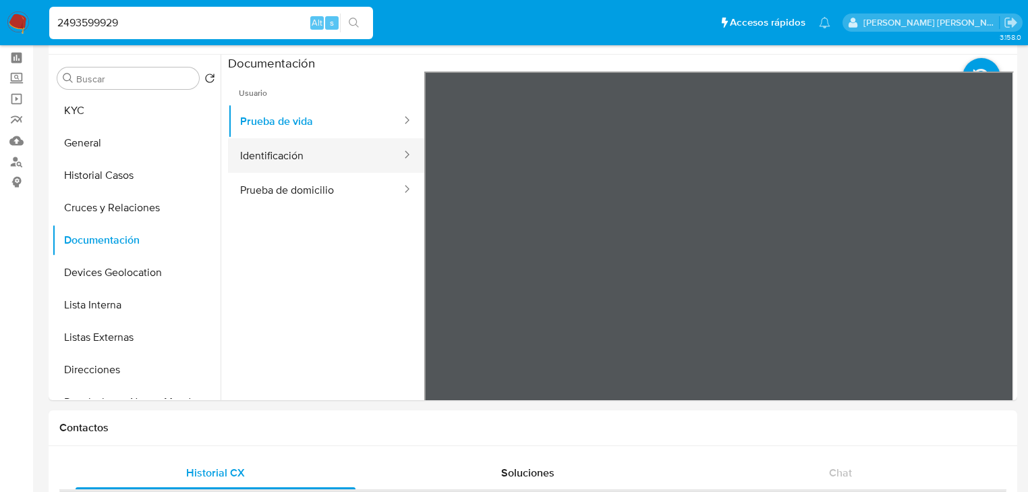
drag, startPoint x: 345, startPoint y: 171, endPoint x: 386, endPoint y: 169, distance: 40.6
click at [345, 169] on button "Identificación" at bounding box center [315, 155] width 175 height 34
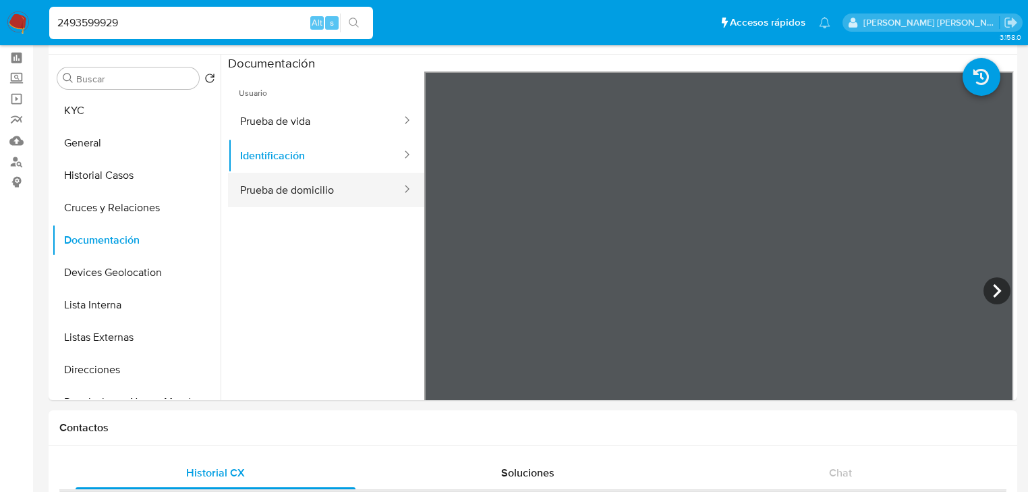
drag, startPoint x: 291, startPoint y: 190, endPoint x: 384, endPoint y: 202, distance: 93.9
click at [293, 187] on button "Prueba de domicilio" at bounding box center [315, 190] width 175 height 34
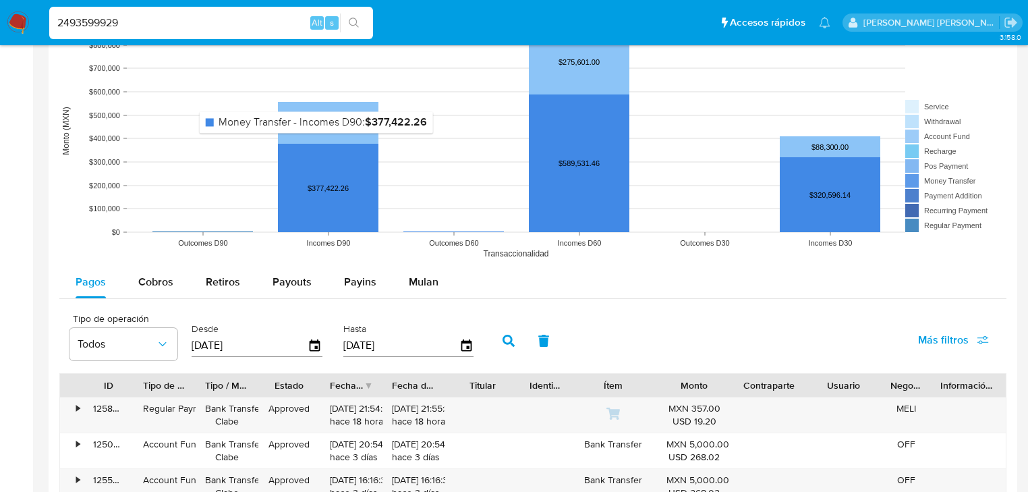
scroll to position [1079, 0]
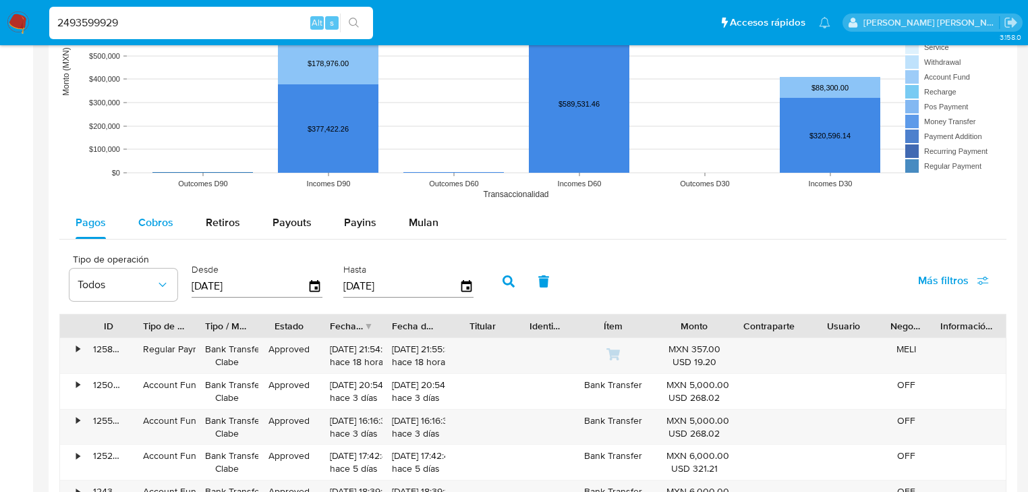
drag, startPoint x: 192, startPoint y: 221, endPoint x: 178, endPoint y: 224, distance: 13.8
click at [190, 221] on button "Retiros" at bounding box center [223, 222] width 67 height 32
select select "10"
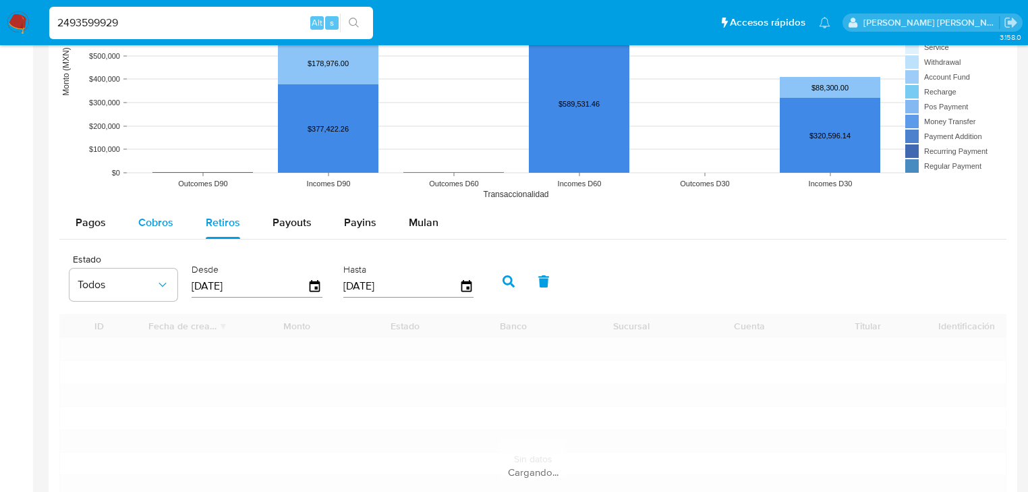
click at [162, 226] on span "Cobros" at bounding box center [155, 222] width 35 height 16
select select "10"
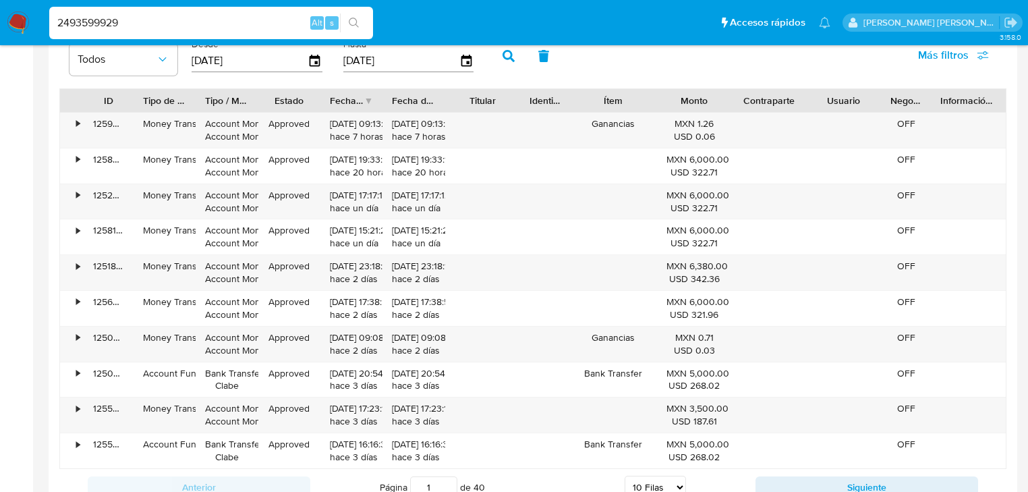
scroll to position [1187, 0]
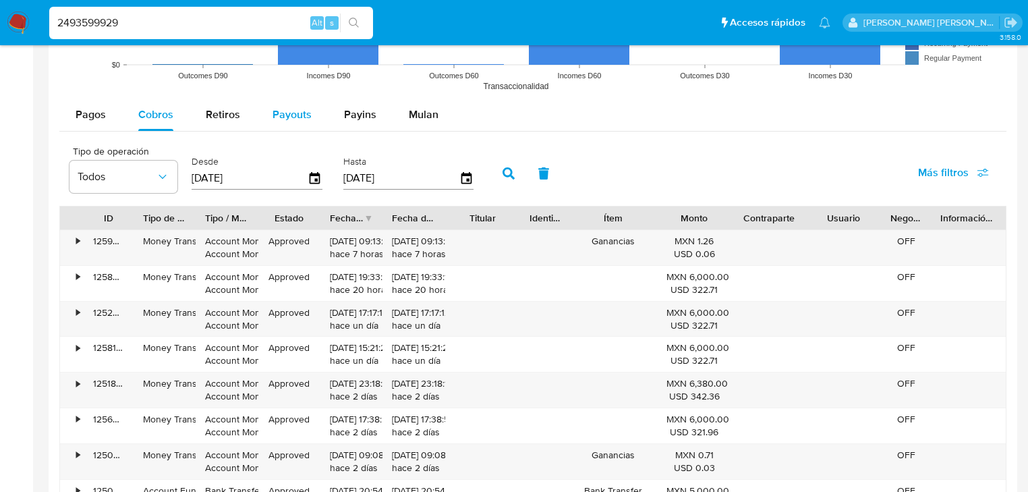
click at [307, 109] on span "Payouts" at bounding box center [291, 115] width 39 height 16
select select "10"
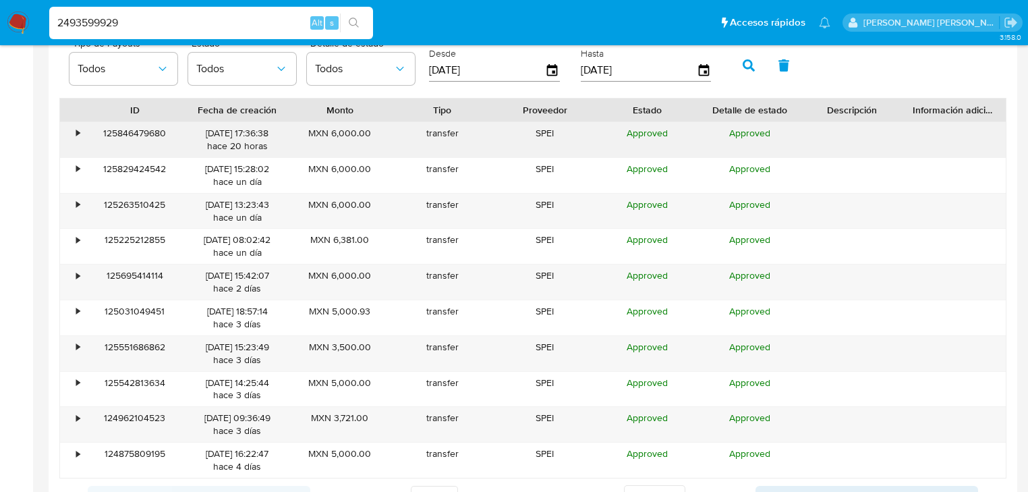
click at [74, 127] on div "•" at bounding box center [72, 139] width 24 height 35
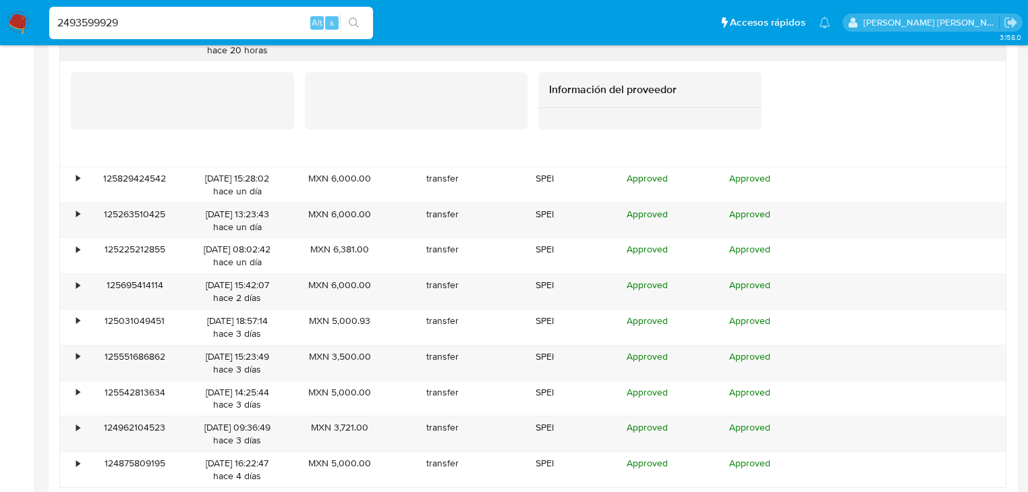
scroll to position [1457, 0]
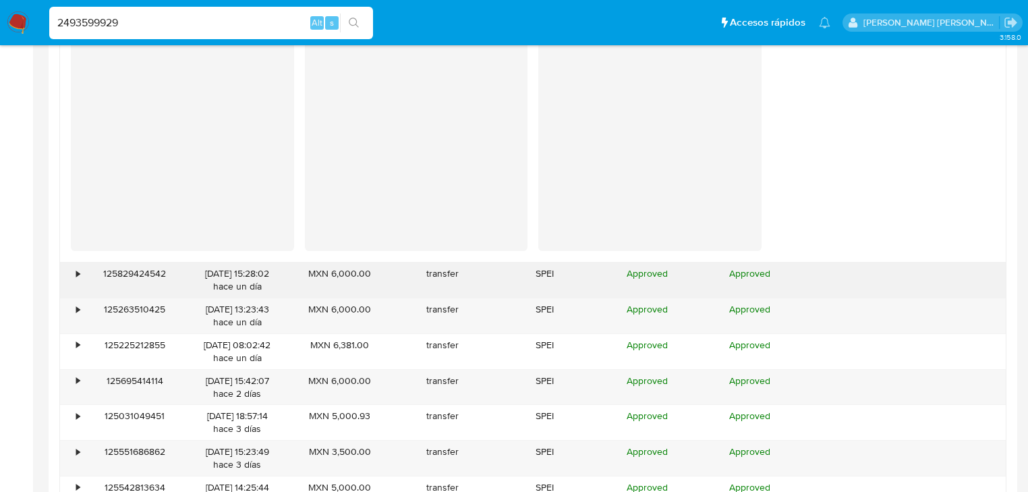
click at [78, 276] on div "•" at bounding box center [77, 273] width 3 height 13
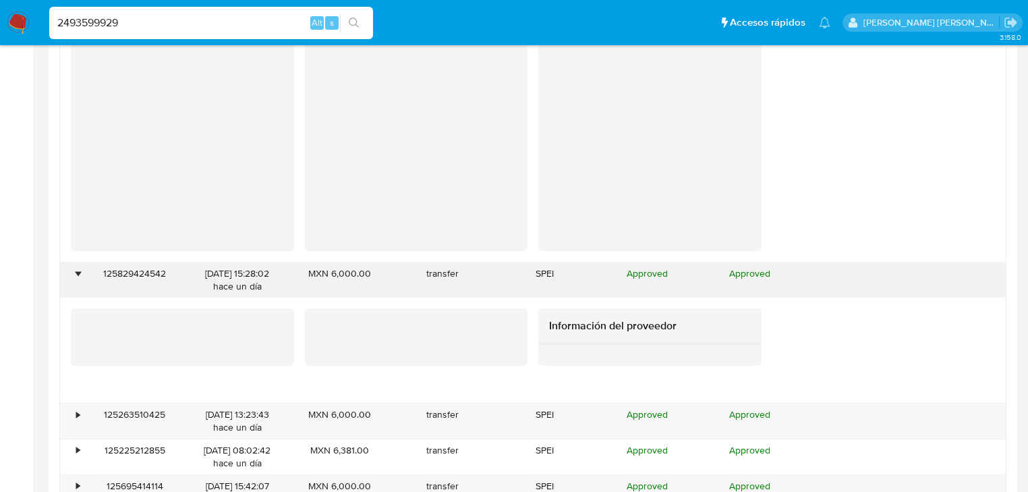
scroll to position [1726, 0]
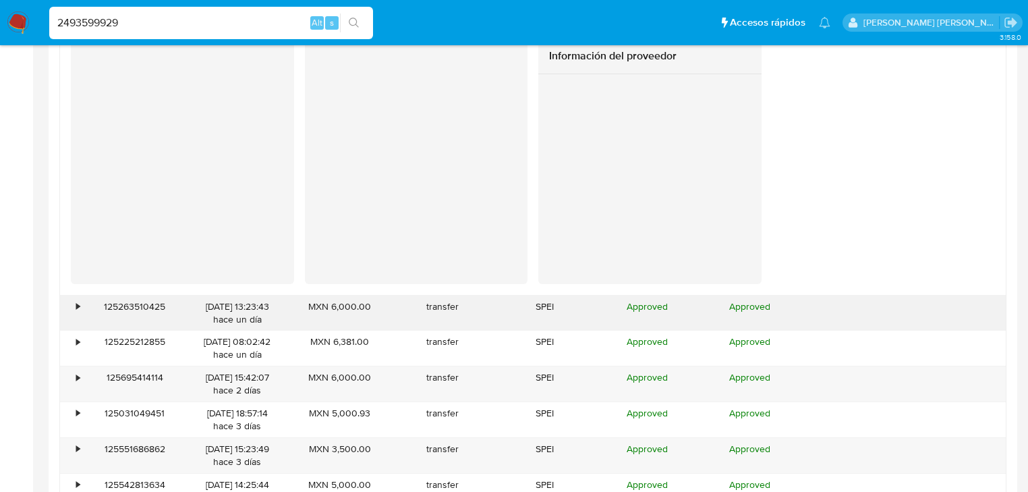
click at [81, 304] on div "•" at bounding box center [72, 312] width 24 height 35
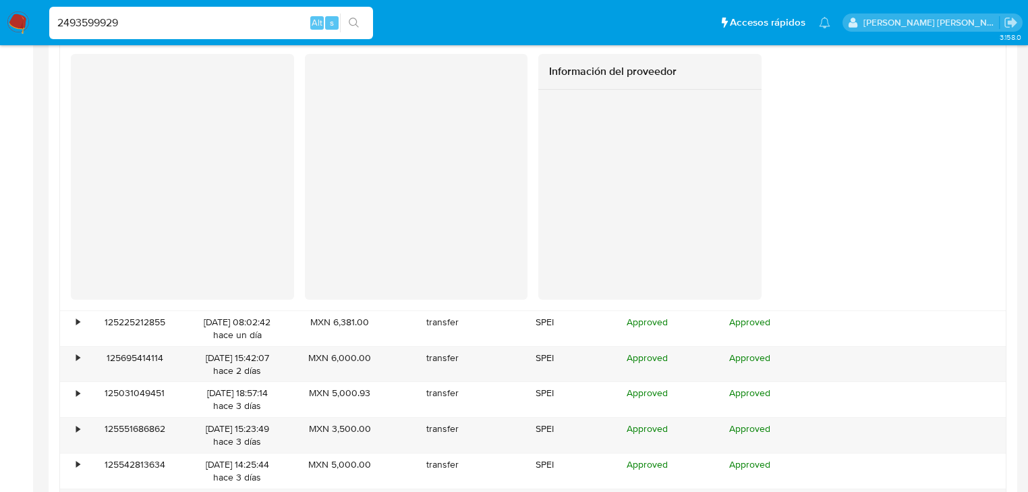
scroll to position [2104, 0]
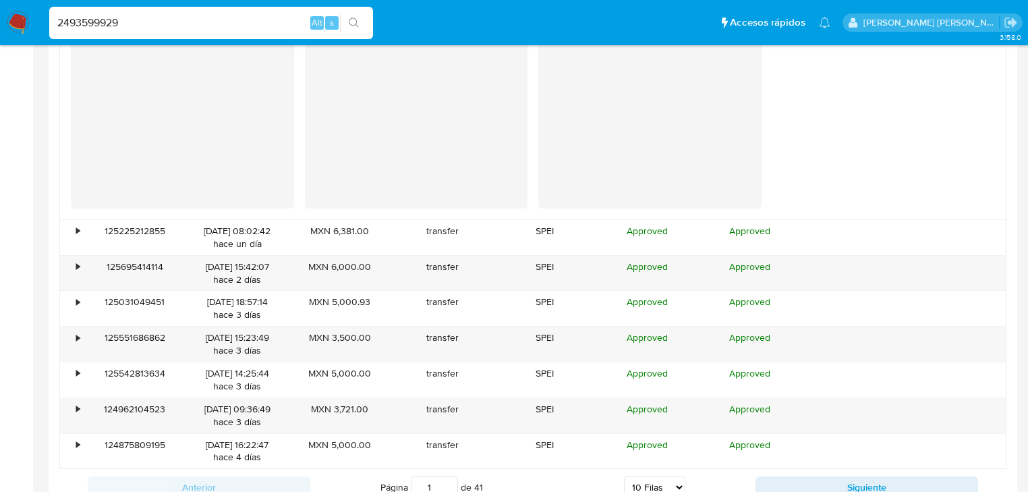
click at [888, 469] on div "Anterior Página 1 de 41 5 Filas 10 Filas 20 Filas 25 Filas 50 Filas 100 Filas S…" at bounding box center [532, 487] width 947 height 36
click at [885, 480] on button "Siguiente" at bounding box center [866, 487] width 223 height 22
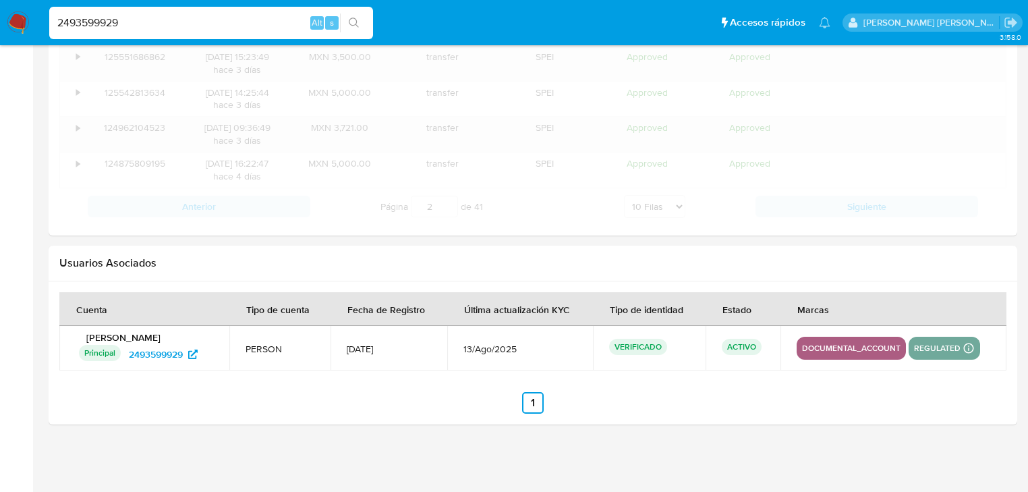
scroll to position [1582, 0]
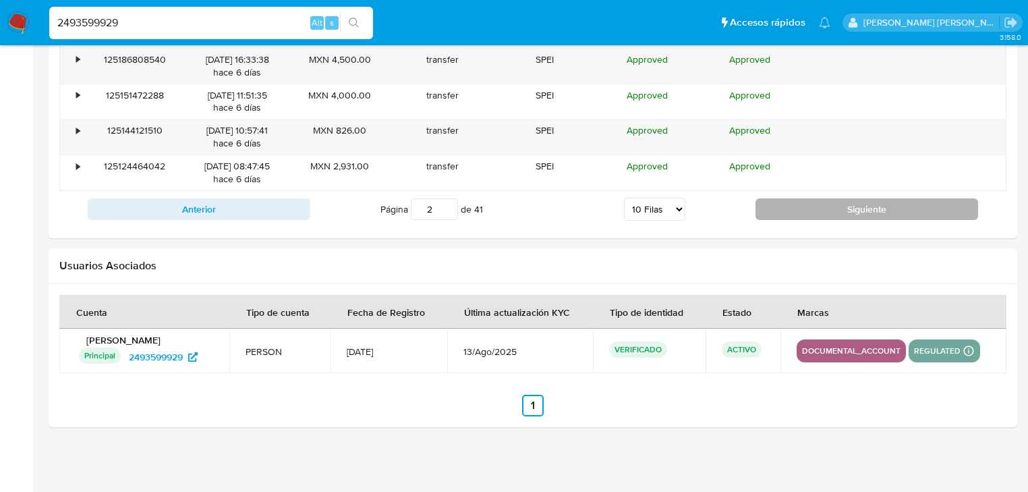
click at [811, 206] on button "Siguiente" at bounding box center [866, 209] width 223 height 22
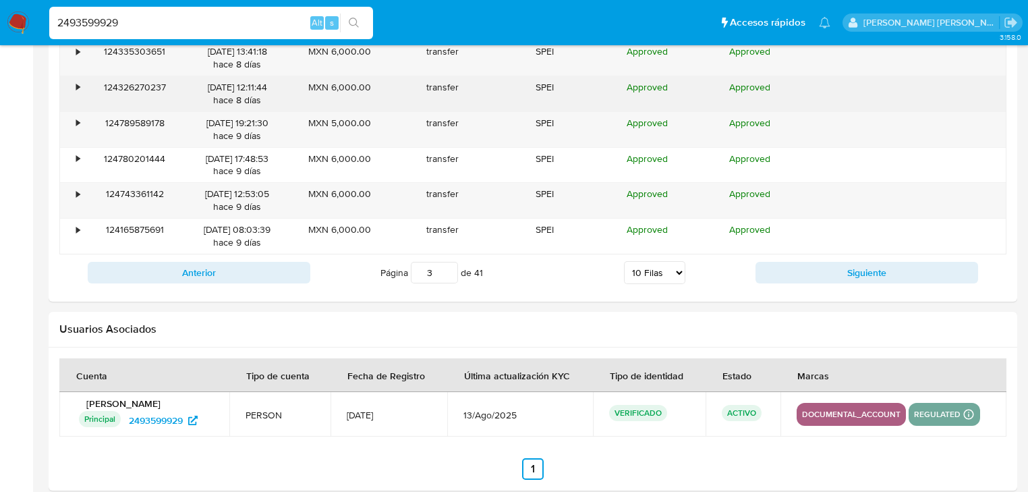
scroll to position [1366, 0]
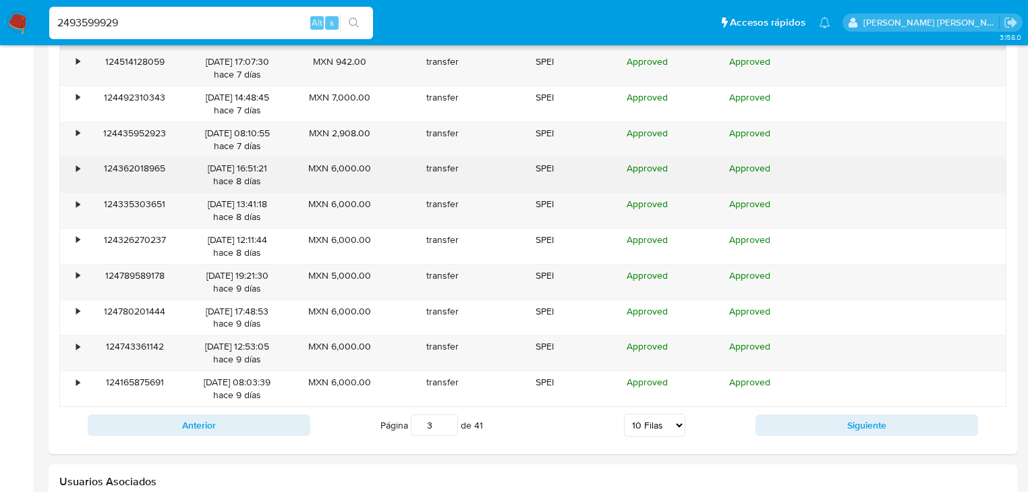
click at [78, 163] on div "•" at bounding box center [77, 168] width 3 height 13
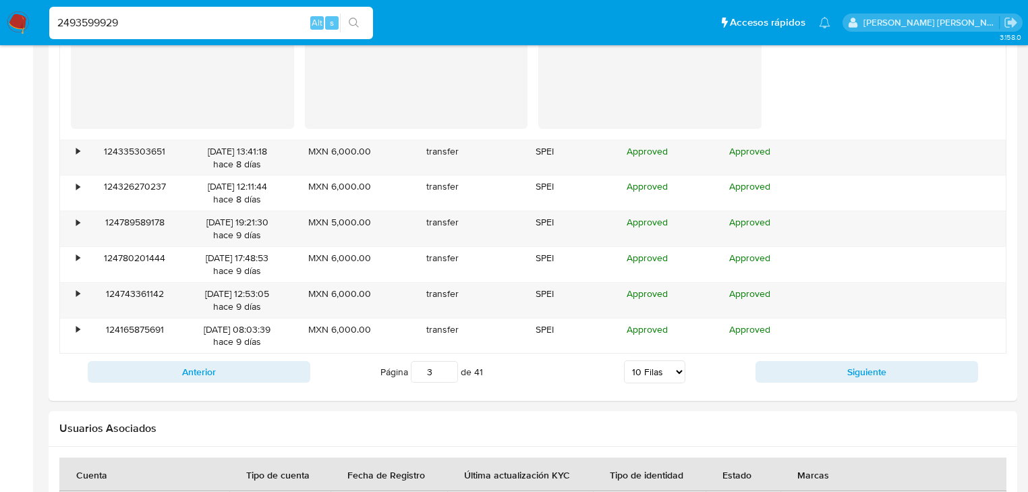
scroll to position [1798, 0]
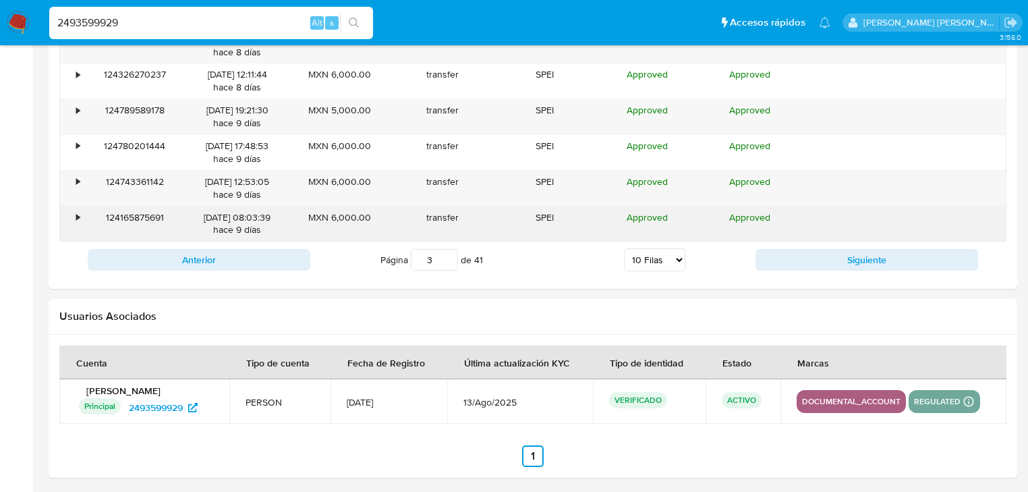
click at [72, 208] on div "•" at bounding box center [72, 223] width 24 height 35
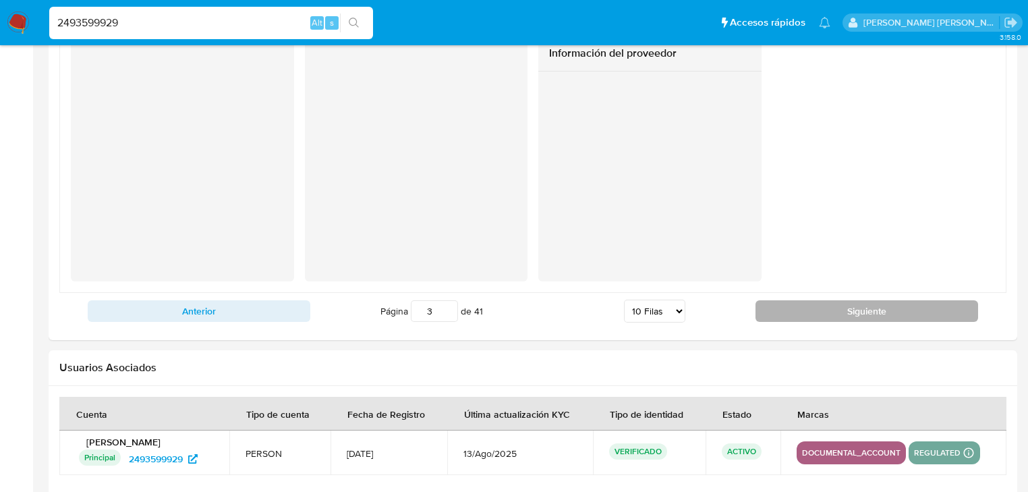
click at [833, 309] on button "Siguiente" at bounding box center [866, 311] width 223 height 22
type input "4"
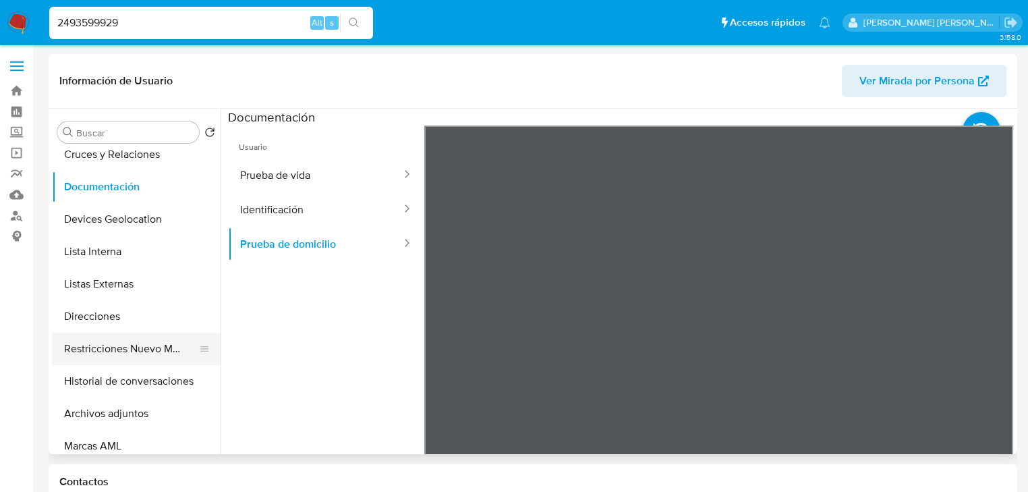
scroll to position [108, 0]
click at [158, 346] on button "Restricciones Nuevo Mundo" at bounding box center [131, 348] width 158 height 32
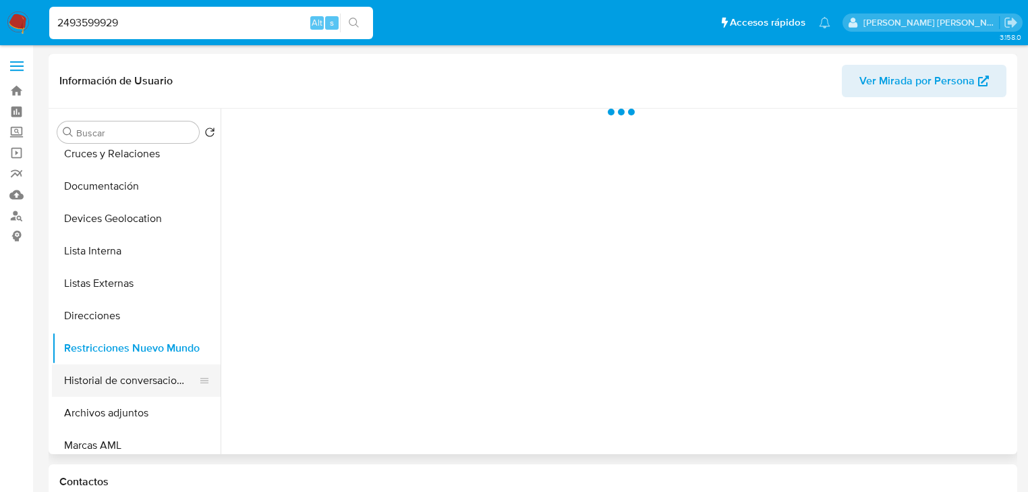
click at [190, 378] on button "Historial de conversaciones" at bounding box center [131, 380] width 158 height 32
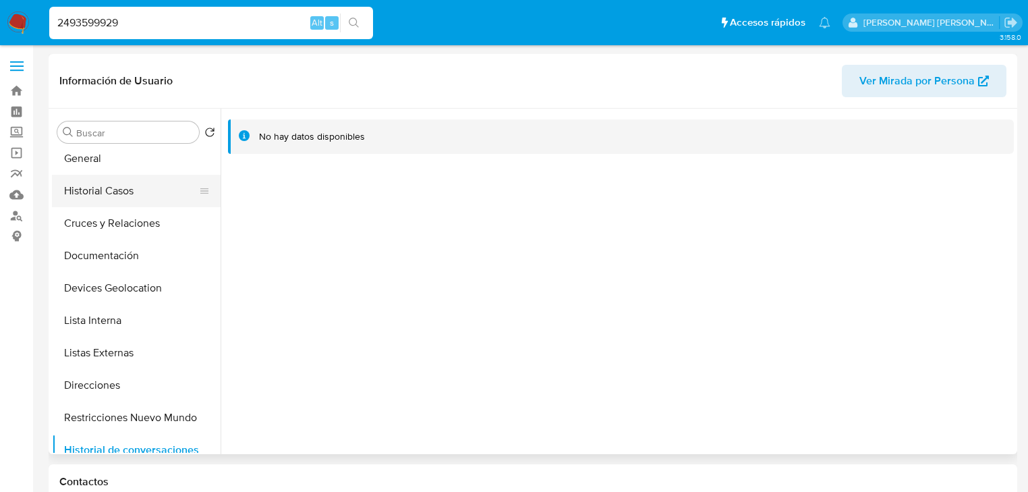
scroll to position [0, 0]
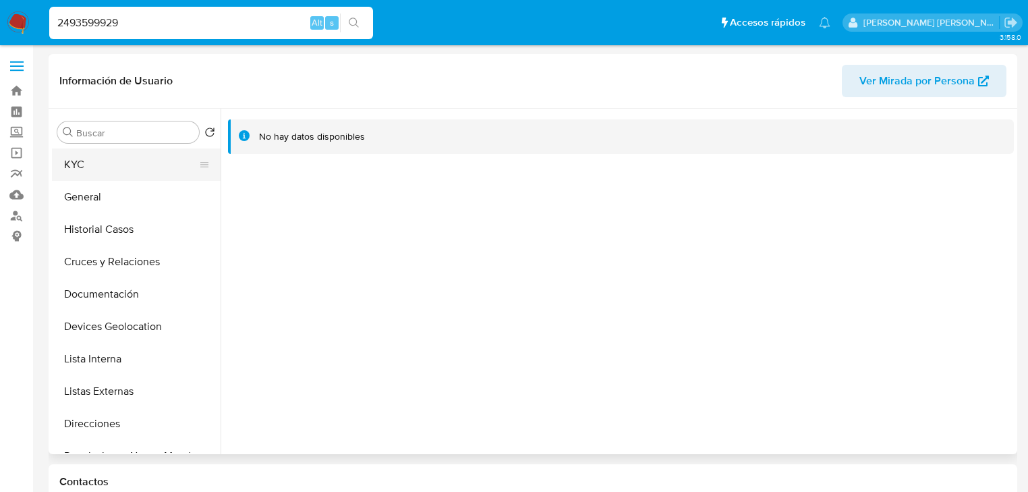
drag, startPoint x: 92, startPoint y: 165, endPoint x: 171, endPoint y: 162, distance: 79.0
click at [93, 165] on button "KYC" at bounding box center [131, 164] width 158 height 32
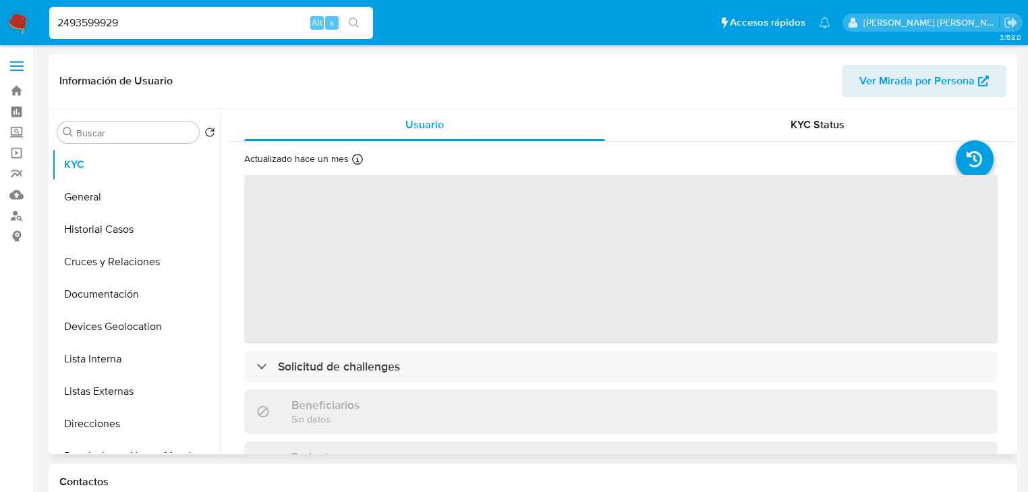
click at [368, 236] on span "‌" at bounding box center [620, 259] width 753 height 169
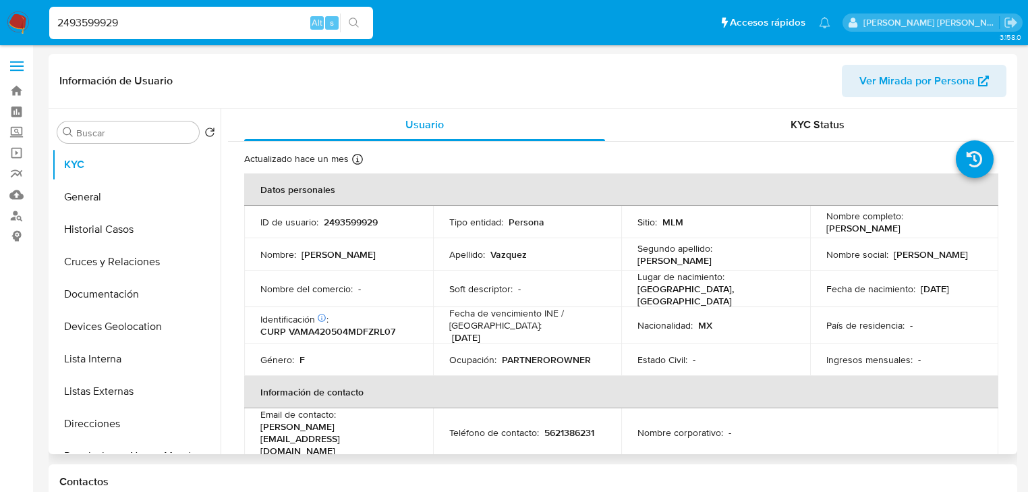
click at [352, 228] on p "2493599929" at bounding box center [351, 222] width 54 height 12
click at [353, 223] on p "2493599929" at bounding box center [351, 222] width 54 height 12
click at [353, 222] on p "2493599929" at bounding box center [351, 222] width 54 height 12
copy p "2493599929"
click at [335, 328] on p "CURP VAMA420504MDFZRL07" at bounding box center [327, 331] width 135 height 12
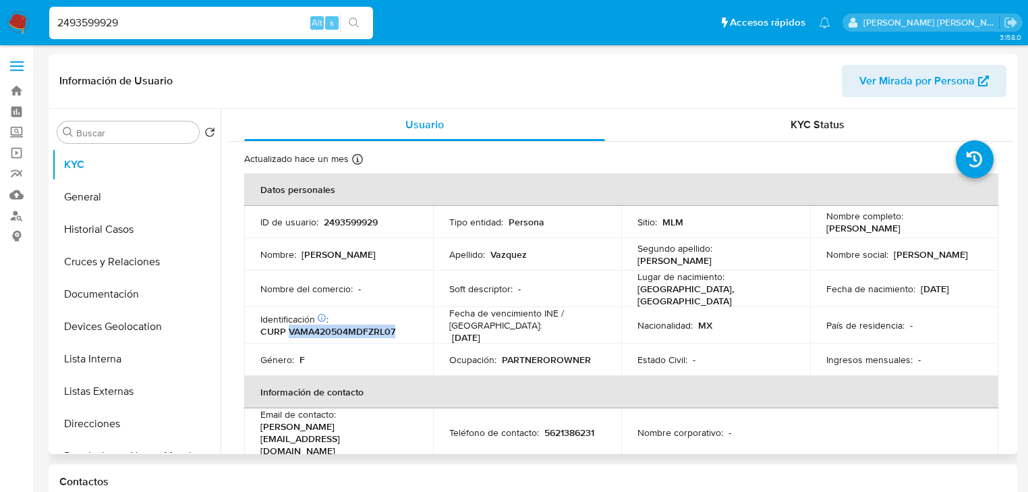
click at [335, 328] on p "CURP VAMA420504MDFZRL07" at bounding box center [327, 331] width 135 height 12
copy p "VAMA420504MDFZRL07"
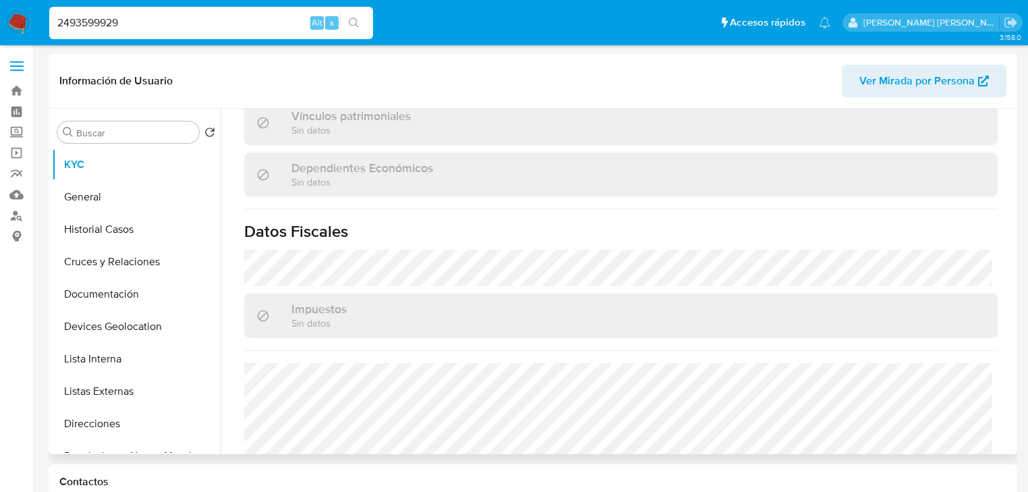
scroll to position [838, 0]
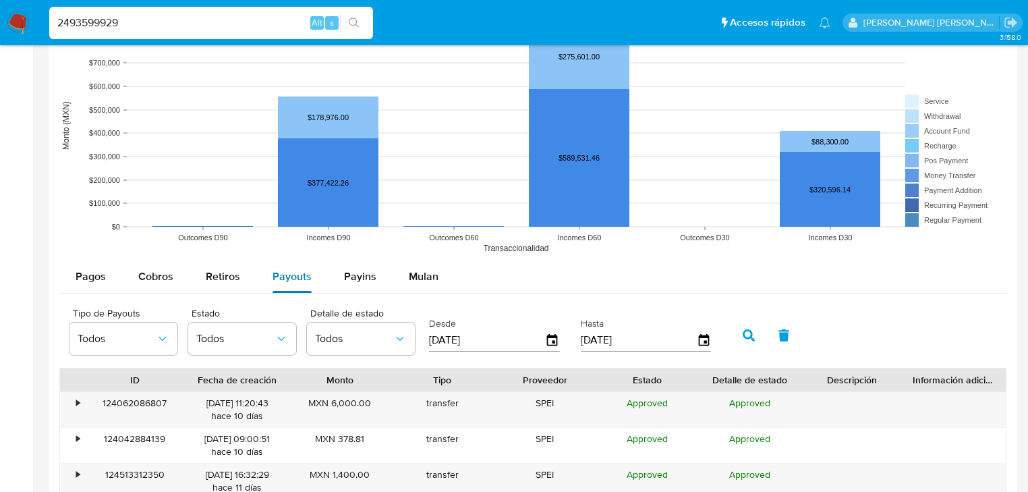
click at [293, 281] on div "Payouts" at bounding box center [291, 276] width 39 height 32
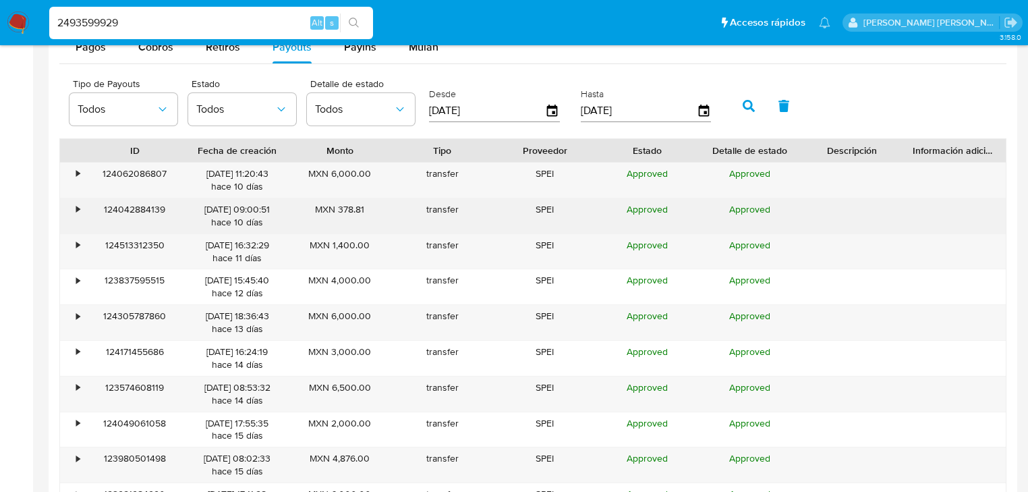
scroll to position [1349, 0]
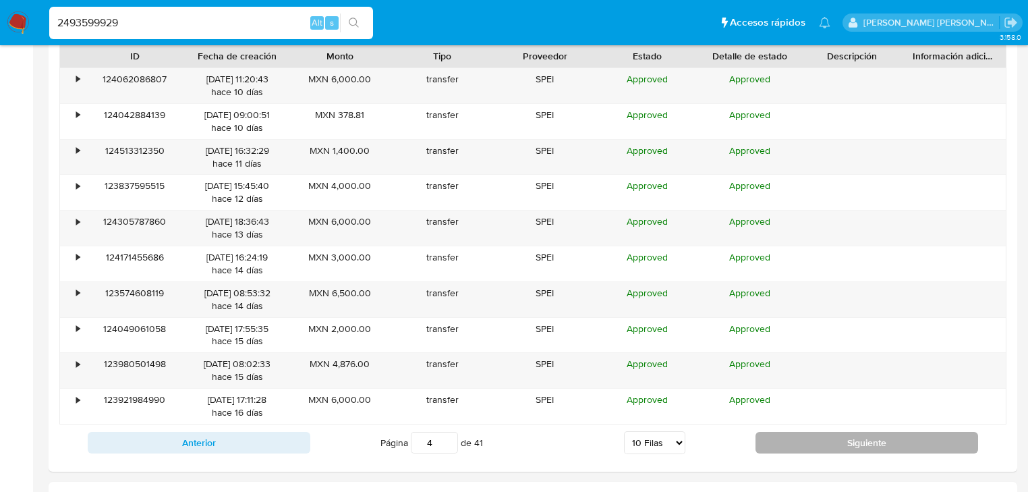
click at [858, 441] on button "Siguiente" at bounding box center [866, 443] width 223 height 22
click at [782, 432] on button "Siguiente" at bounding box center [866, 443] width 223 height 22
type input "7"
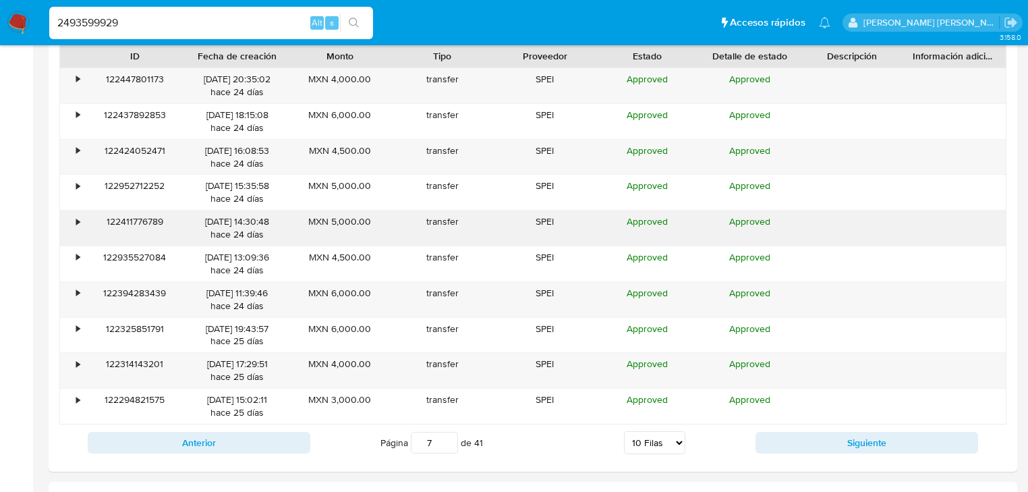
click at [73, 223] on div "•" at bounding box center [72, 227] width 24 height 35
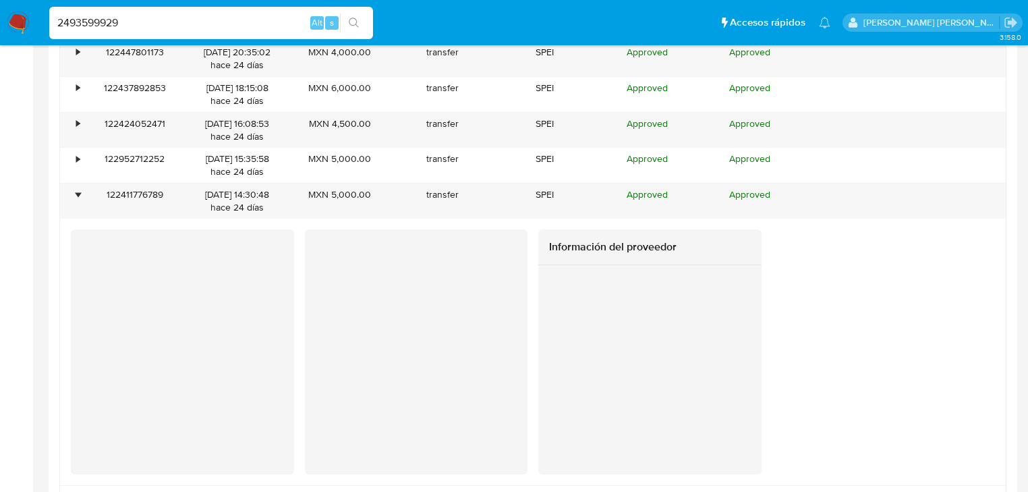
scroll to position [1403, 0]
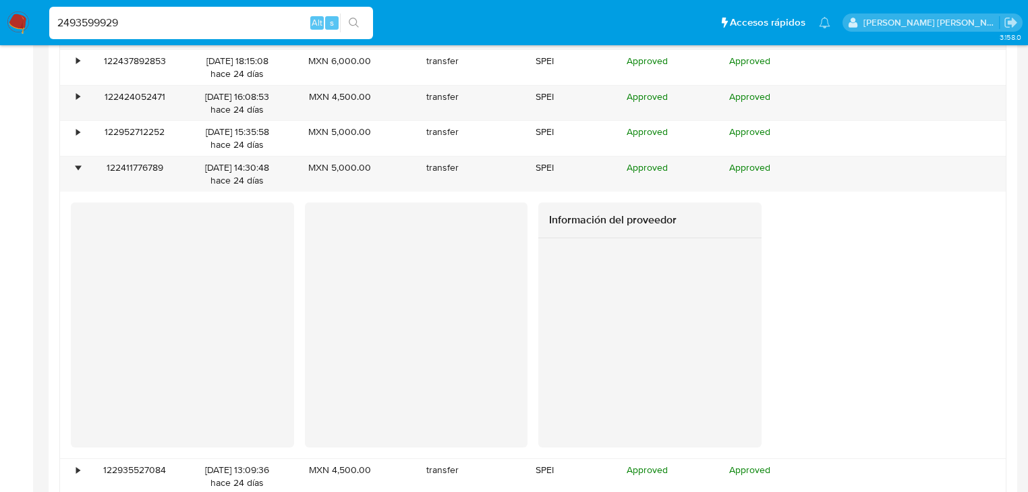
click at [545, 386] on div at bounding box center [649, 335] width 223 height 194
click at [742, 374] on div at bounding box center [649, 335] width 223 height 194
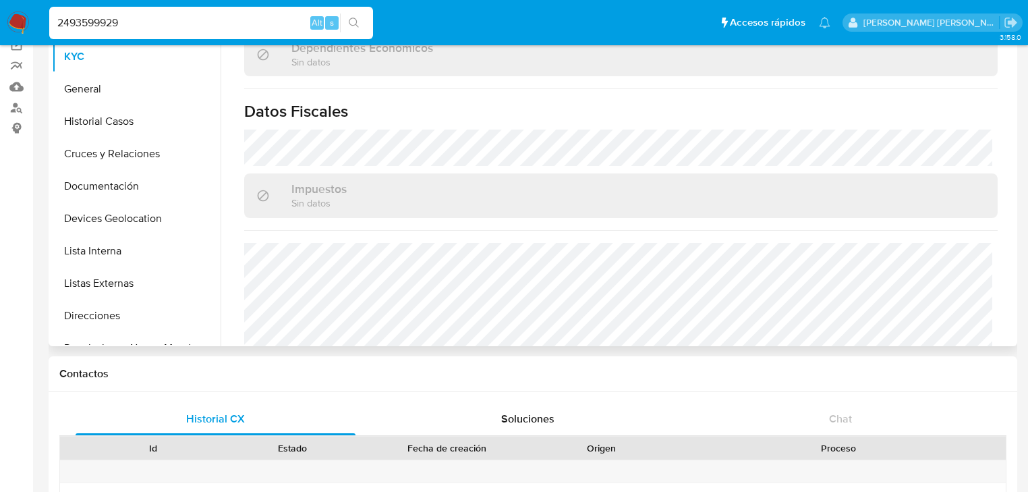
scroll to position [838, 0]
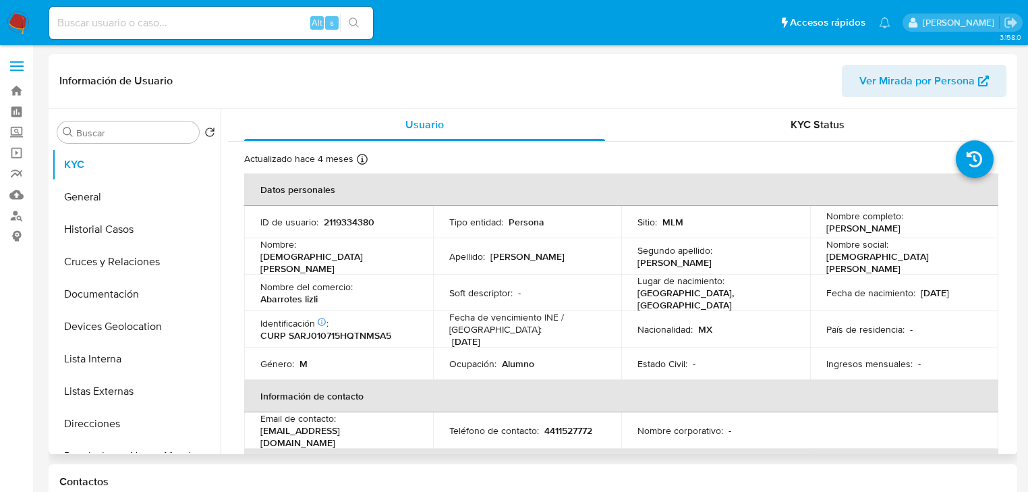
select select "10"
click at [351, 225] on p "2119334380" at bounding box center [349, 222] width 51 height 12
click at [351, 224] on p "2119334380" at bounding box center [349, 222] width 51 height 12
copy p "2119334380"
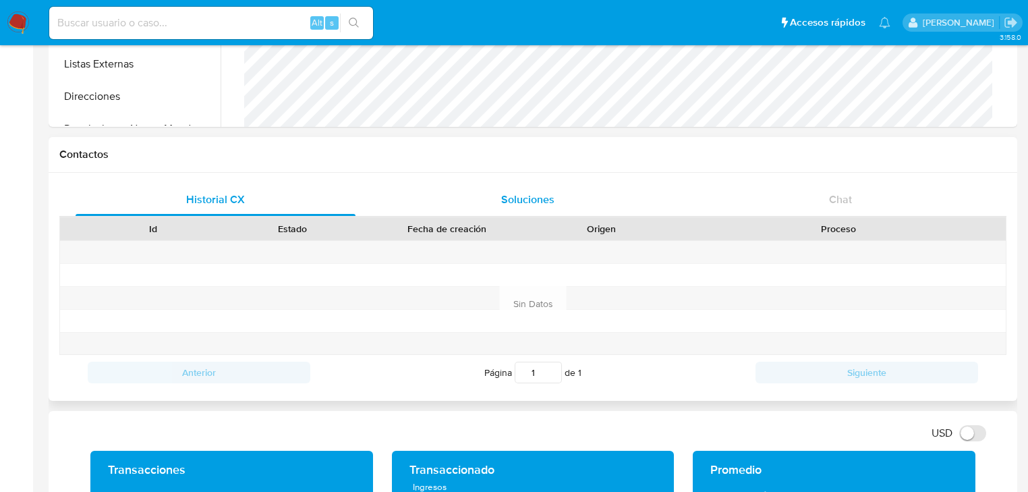
scroll to position [216, 0]
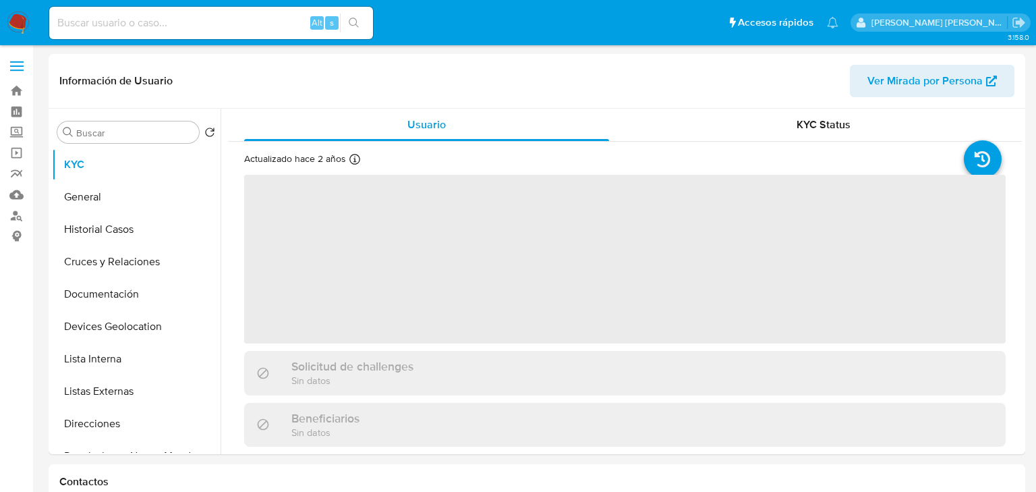
select select "10"
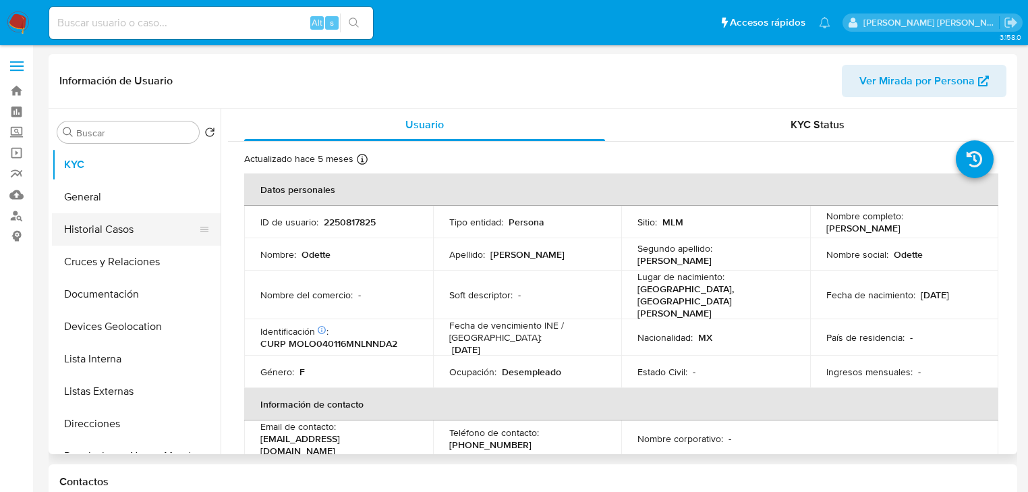
select select "10"
click at [113, 229] on button "Historial Casos" at bounding box center [131, 229] width 158 height 32
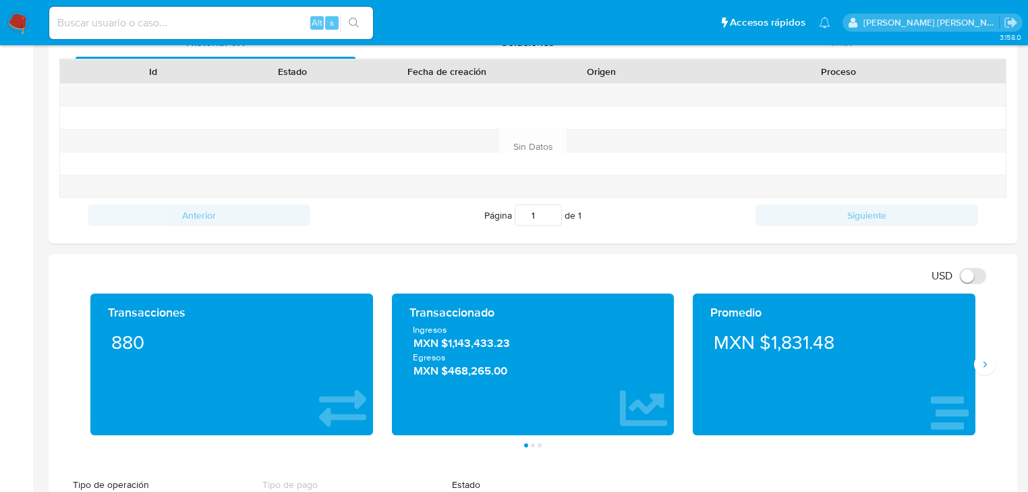
scroll to position [486, 0]
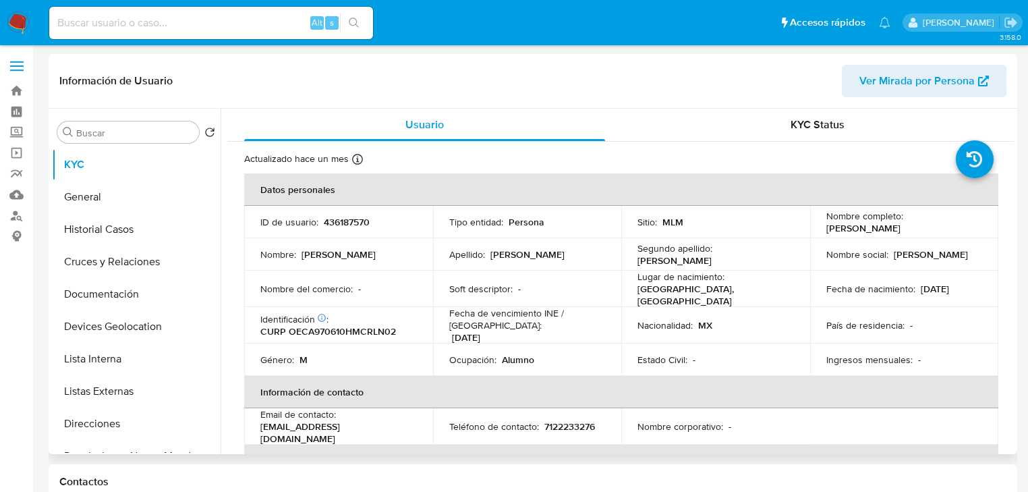
select select "10"
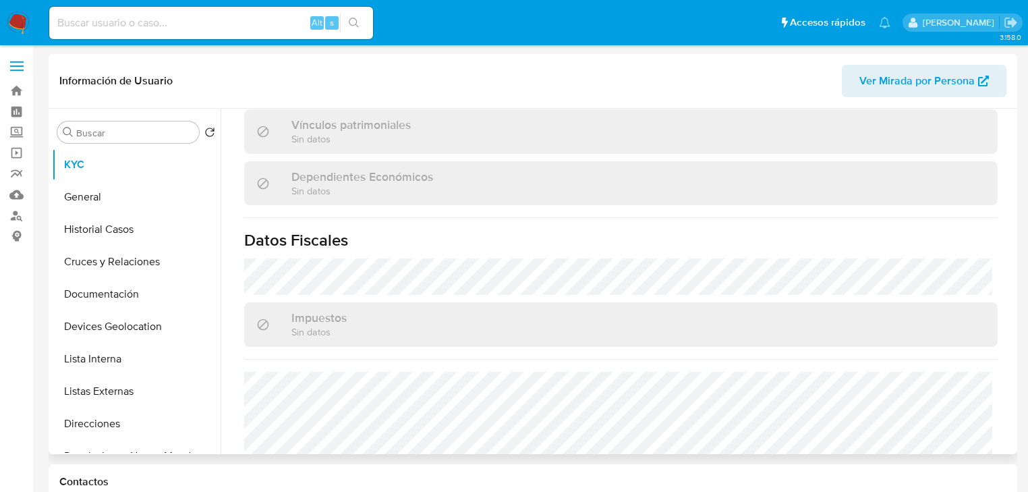
scroll to position [838, 0]
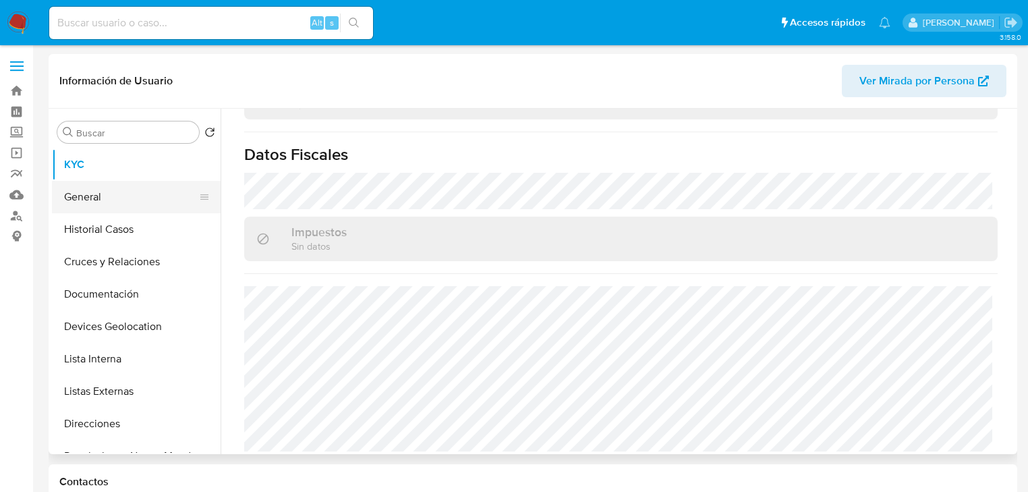
click at [88, 193] on button "General" at bounding box center [131, 197] width 158 height 32
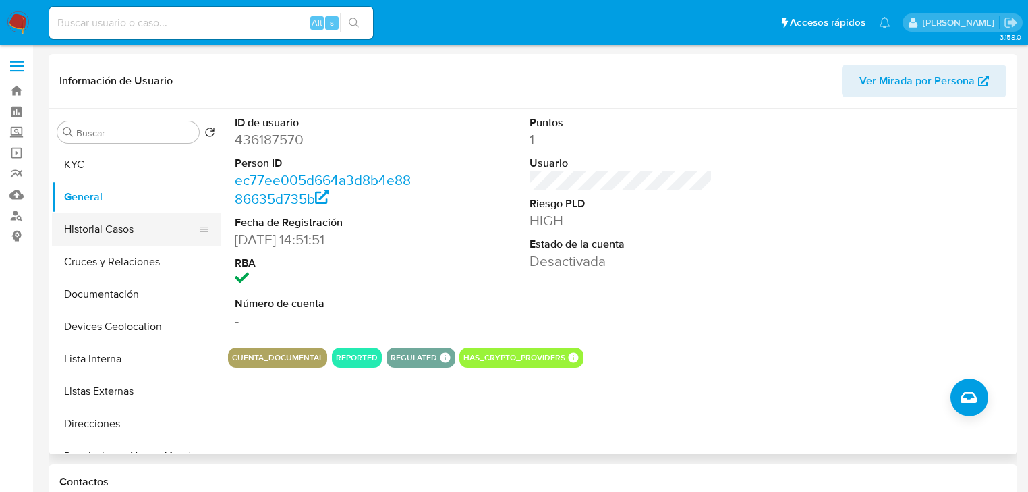
click at [142, 237] on button "Historial Casos" at bounding box center [131, 229] width 158 height 32
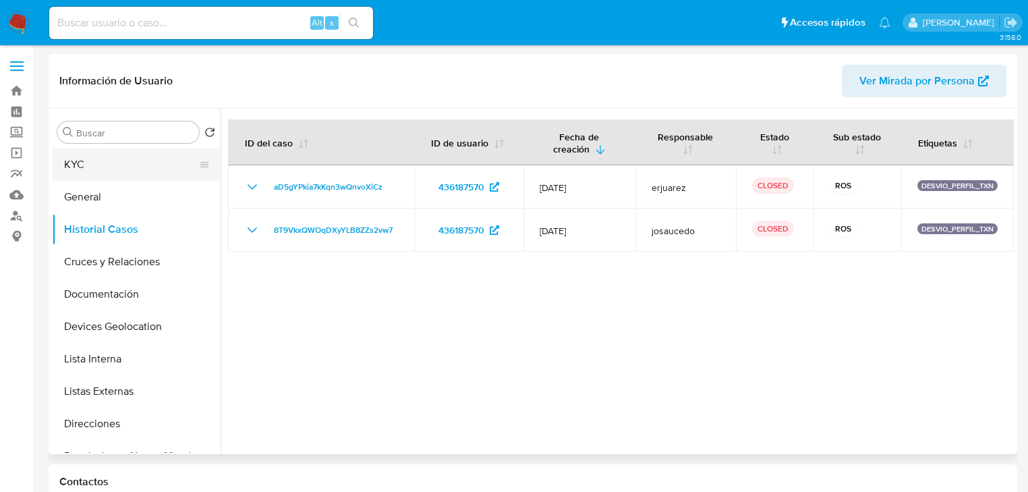
click at [90, 179] on button "KYC" at bounding box center [131, 164] width 158 height 32
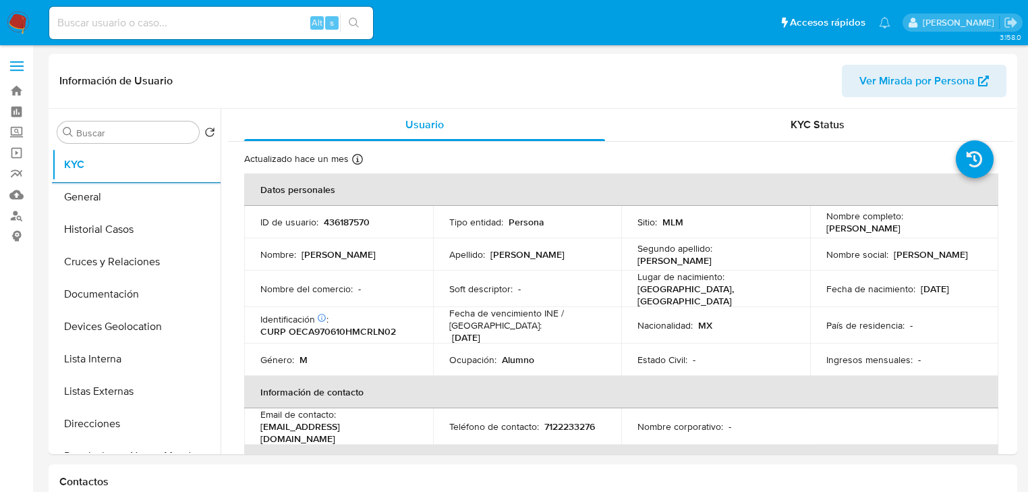
drag, startPoint x: 119, startPoint y: 392, endPoint x: 397, endPoint y: 296, distance: 293.9
click at [121, 391] on button "Listas Externas" at bounding box center [136, 391] width 169 height 32
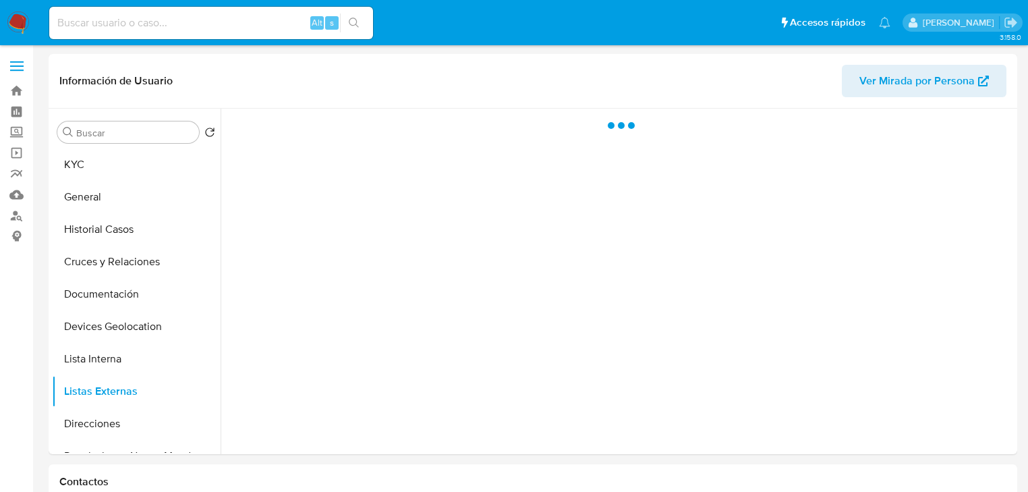
click at [403, 296] on div at bounding box center [617, 281] width 793 height 345
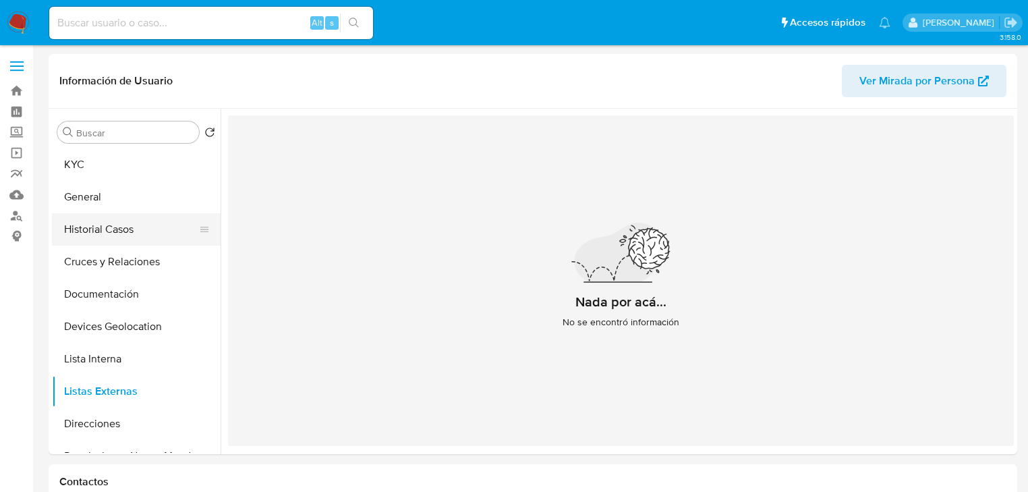
click at [143, 239] on button "Historial Casos" at bounding box center [131, 229] width 158 height 32
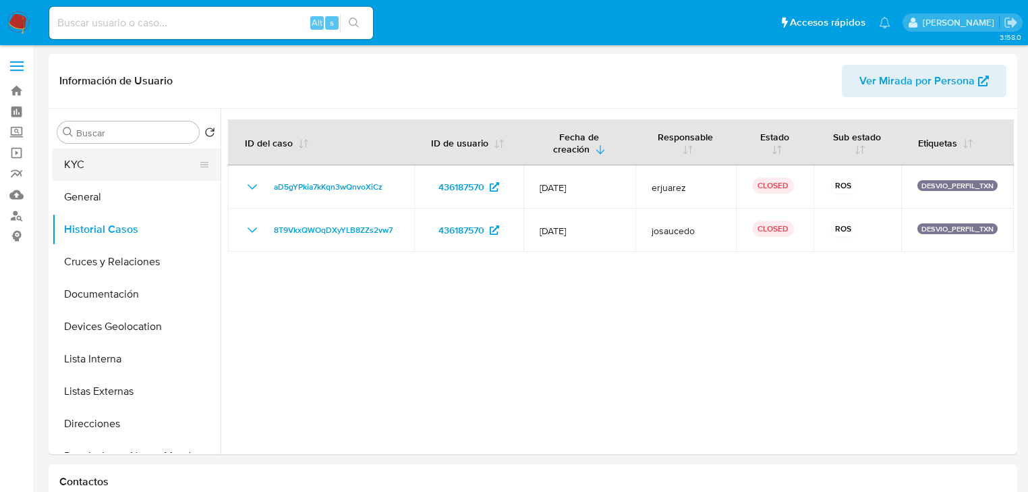
click at [84, 167] on button "KYC" at bounding box center [131, 164] width 158 height 32
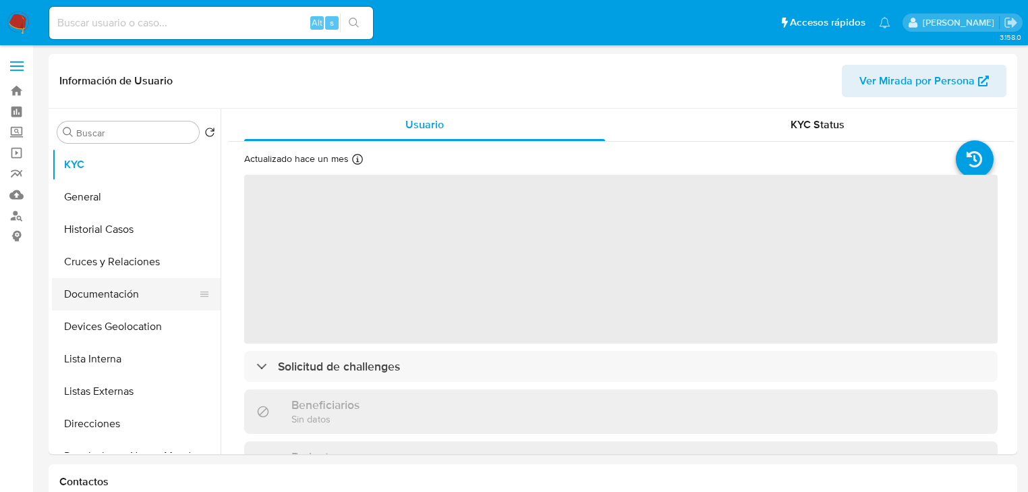
drag, startPoint x: 123, startPoint y: 299, endPoint x: 129, endPoint y: 296, distance: 6.9
click at [123, 294] on button "Documentación" at bounding box center [131, 294] width 158 height 32
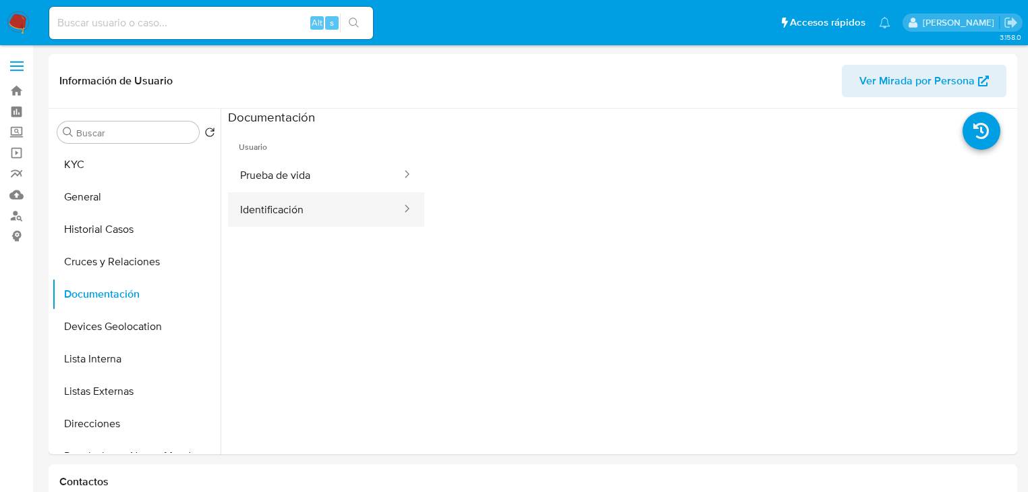
drag, startPoint x: 312, startPoint y: 175, endPoint x: 400, endPoint y: 203, distance: 92.8
click at [312, 175] on button "Prueba de vida" at bounding box center [315, 175] width 175 height 34
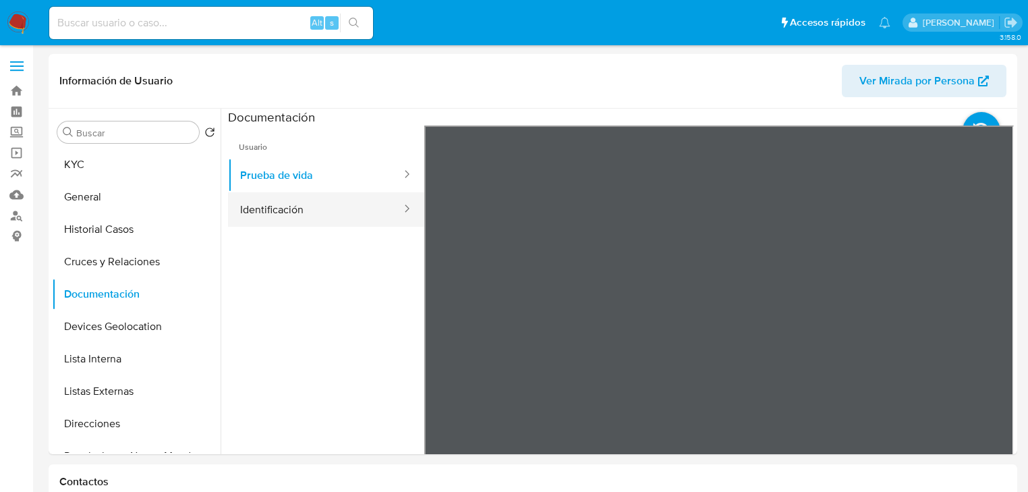
click at [316, 215] on button "Identificación" at bounding box center [315, 209] width 175 height 34
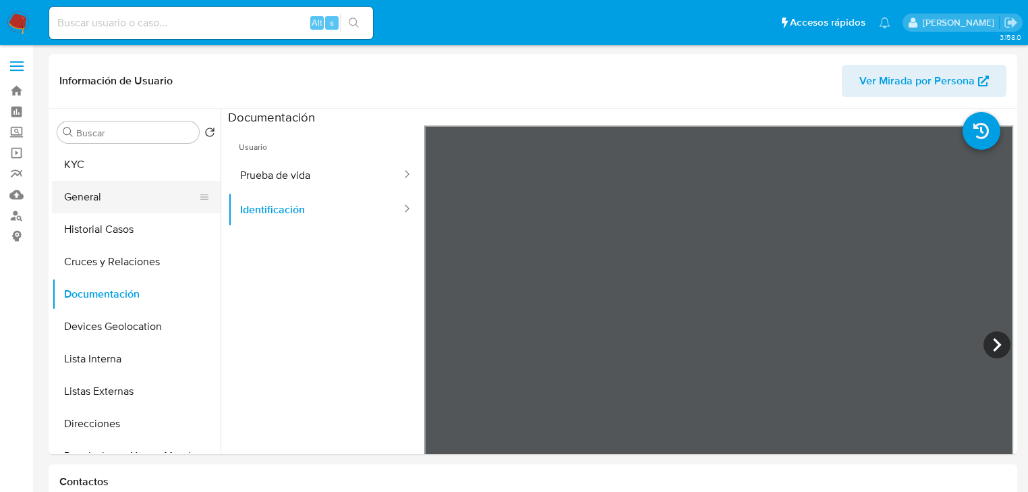
drag, startPoint x: 103, startPoint y: 180, endPoint x: 197, endPoint y: 187, distance: 94.0
click at [106, 173] on button "KYC" at bounding box center [136, 164] width 169 height 32
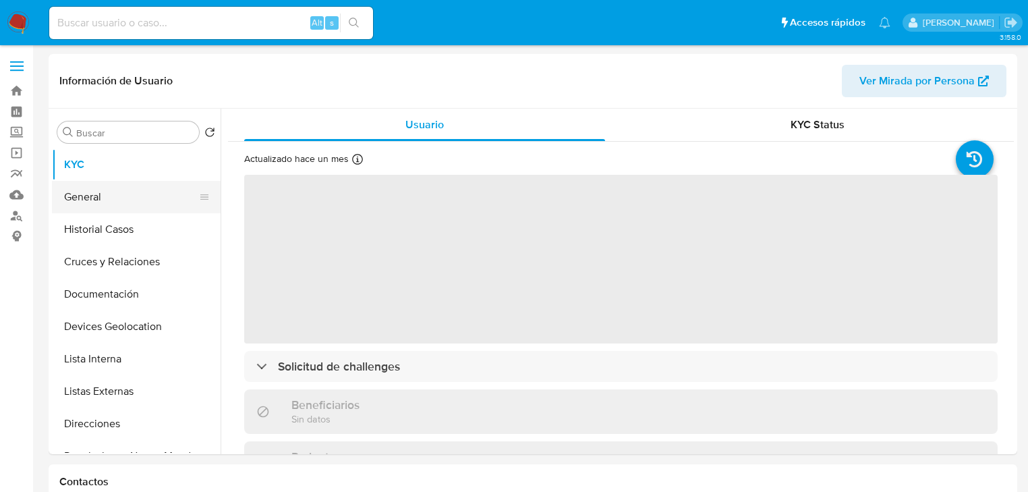
click at [401, 210] on span "‌" at bounding box center [620, 259] width 753 height 169
click at [370, 262] on span "‌" at bounding box center [620, 259] width 753 height 169
click at [372, 260] on span "‌" at bounding box center [620, 259] width 753 height 169
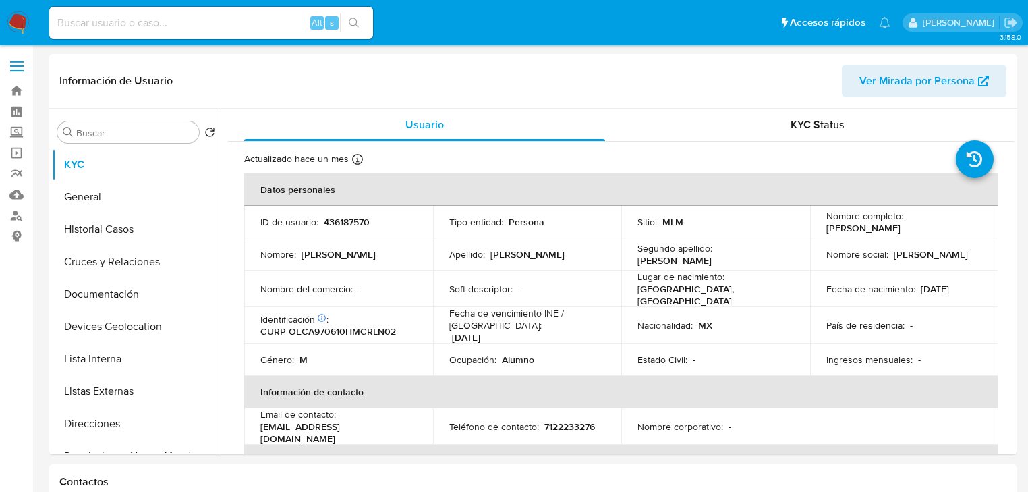
drag, startPoint x: 359, startPoint y: 287, endPoint x: 338, endPoint y: 272, distance: 25.3
click at [359, 286] on p "-" at bounding box center [359, 289] width 3 height 12
click at [350, 220] on p "436187570" at bounding box center [347, 222] width 46 height 12
copy p "436187570"
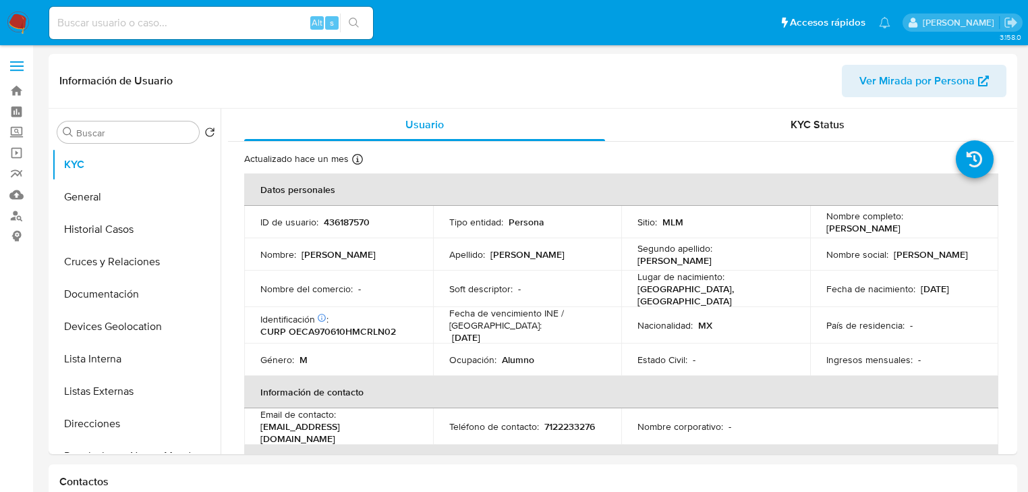
click at [361, 327] on p "CURP OECA970610HMCRLN02" at bounding box center [328, 331] width 136 height 12
click at [361, 326] on p "CURP OECA970610HMCRLN02" at bounding box center [328, 331] width 136 height 12
copy p "OECA970610HMCRLN02"
drag, startPoint x: 947, startPoint y: 305, endPoint x: 669, endPoint y: 290, distance: 278.2
click at [943, 307] on td "País de residencia : -" at bounding box center [904, 325] width 189 height 36
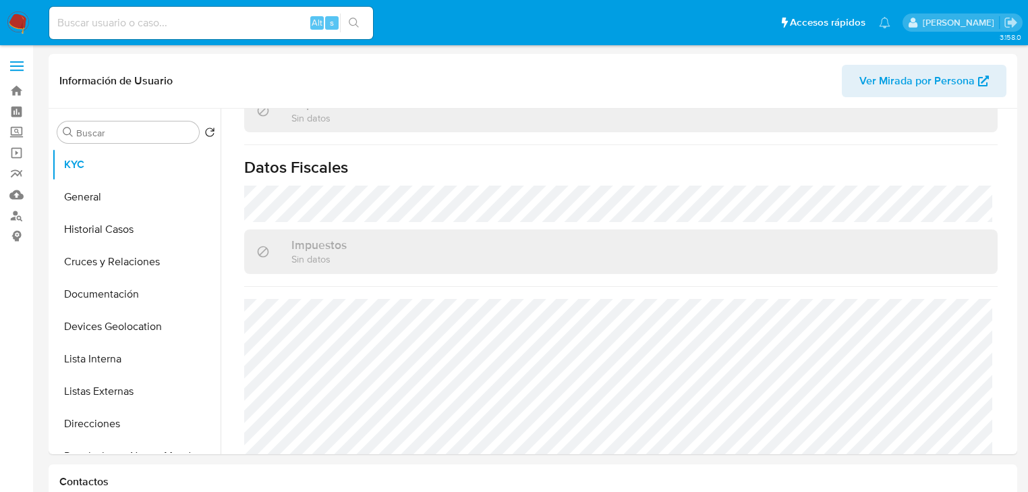
scroll to position [838, 0]
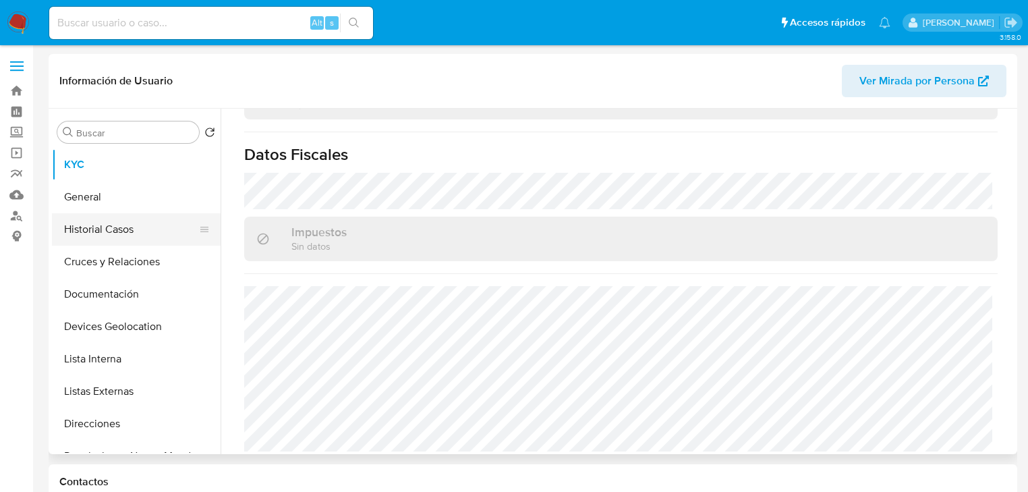
click at [125, 241] on button "Historial Casos" at bounding box center [131, 229] width 158 height 32
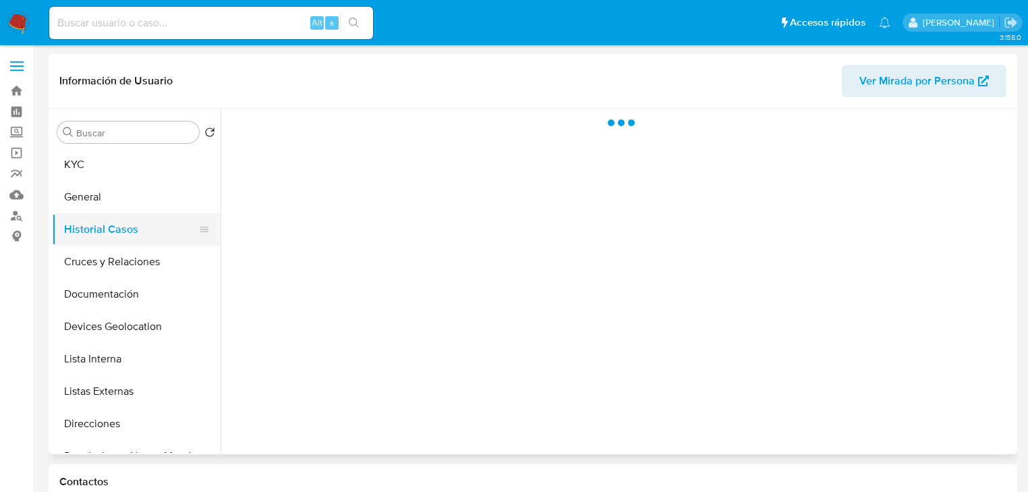
scroll to position [0, 0]
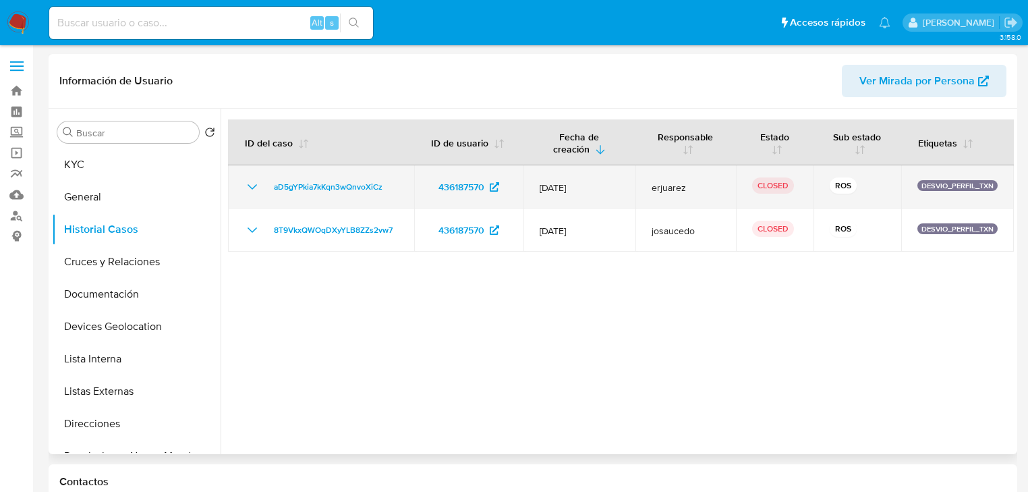
click at [253, 183] on icon "Mostrar/Ocultar" at bounding box center [252, 187] width 16 height 16
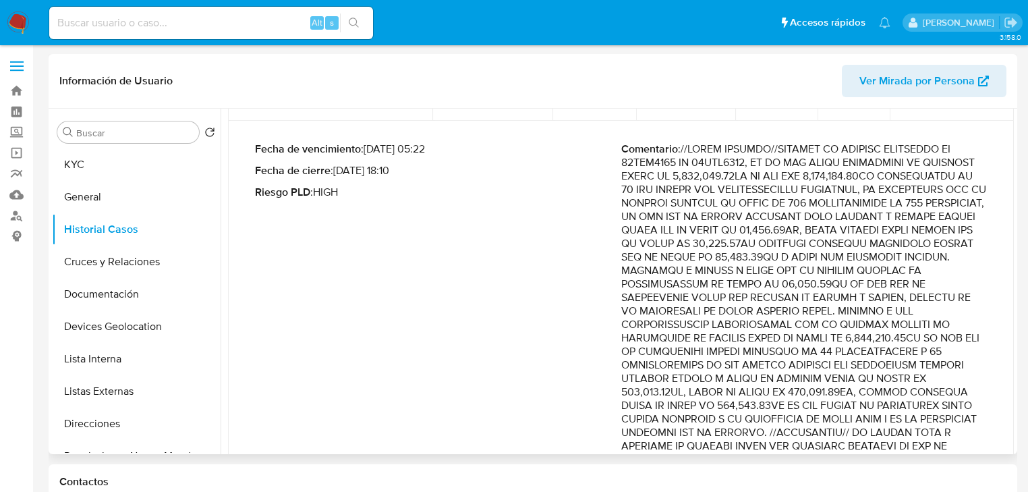
scroll to position [108, 0]
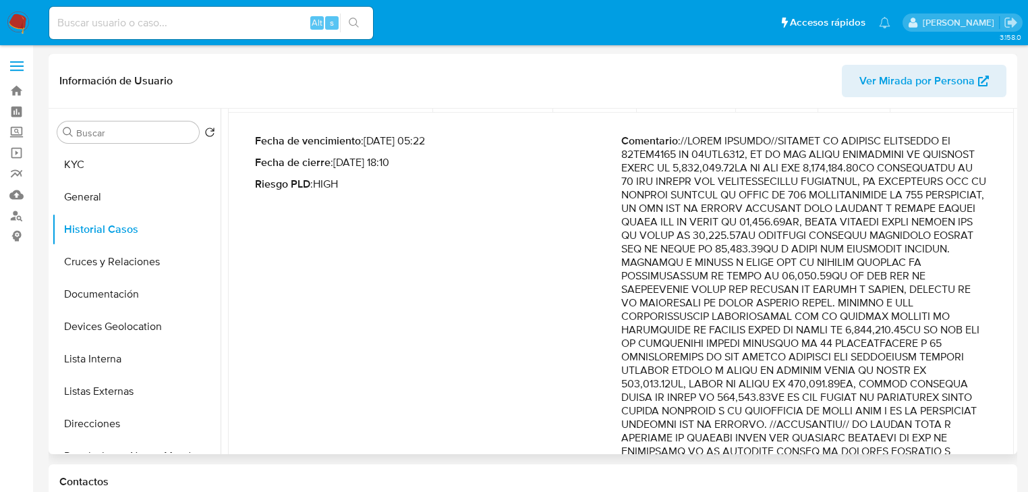
drag, startPoint x: 854, startPoint y: 170, endPoint x: 939, endPoint y: 316, distance: 168.3
click at [939, 316] on p "Comentario :" at bounding box center [804, 383] width 366 height 499
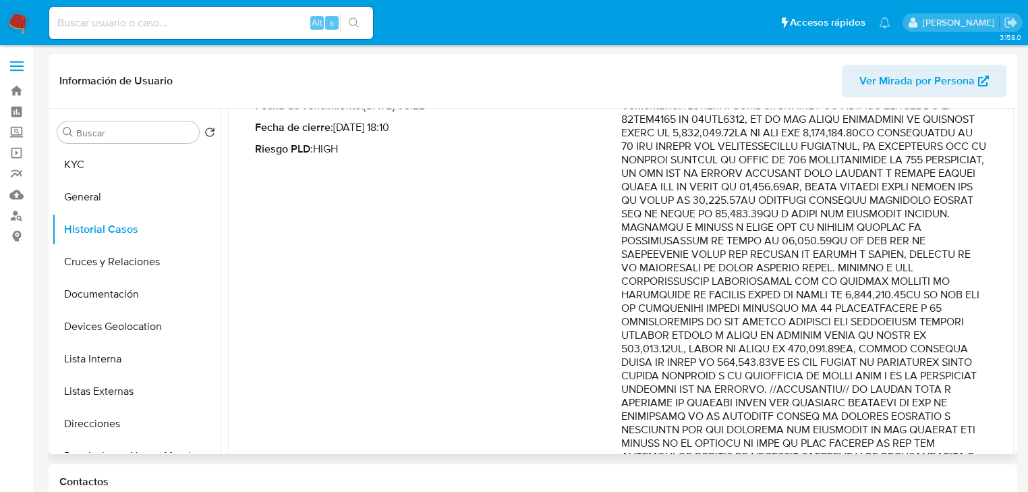
scroll to position [162, 0]
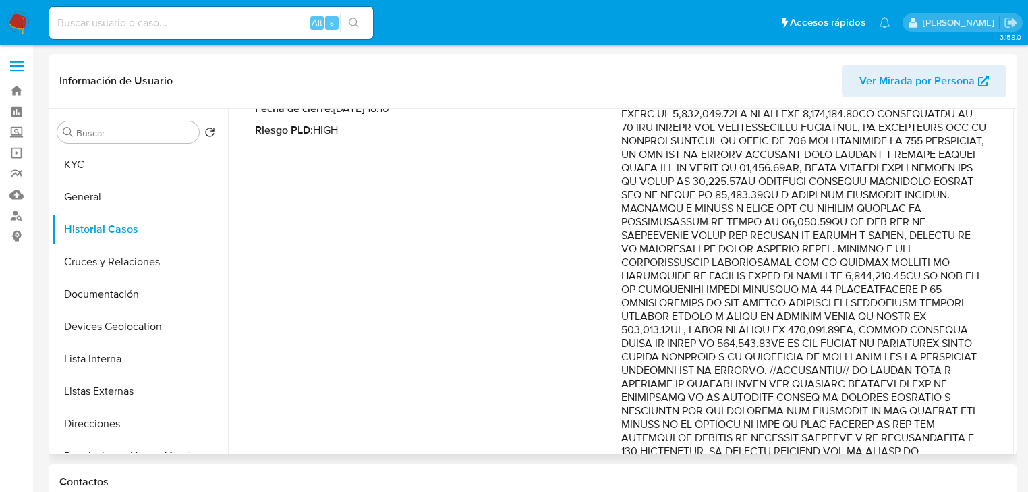
drag, startPoint x: 929, startPoint y: 302, endPoint x: 939, endPoint y: 345, distance: 43.8
click at [940, 345] on p "Comentario :" at bounding box center [804, 329] width 366 height 499
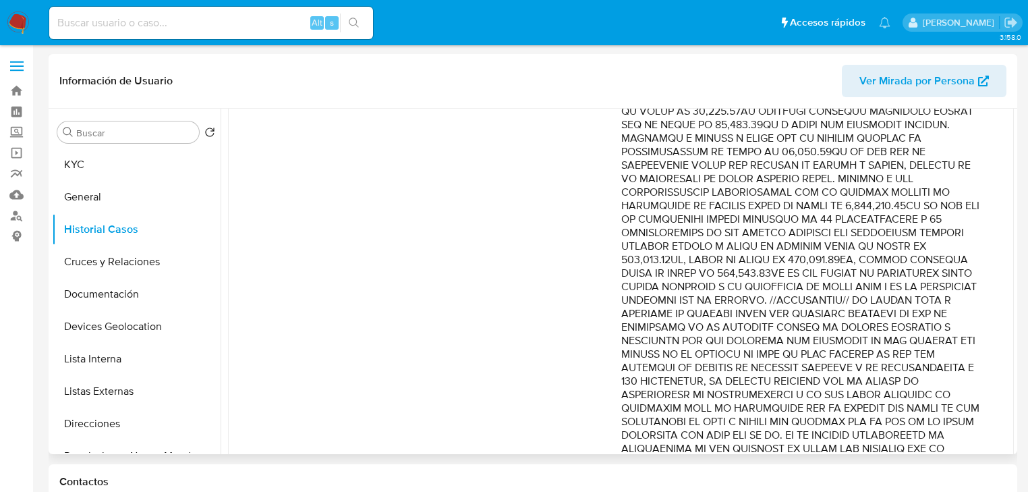
scroll to position [324, 0]
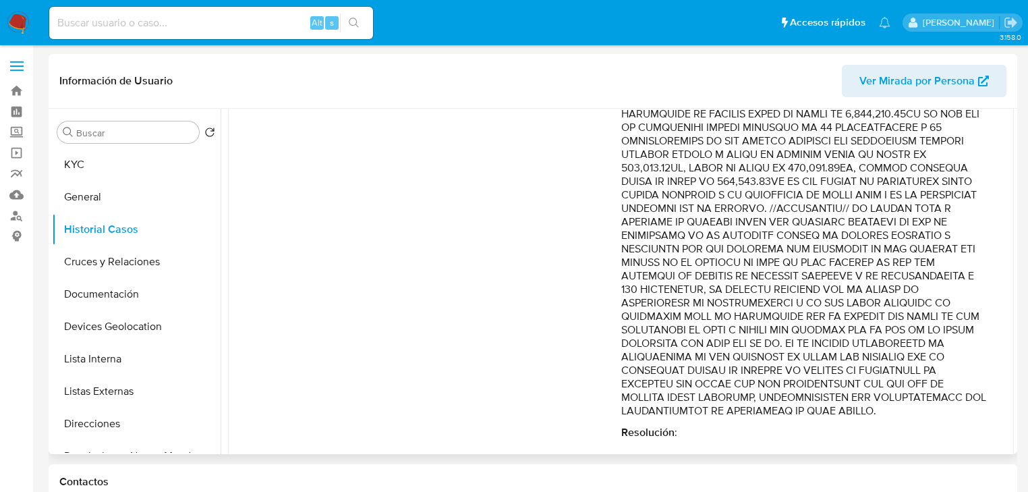
drag, startPoint x: 649, startPoint y: 260, endPoint x: 964, endPoint y: 405, distance: 346.4
click at [964, 405] on p "Comentario :" at bounding box center [804, 167] width 366 height 499
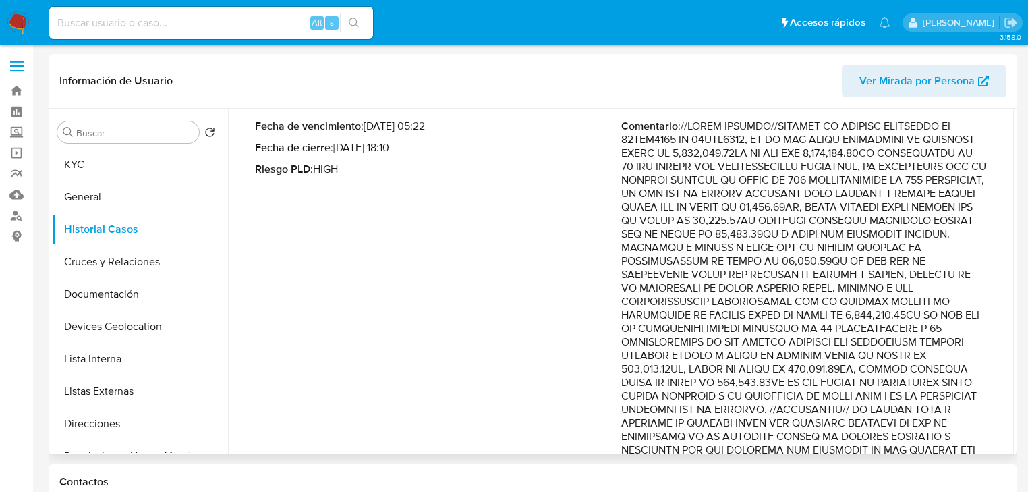
scroll to position [0, 0]
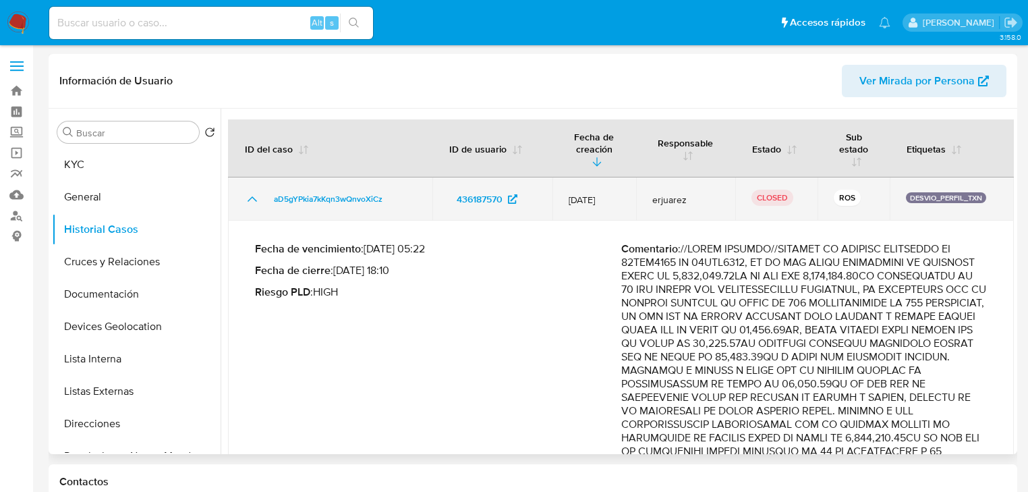
click at [257, 199] on icon "Mostrar/Ocultar" at bounding box center [252, 199] width 16 height 16
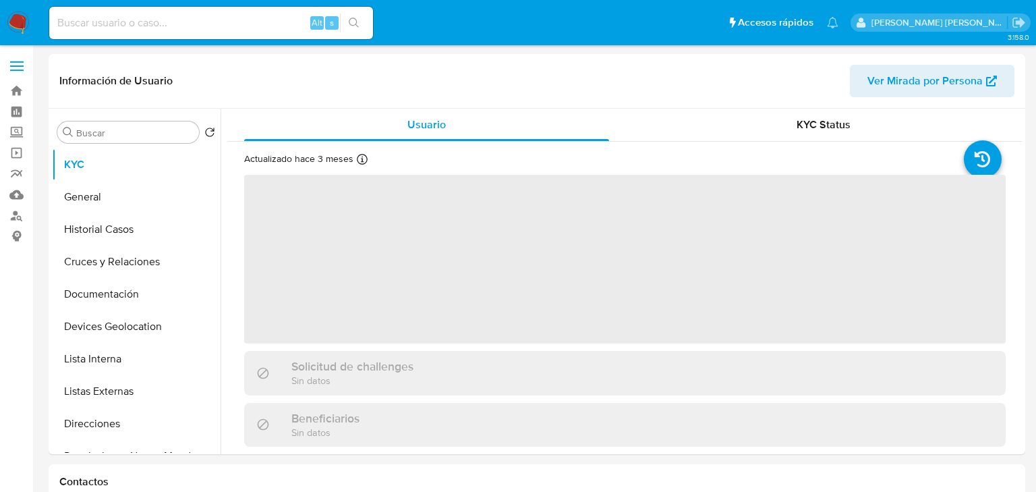
select select "10"
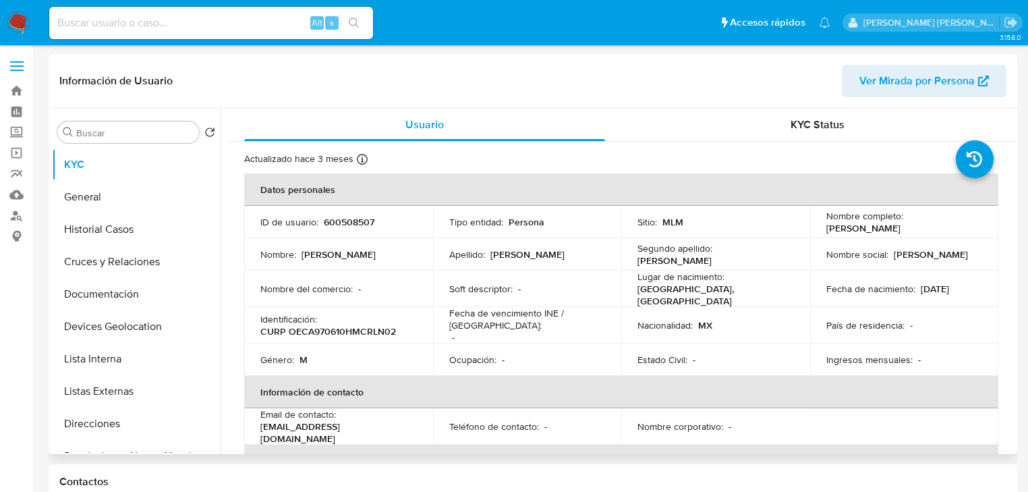
drag, startPoint x: 100, startPoint y: 200, endPoint x: 274, endPoint y: 74, distance: 213.9
click at [103, 200] on button "General" at bounding box center [136, 197] width 169 height 32
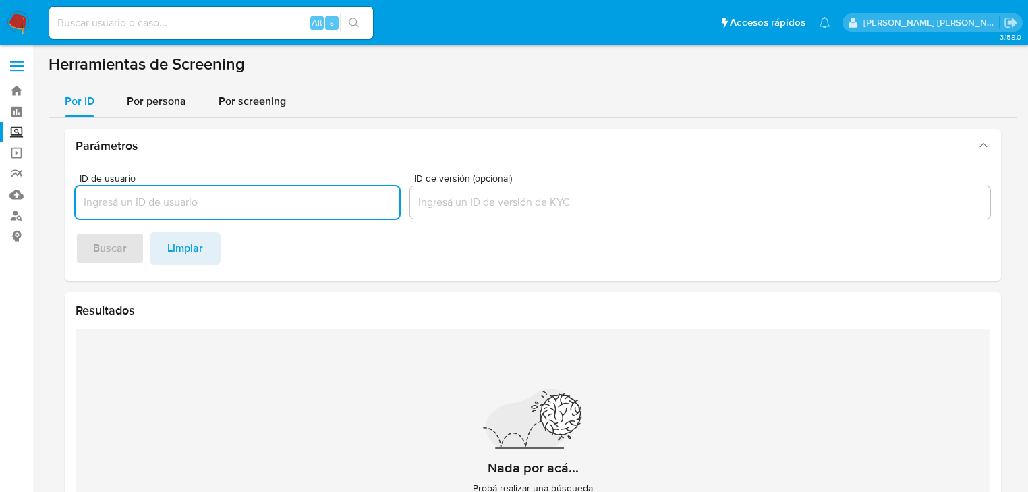
click at [213, 210] on input "ID de usuario" at bounding box center [238, 203] width 324 height 18
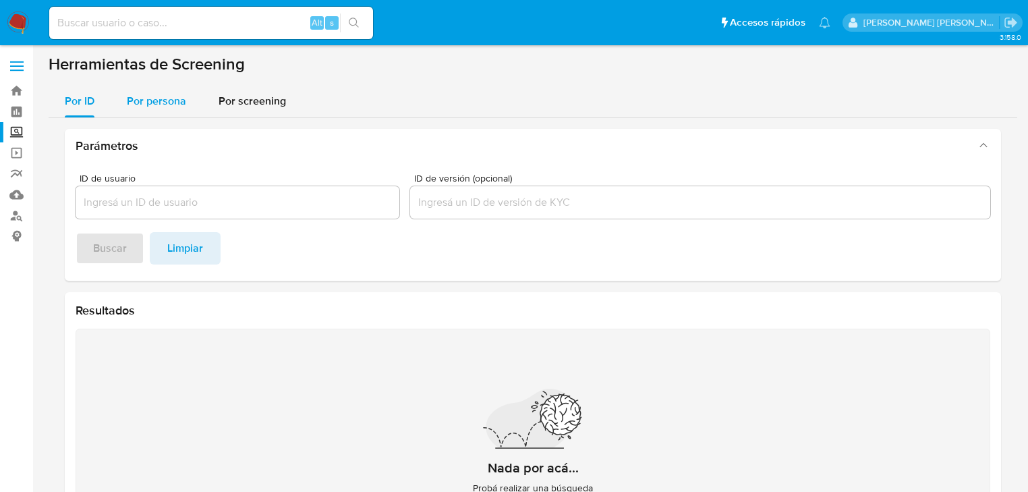
click at [160, 108] on span "Por persona" at bounding box center [156, 101] width 59 height 16
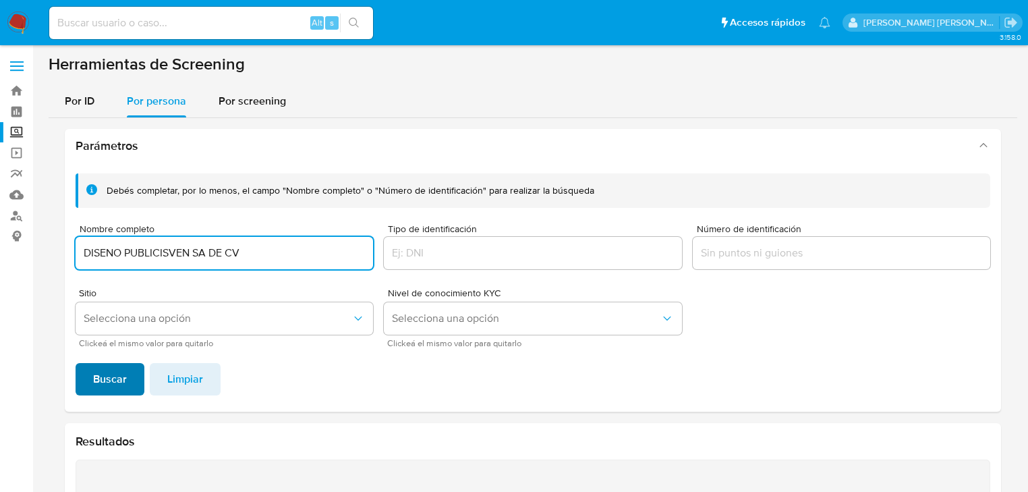
click at [109, 377] on span "Buscar" at bounding box center [110, 379] width 34 height 30
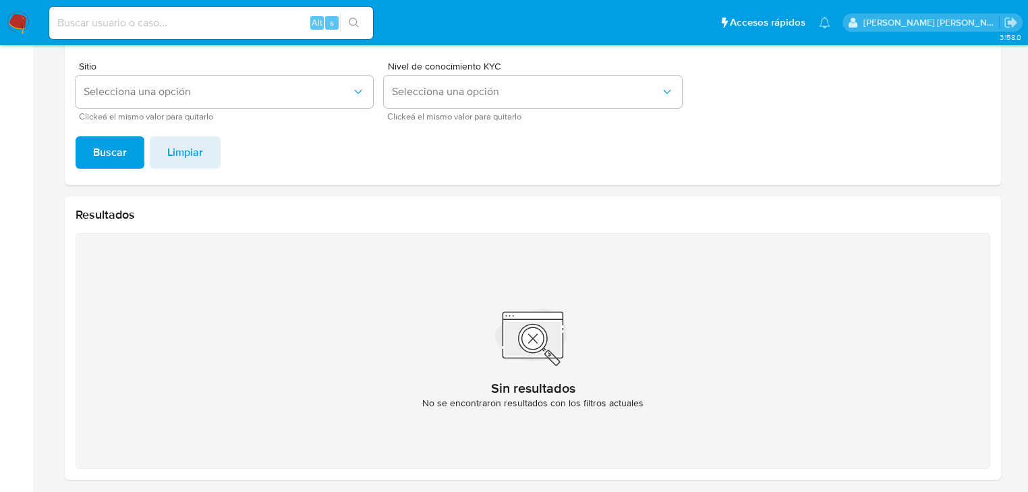
scroll to position [120, 0]
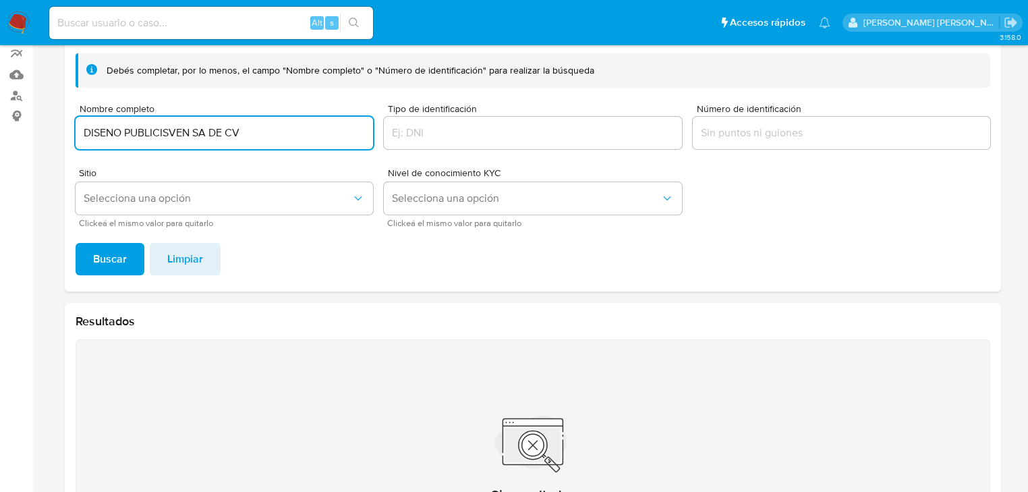
drag, startPoint x: 263, startPoint y: 132, endPoint x: 206, endPoint y: 134, distance: 57.4
click at [210, 132] on input "DISENO PUBLICISVEN SA DE CV" at bounding box center [224, 133] width 297 height 18
type input "DISENO PUBLICISVEN"
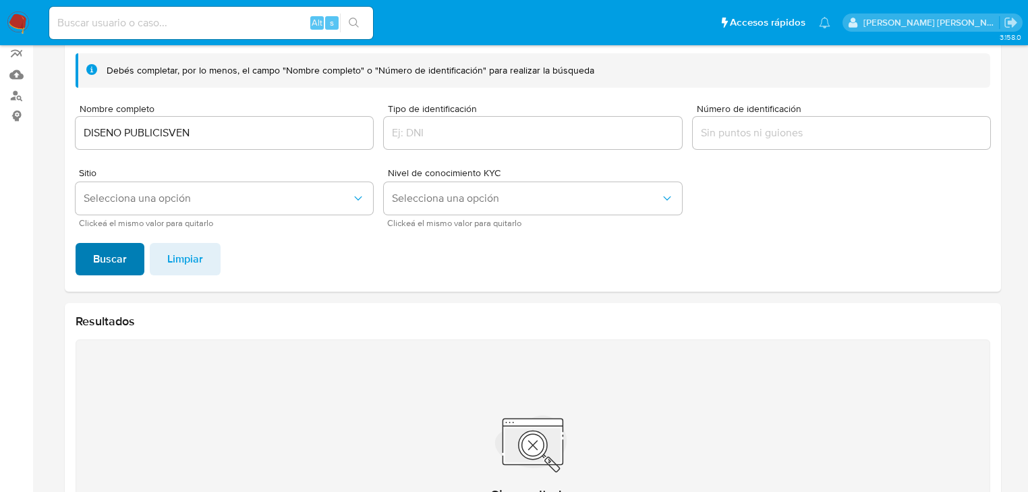
click at [107, 260] on span "Buscar" at bounding box center [110, 259] width 34 height 30
